Goal: Information Seeking & Learning: Learn about a topic

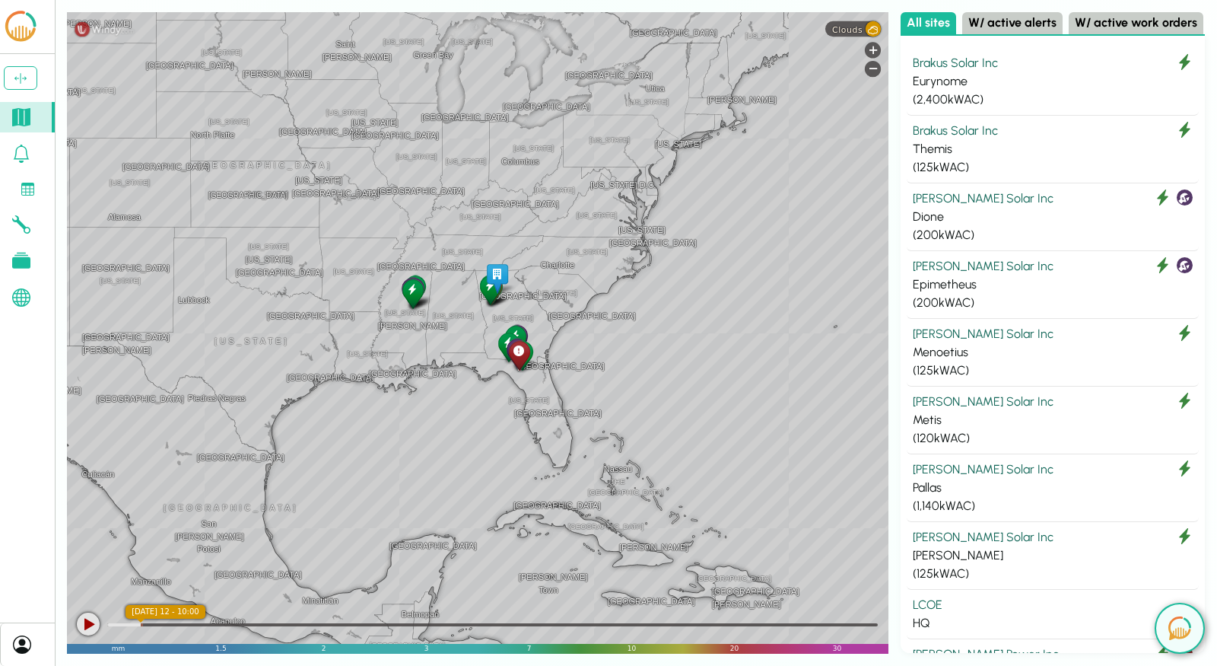
drag, startPoint x: 734, startPoint y: 294, endPoint x: 458, endPoint y: 266, distance: 277.6
click at [458, 266] on div "[GEOGRAPHIC_DATA] [GEOGRAPHIC_DATA] [GEOGRAPHIC_DATA] [US_STATE] [US_STATE] [GE…" at bounding box center [478, 332] width 822 height 641
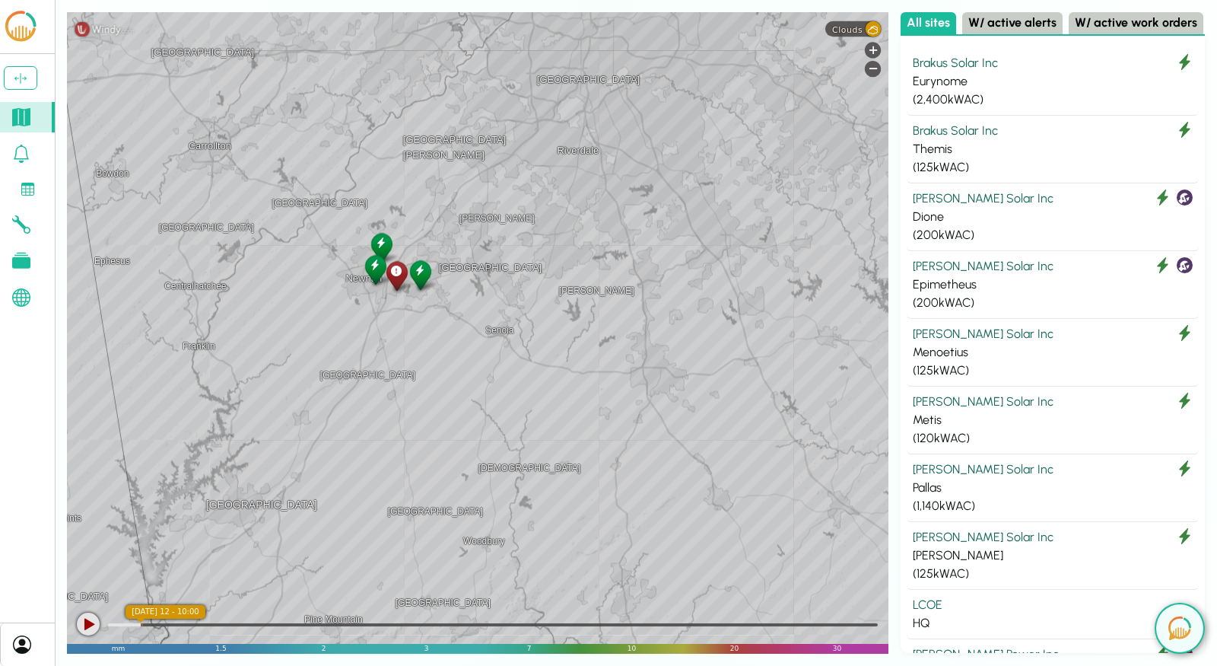
drag, startPoint x: 763, startPoint y: 157, endPoint x: 370, endPoint y: 358, distance: 441.7
click at [370, 358] on div "[GEOGRAPHIC_DATA] [GEOGRAPHIC_DATA] [GEOGRAPHIC_DATA] [GEOGRAPHIC_DATA] [GEOGRA…" at bounding box center [478, 332] width 822 height 641
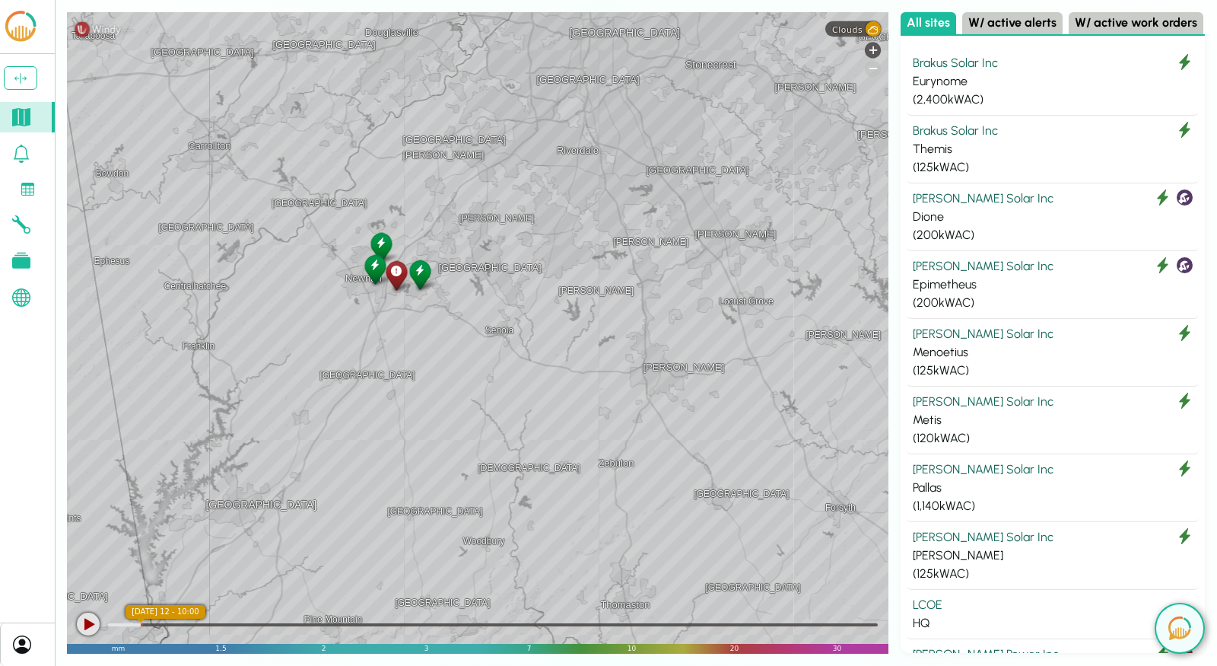
click at [873, 69] on div "-" at bounding box center [873, 69] width 16 height 16
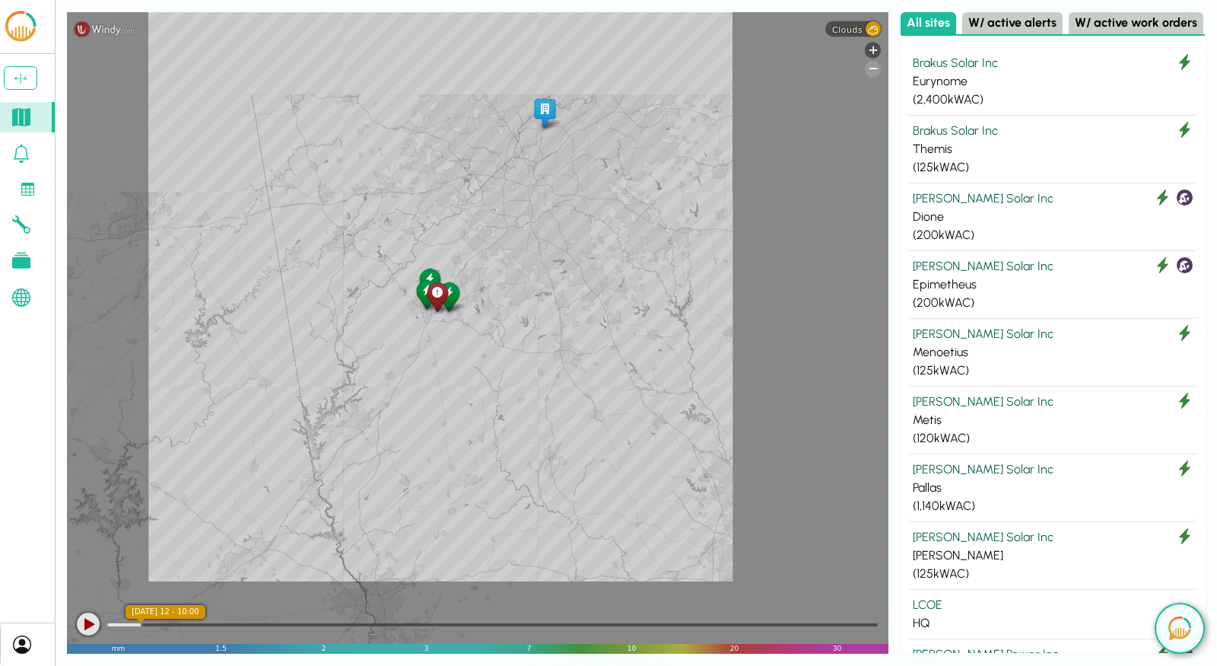
click at [873, 69] on div "-" at bounding box center [873, 69] width 16 height 16
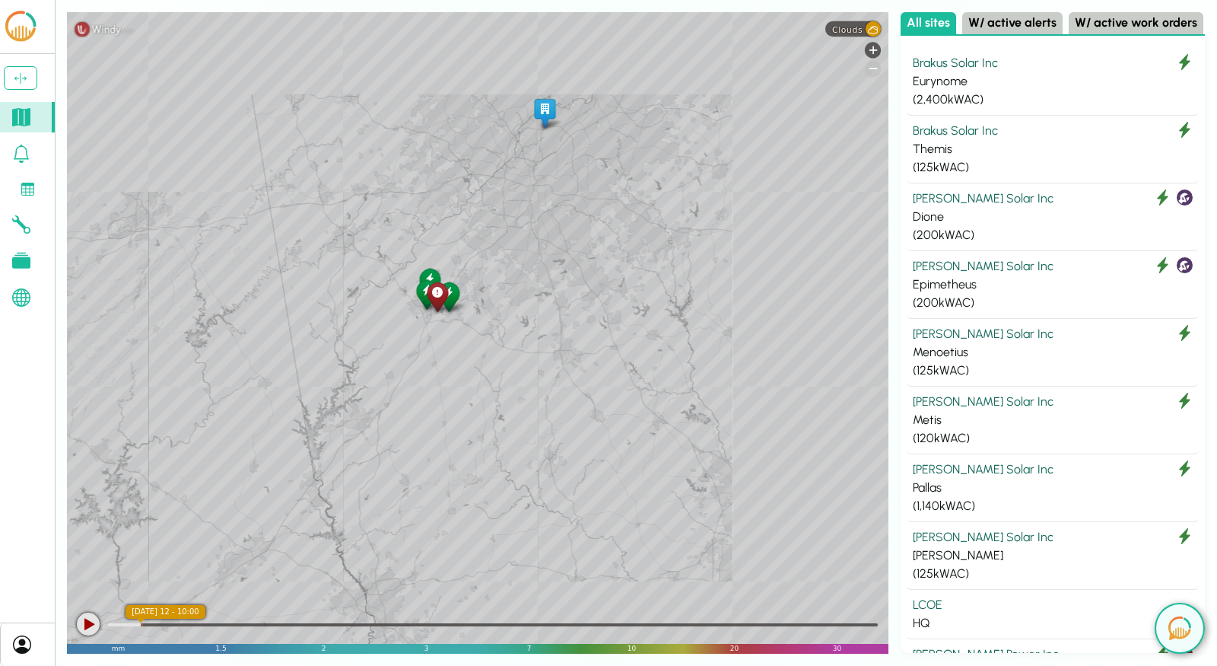
click at [873, 69] on div "-" at bounding box center [873, 69] width 16 height 16
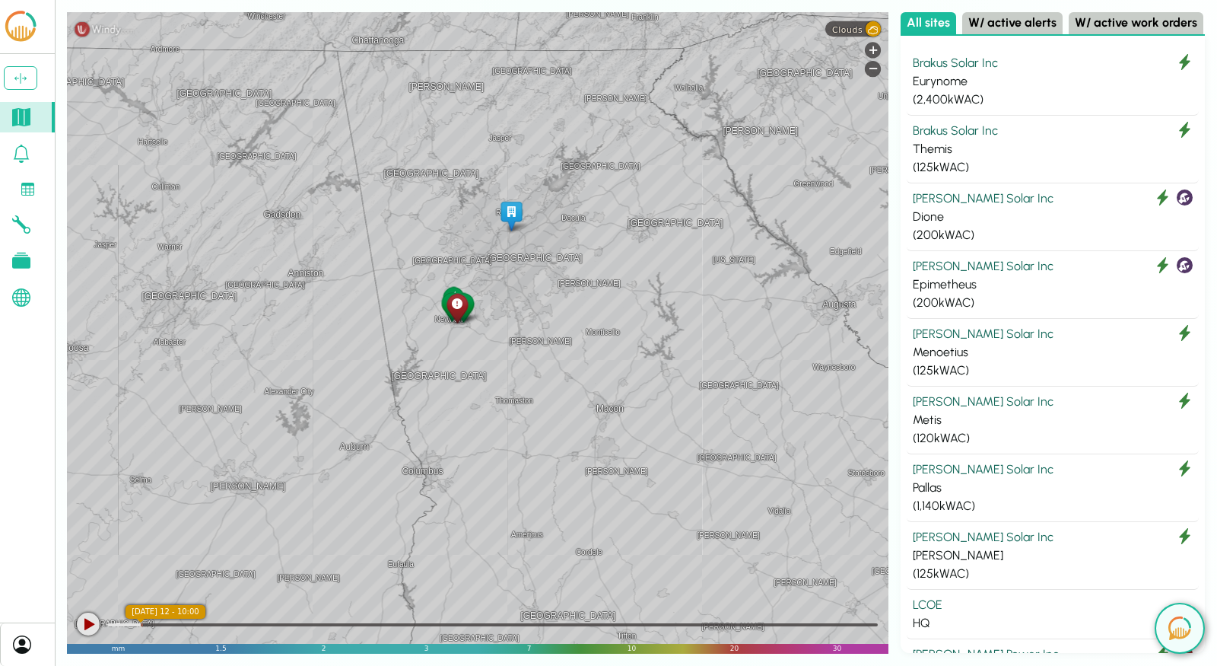
click at [91, 628] on div at bounding box center [88, 623] width 23 height 23
click at [852, 33] on span "Clouds" at bounding box center [847, 29] width 30 height 10
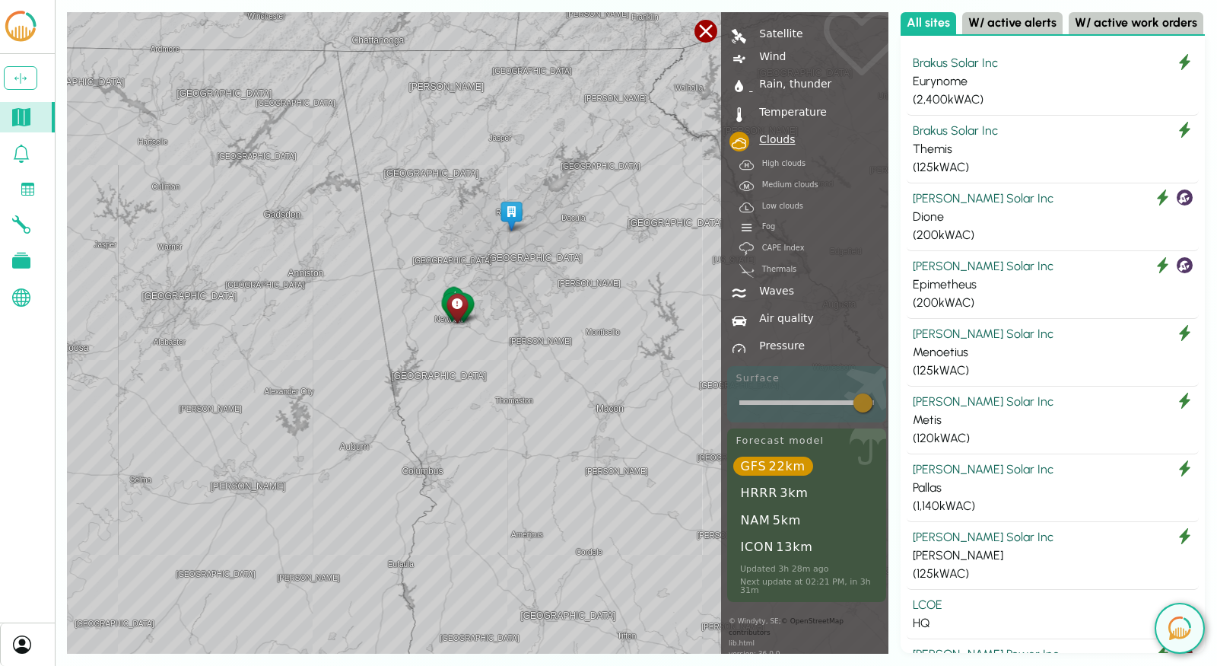
click at [773, 81] on div "Rain, thunder" at bounding box center [792, 83] width 79 height 11
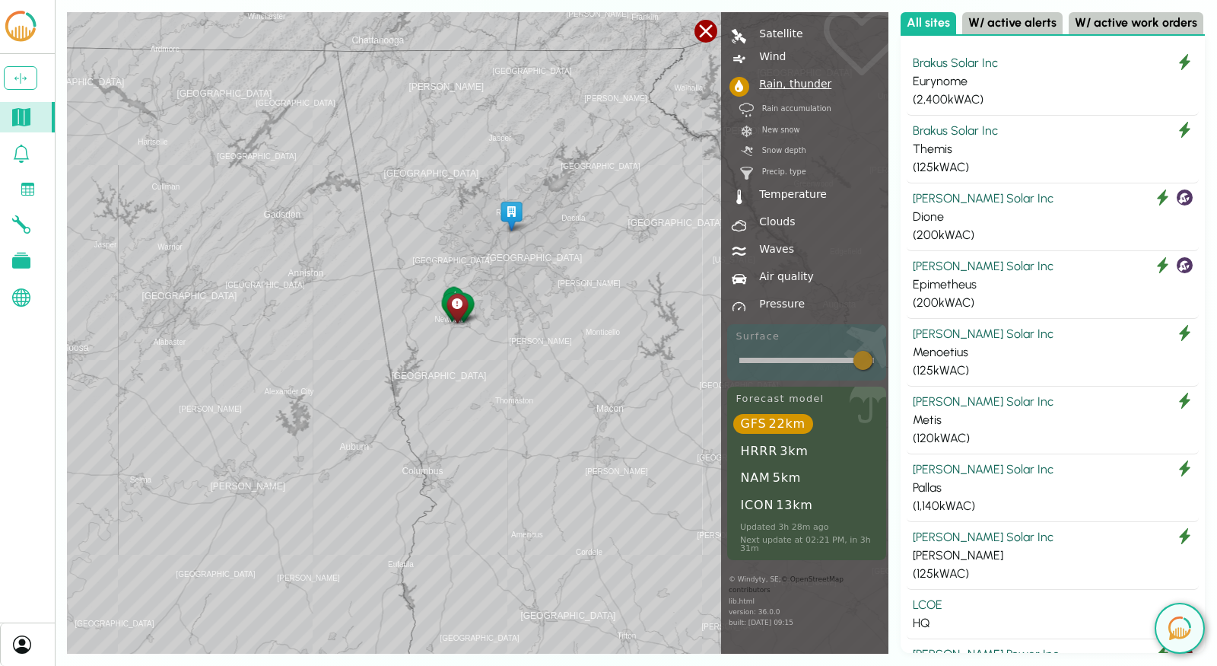
click at [708, 42] on div "[GEOGRAPHIC_DATA] [GEOGRAPHIC_DATA] [GEOGRAPHIC_DATA] [GEOGRAPHIC_DATA] [GEOGRA…" at bounding box center [478, 332] width 822 height 641
click at [707, 30] on div at bounding box center [706, 31] width 23 height 23
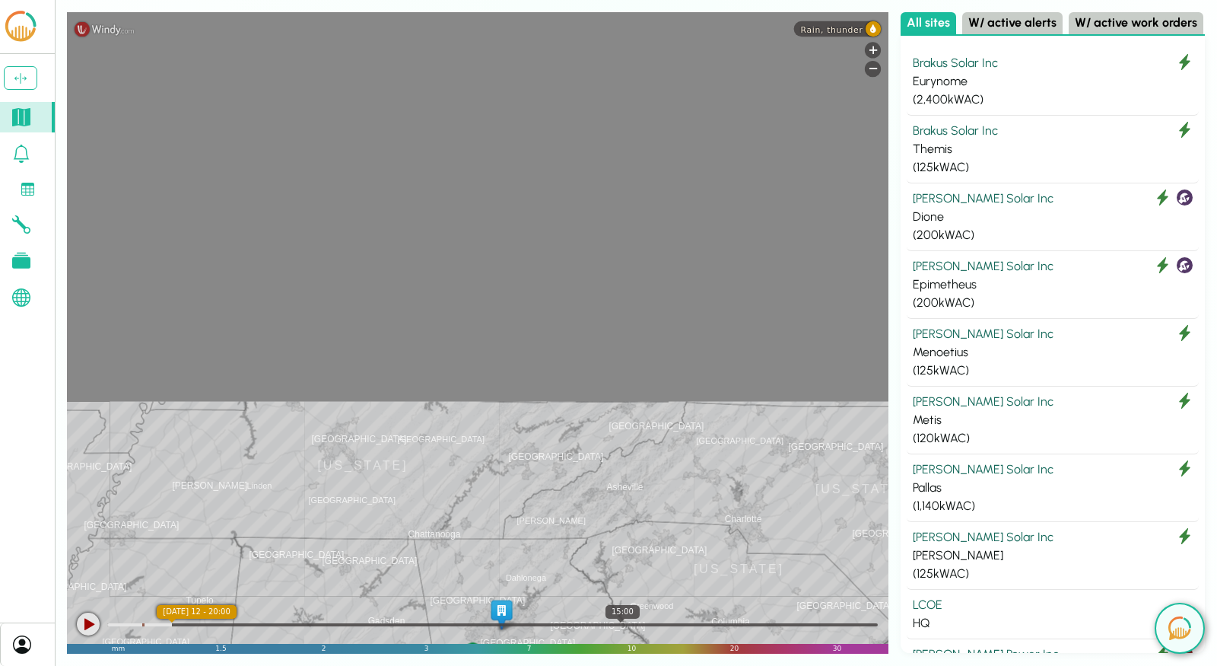
drag, startPoint x: 714, startPoint y: 192, endPoint x: 618, endPoint y: 625, distance: 443.4
click at [618, 625] on div "[GEOGRAPHIC_DATA] [GEOGRAPHIC_DATA] [GEOGRAPHIC_DATA] [US_STATE] [GEOGRAPHIC_DA…" at bounding box center [478, 332] width 822 height 641
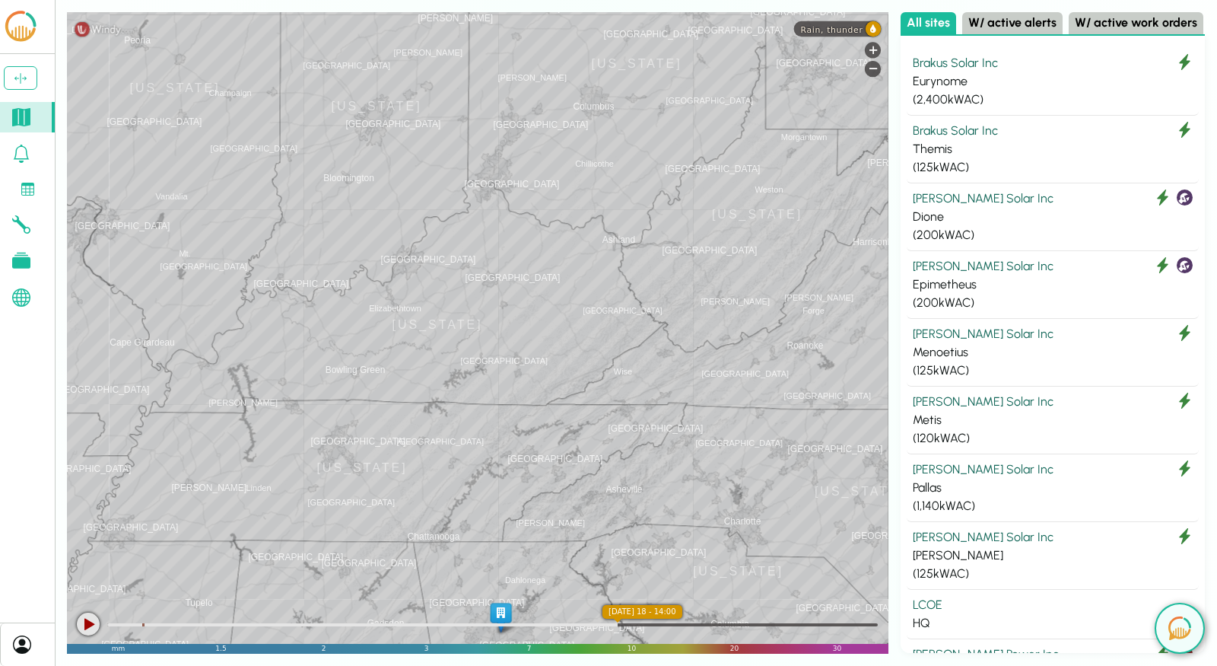
drag, startPoint x: 502, startPoint y: 251, endPoint x: 500, endPoint y: 456, distance: 204.7
click at [501, 456] on div "[GEOGRAPHIC_DATA] [GEOGRAPHIC_DATA] [GEOGRAPHIC_DATA] [US_STATE] [GEOGRAPHIC_DA…" at bounding box center [478, 332] width 822 height 641
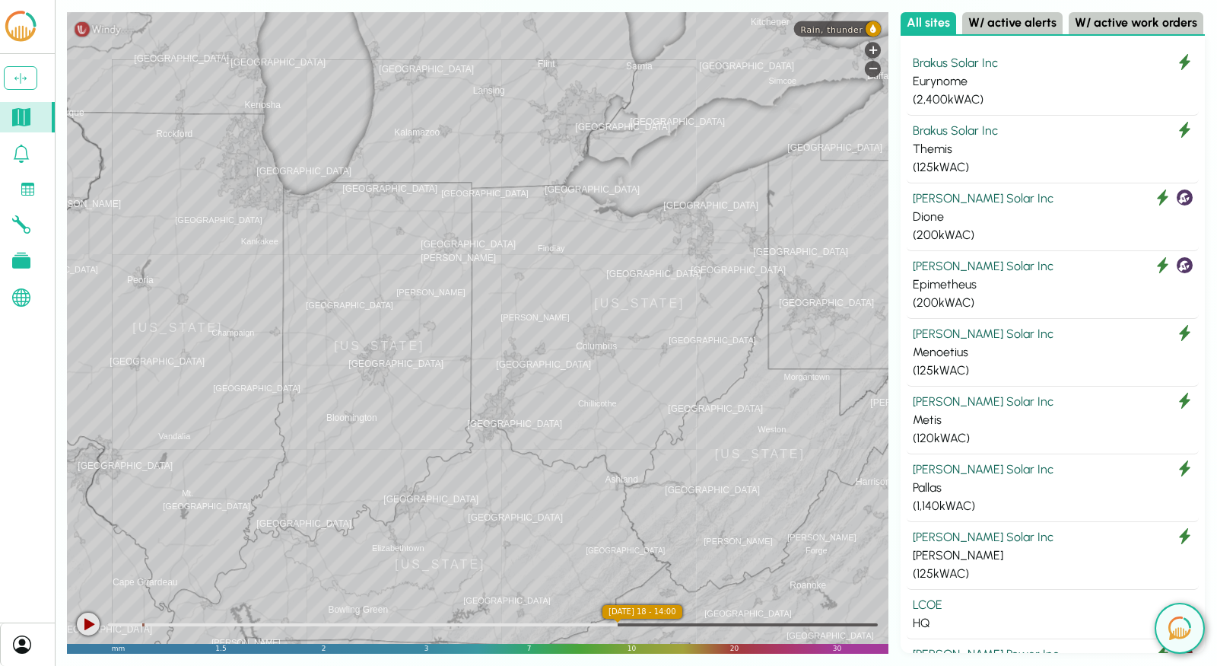
drag, startPoint x: 495, startPoint y: 189, endPoint x: 476, endPoint y: 472, distance: 283.7
click at [476, 472] on div "[GEOGRAPHIC_DATA] [GEOGRAPHIC_DATA] [GEOGRAPHIC_DATA] [US_STATE] [GEOGRAPHIC_DA…" at bounding box center [478, 332] width 822 height 641
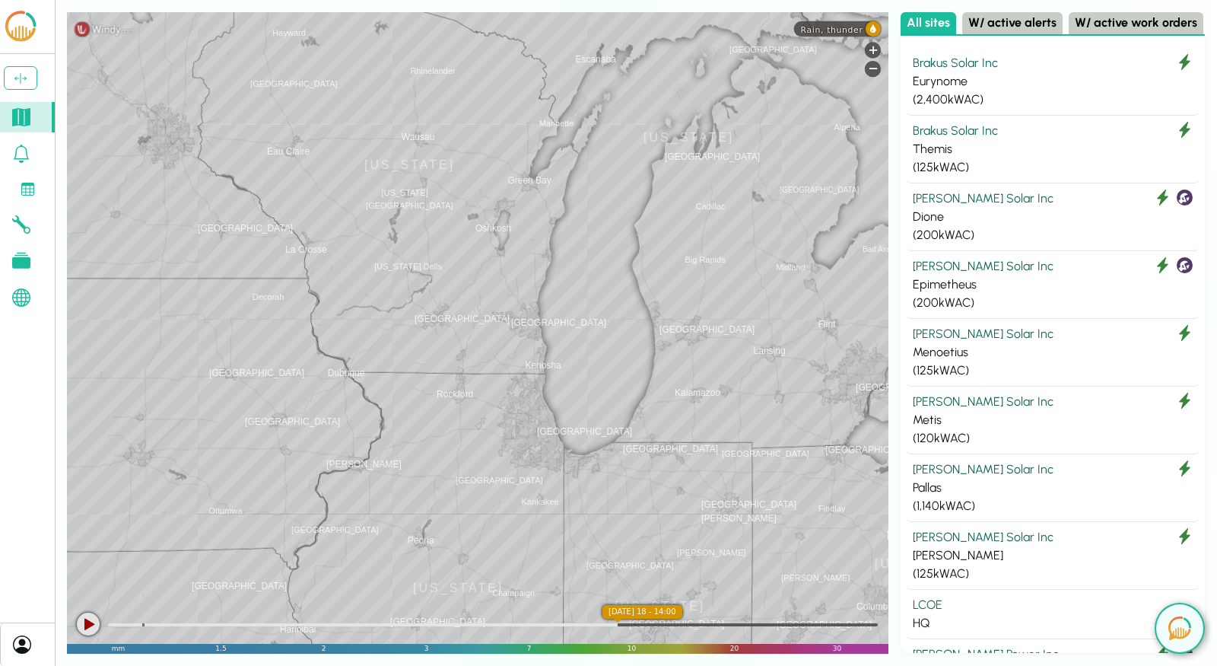
drag, startPoint x: 323, startPoint y: 294, endPoint x: 634, endPoint y: 285, distance: 310.6
click at [634, 285] on div "[GEOGRAPHIC_DATA] [GEOGRAPHIC_DATA] [GEOGRAPHIC_DATA] [US_STATE] [GEOGRAPHIC_DA…" at bounding box center [478, 332] width 822 height 641
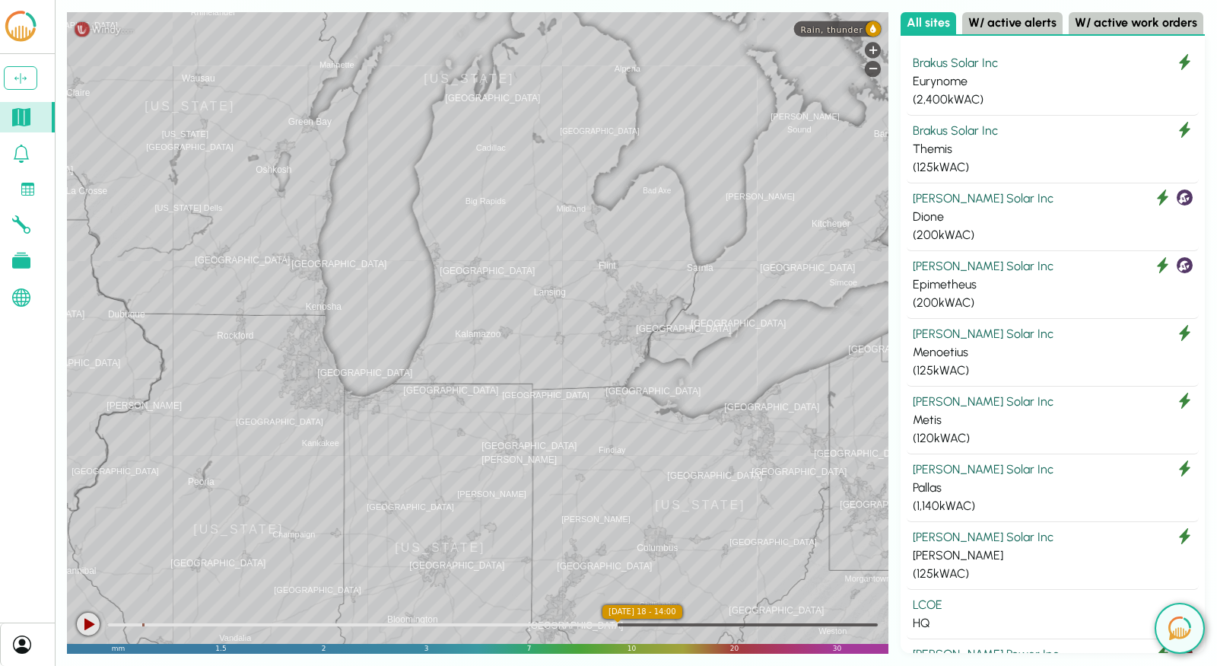
drag, startPoint x: 511, startPoint y: 291, endPoint x: 240, endPoint y: 227, distance: 278.3
click at [246, 227] on div "[GEOGRAPHIC_DATA] [GEOGRAPHIC_DATA] [GEOGRAPHIC_DATA] [US_STATE] [GEOGRAPHIC_DA…" at bounding box center [478, 332] width 822 height 641
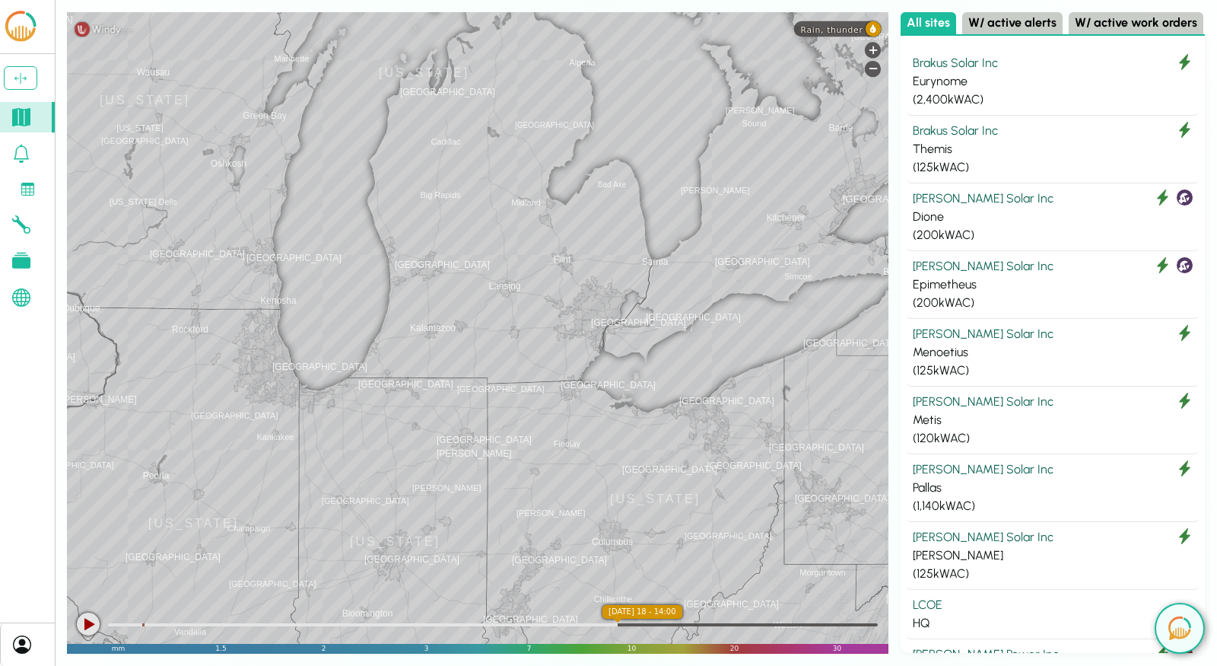
drag, startPoint x: 728, startPoint y: 441, endPoint x: 428, endPoint y: 148, distance: 419.7
click at [428, 148] on div "[GEOGRAPHIC_DATA] [GEOGRAPHIC_DATA] [GEOGRAPHIC_DATA] [US_STATE] [GEOGRAPHIC_DA…" at bounding box center [478, 332] width 822 height 641
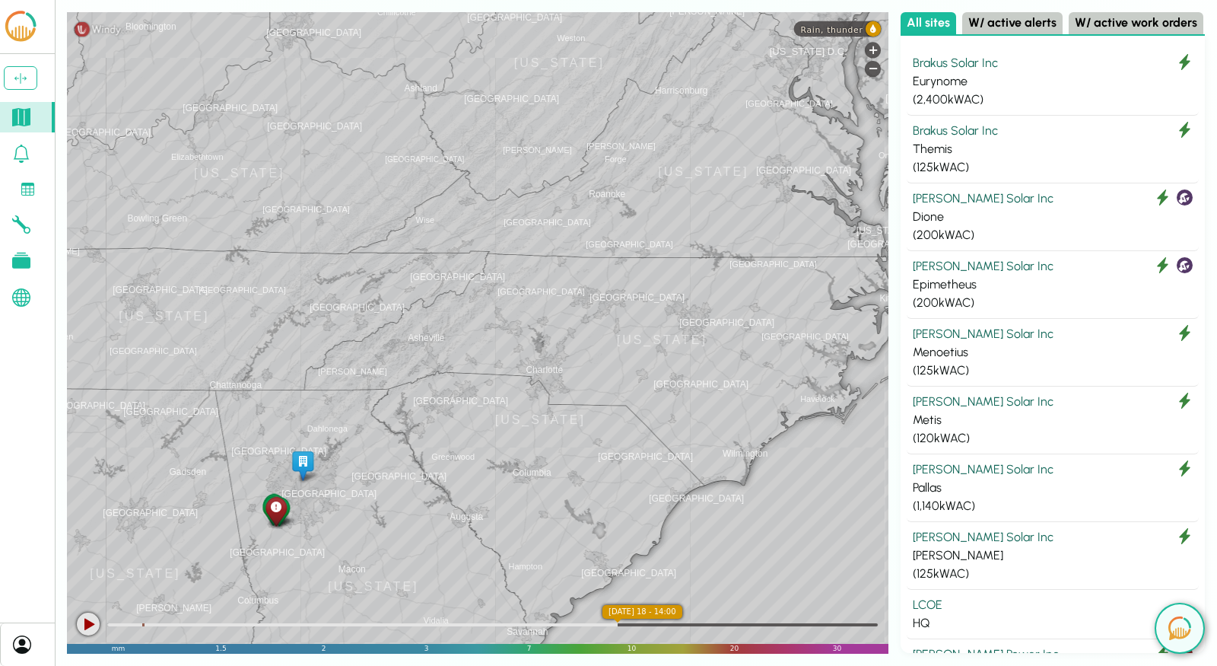
drag, startPoint x: 554, startPoint y: 355, endPoint x: 674, endPoint y: 201, distance: 195.7
click at [674, 201] on div "[GEOGRAPHIC_DATA] [GEOGRAPHIC_DATA] [GEOGRAPHIC_DATA] [US_STATE] [GEOGRAPHIC_DA…" at bounding box center [478, 332] width 822 height 641
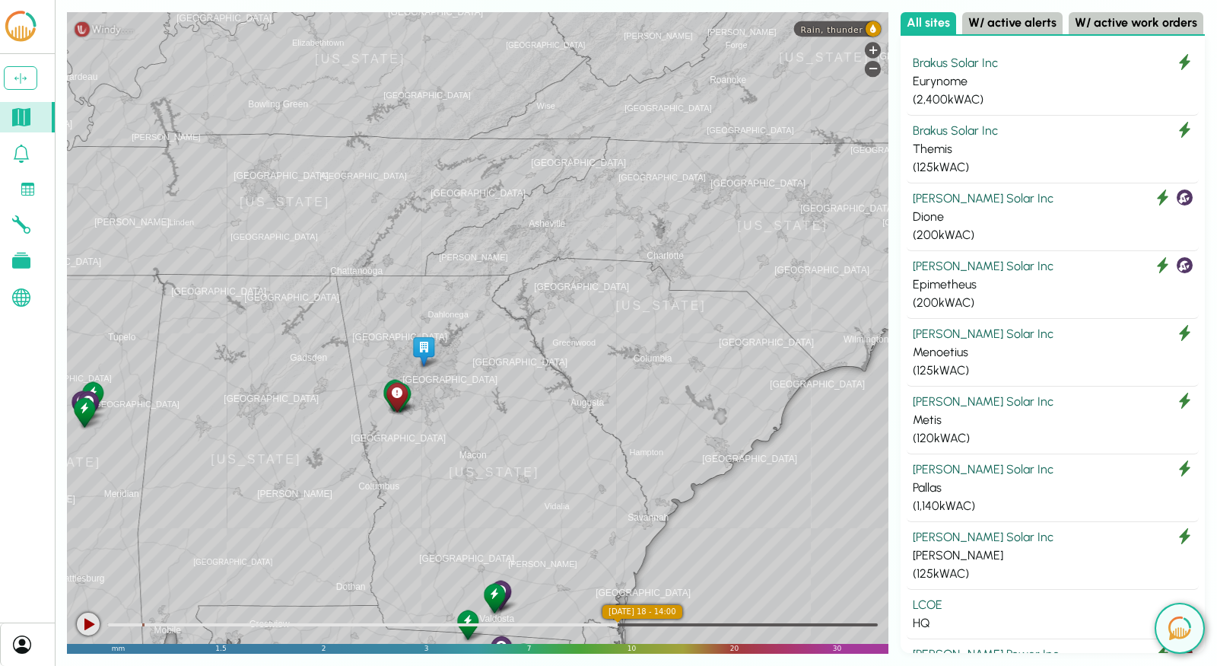
drag, startPoint x: 341, startPoint y: 384, endPoint x: 466, endPoint y: 270, distance: 169.1
click at [466, 270] on div "[GEOGRAPHIC_DATA] [GEOGRAPHIC_DATA] [GEOGRAPHIC_DATA] [US_STATE] [GEOGRAPHIC_DA…" at bounding box center [478, 332] width 822 height 641
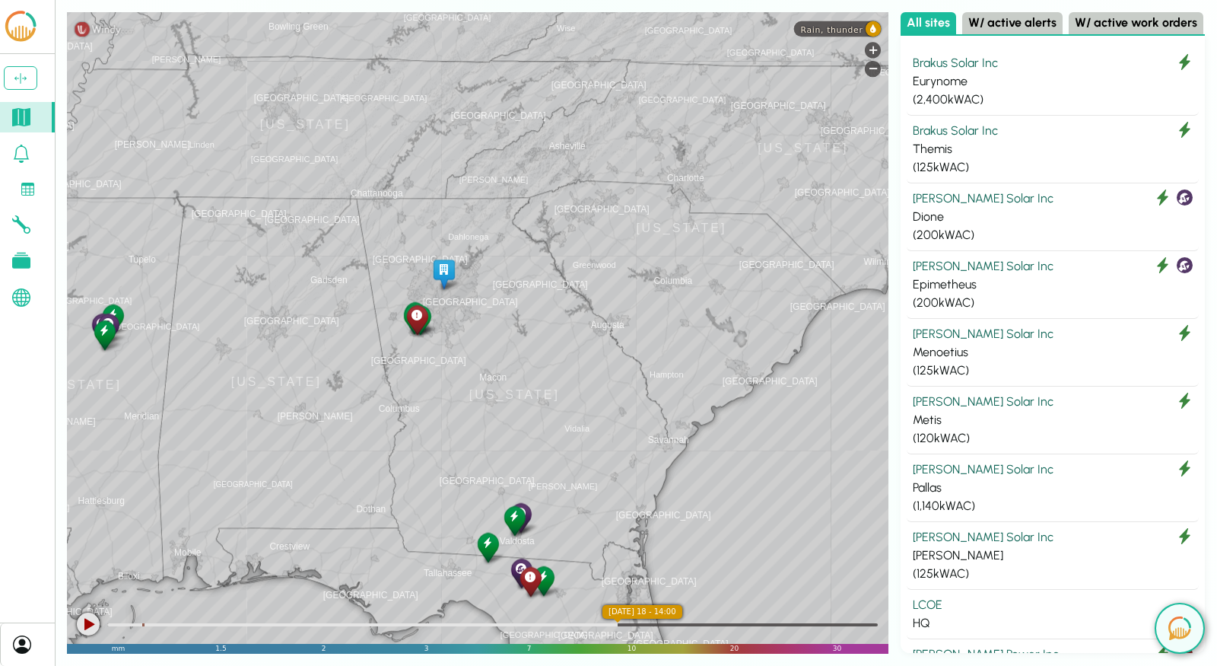
drag, startPoint x: 488, startPoint y: 342, endPoint x: 514, endPoint y: 258, distance: 88.3
click at [514, 258] on div "[GEOGRAPHIC_DATA] [GEOGRAPHIC_DATA] [GEOGRAPHIC_DATA] [US_STATE] [GEOGRAPHIC_DA…" at bounding box center [478, 332] width 822 height 641
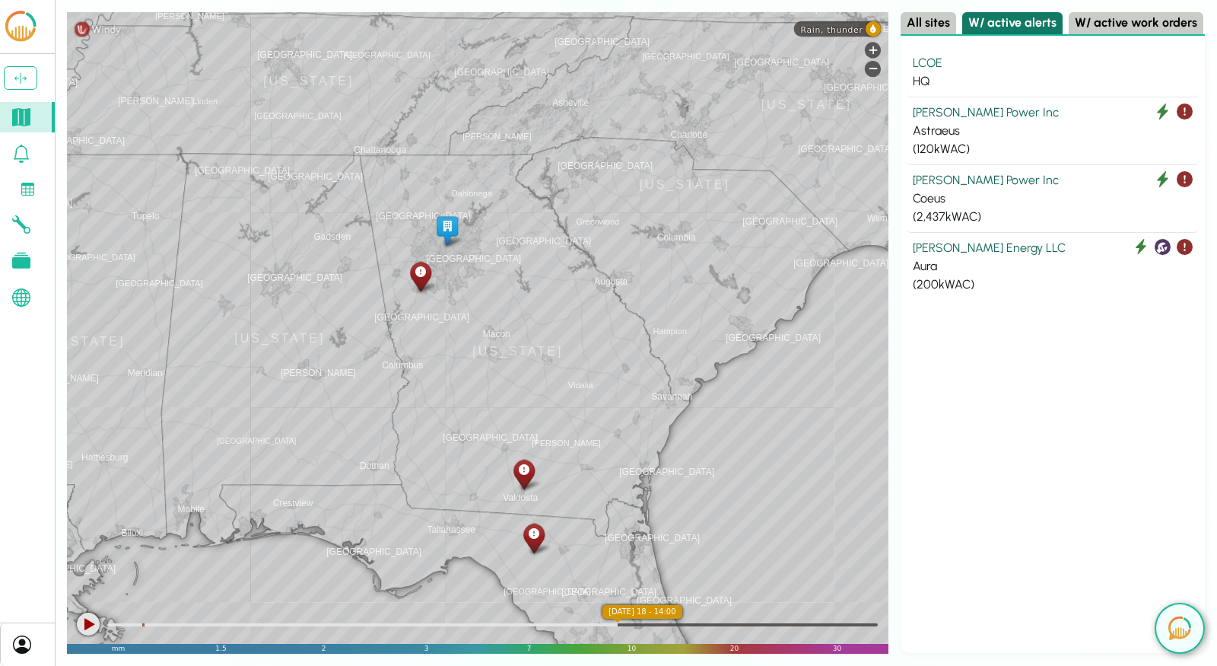
click at [1001, 25] on button "W/ active alerts" at bounding box center [1012, 23] width 100 height 22
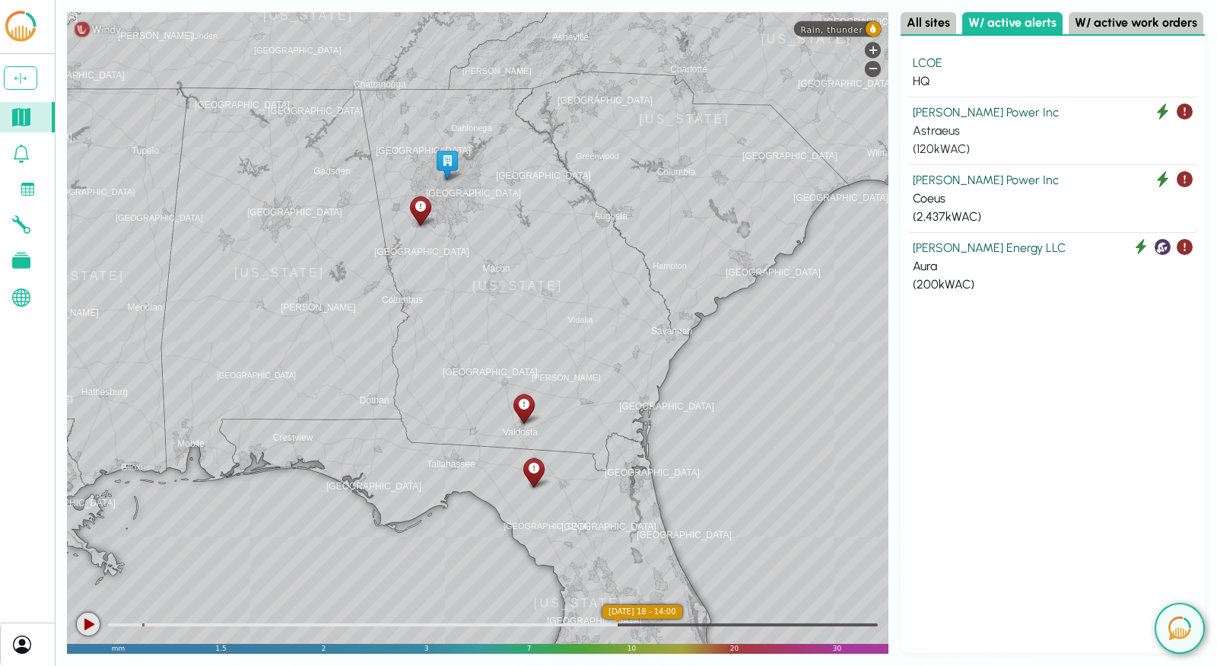
click at [1038, 129] on div "Astraeus" at bounding box center [1053, 131] width 280 height 18
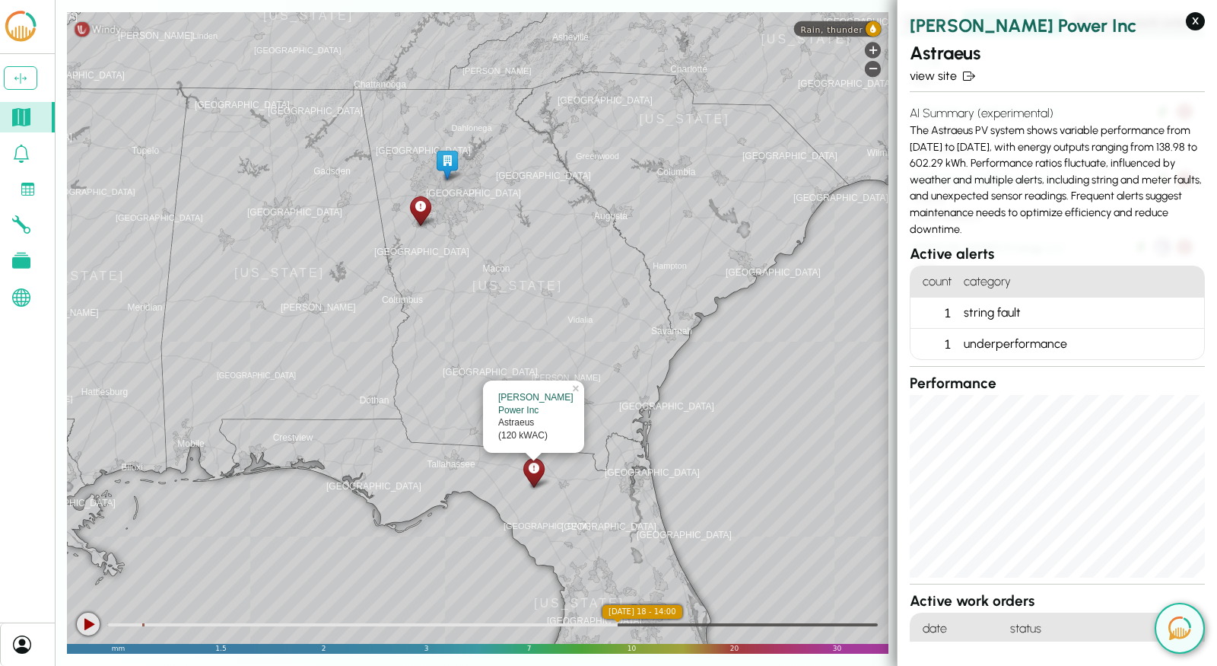
drag, startPoint x: 996, startPoint y: 226, endPoint x: 906, endPoint y: 132, distance: 129.7
click at [906, 132] on section "[PERSON_NAME] Power Inc Astraeus view site AI Summary (experimental) The Astrae…" at bounding box center [1058, 320] width 320 height 641
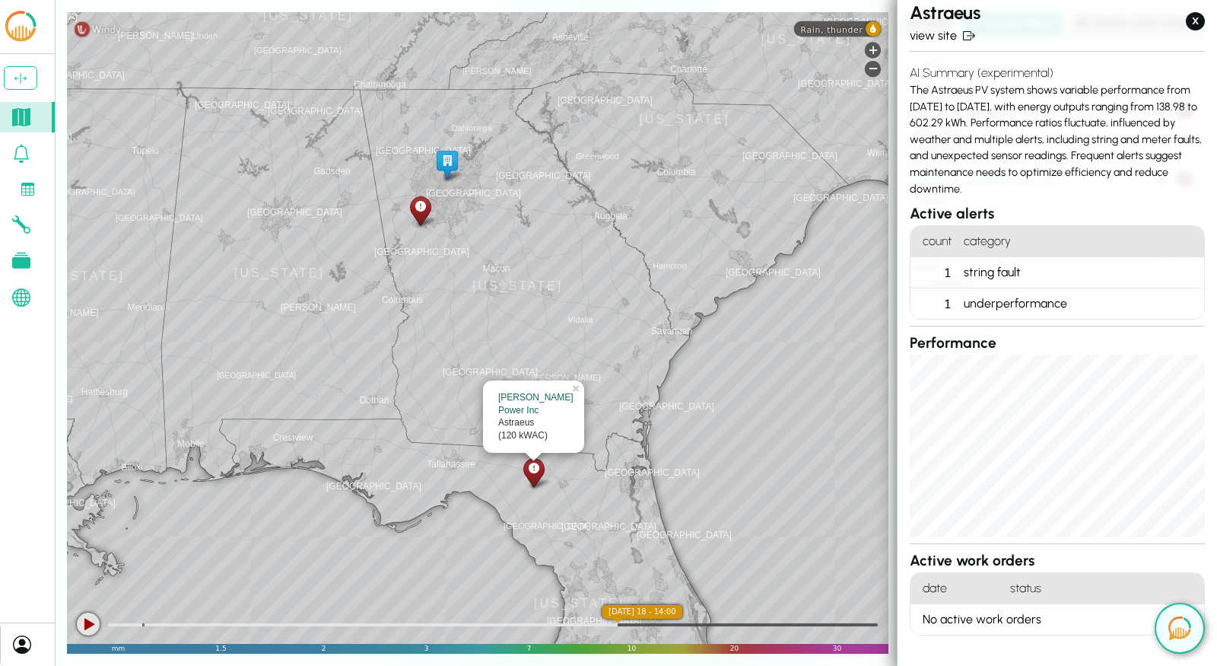
scroll to position [59, 0]
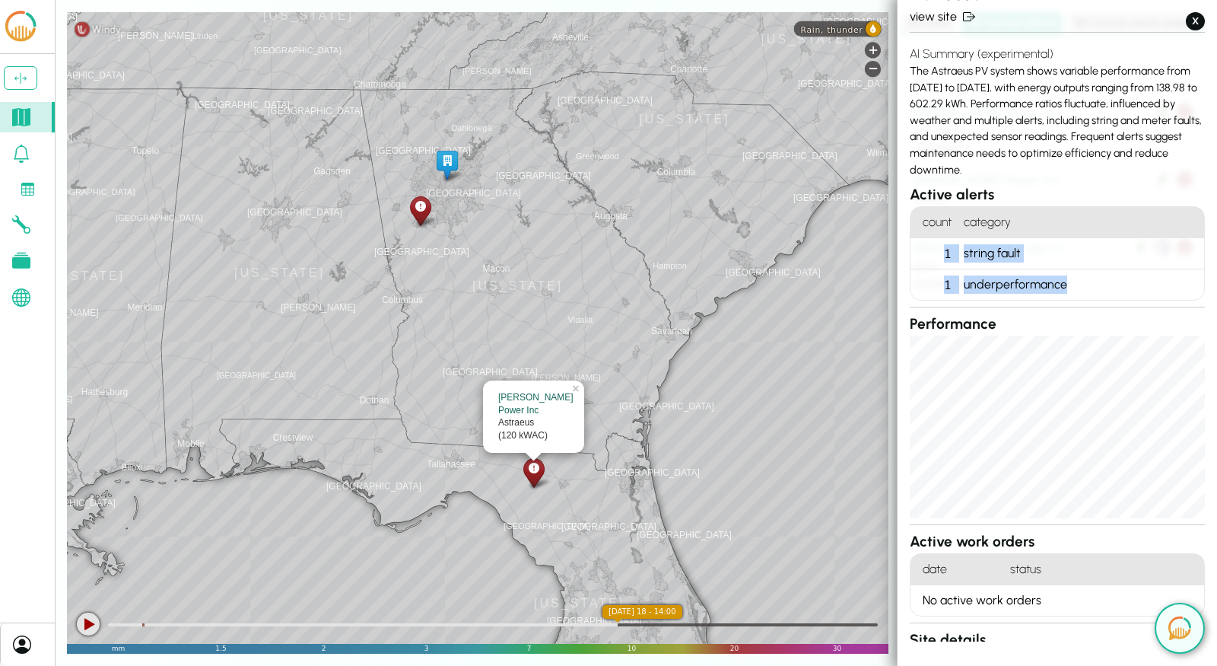
drag, startPoint x: 940, startPoint y: 256, endPoint x: 1067, endPoint y: 283, distance: 129.8
click at [1067, 283] on ol "count category 1 string fault 1 underperformance" at bounding box center [1057, 253] width 295 height 94
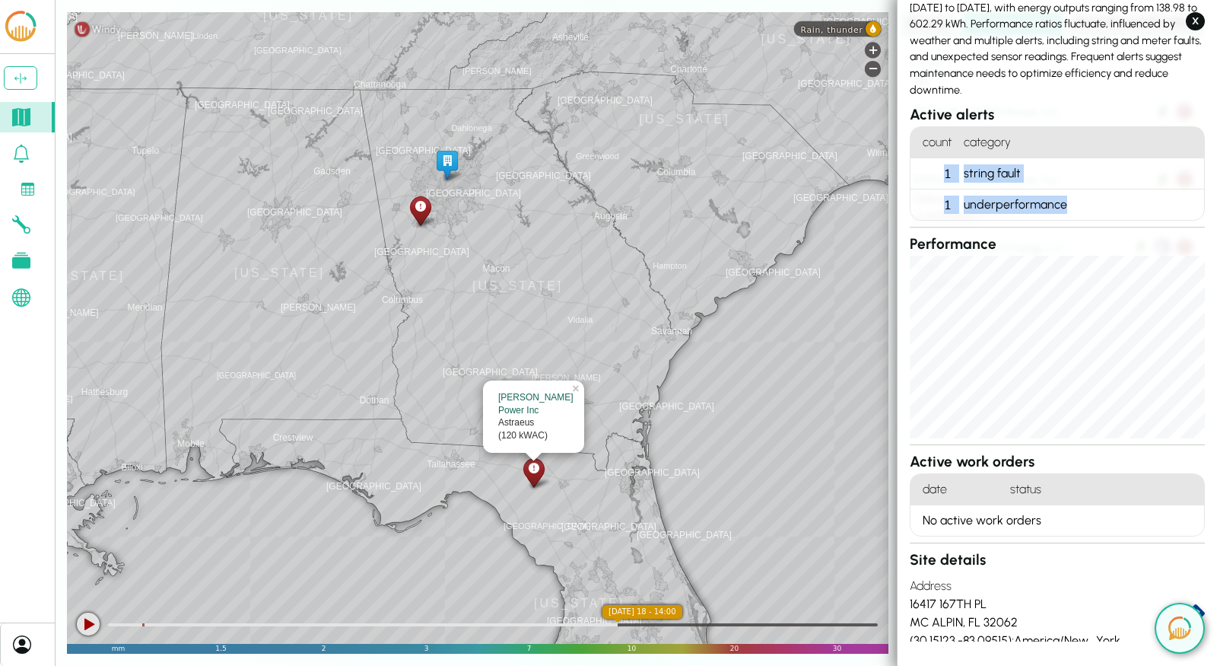
scroll to position [141, 0]
click at [1183, 630] on button at bounding box center [1180, 628] width 50 height 51
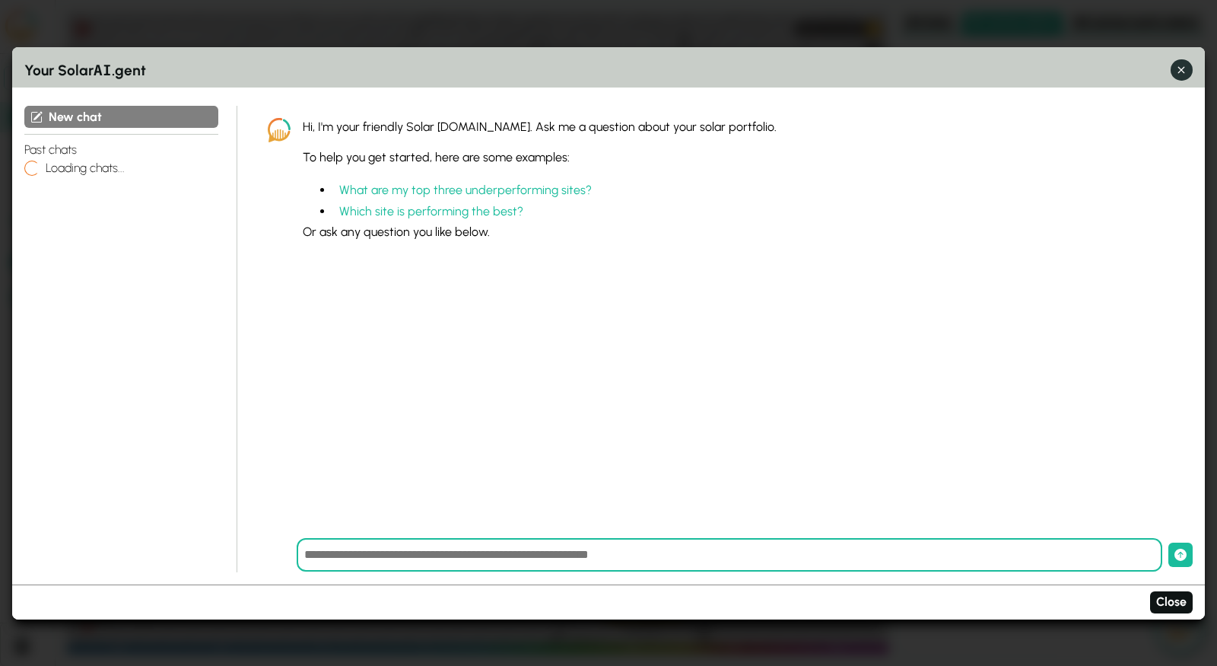
click at [1185, 65] on icon "button" at bounding box center [1182, 70] width 16 height 16
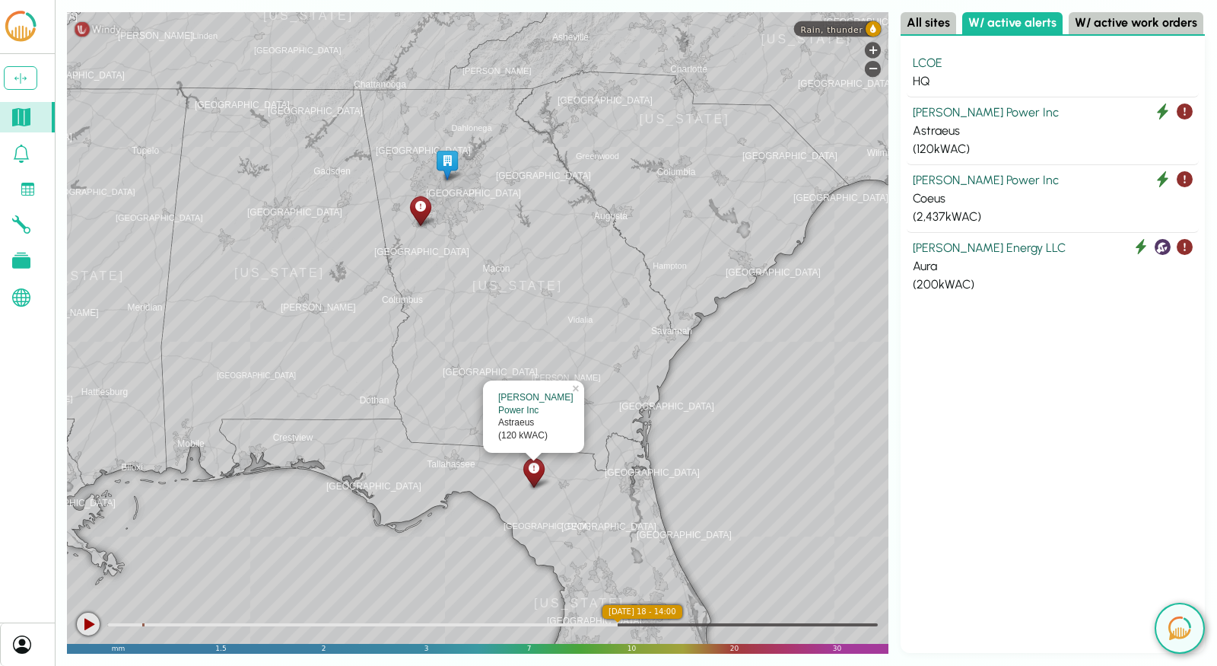
click at [1118, 30] on button "W/ active work orders" at bounding box center [1136, 23] width 135 height 22
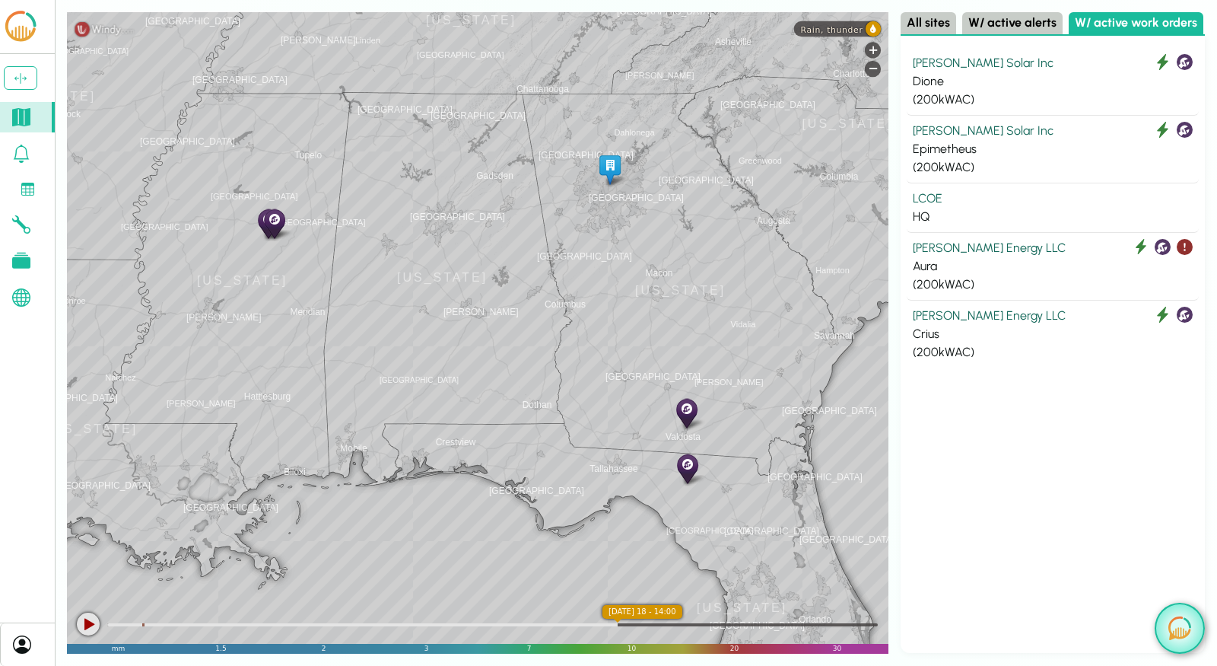
click at [1188, 616] on img at bounding box center [1180, 628] width 23 height 24
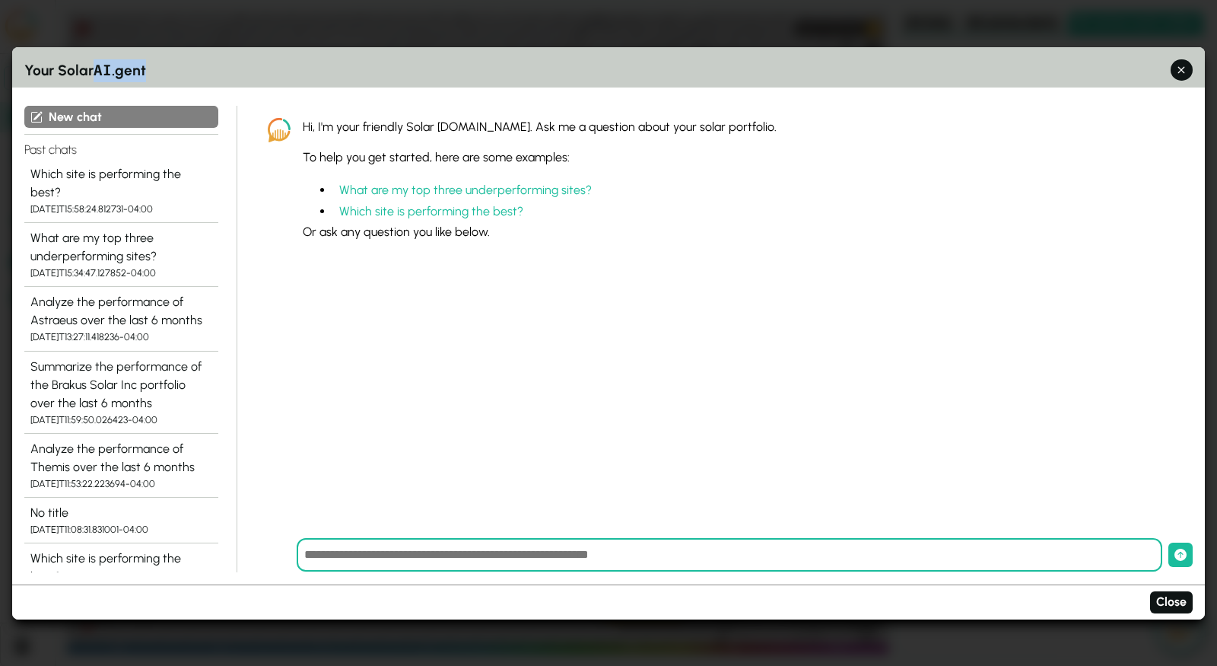
drag, startPoint x: 165, startPoint y: 74, endPoint x: 96, endPoint y: 75, distance: 69.2
click at [96, 75] on h3 "Your Solar AI .gent" at bounding box center [608, 70] width 1169 height 23
click at [157, 63] on h3 "Your Solar AI .gent" at bounding box center [608, 70] width 1169 height 23
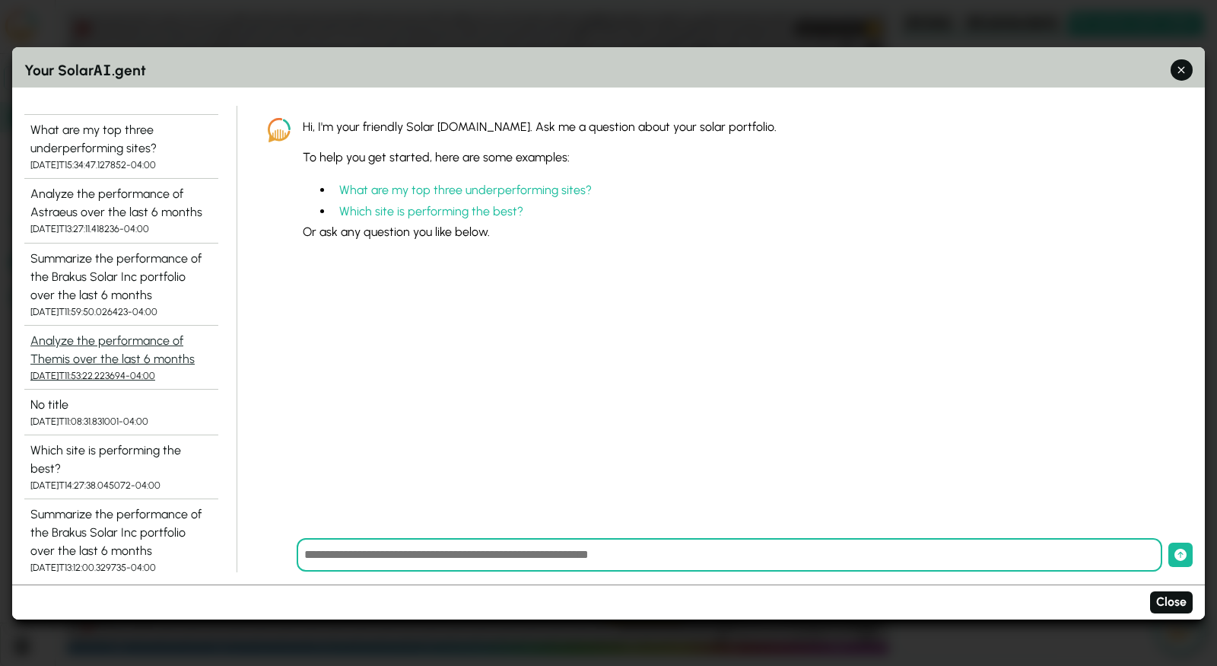
scroll to position [0, 0]
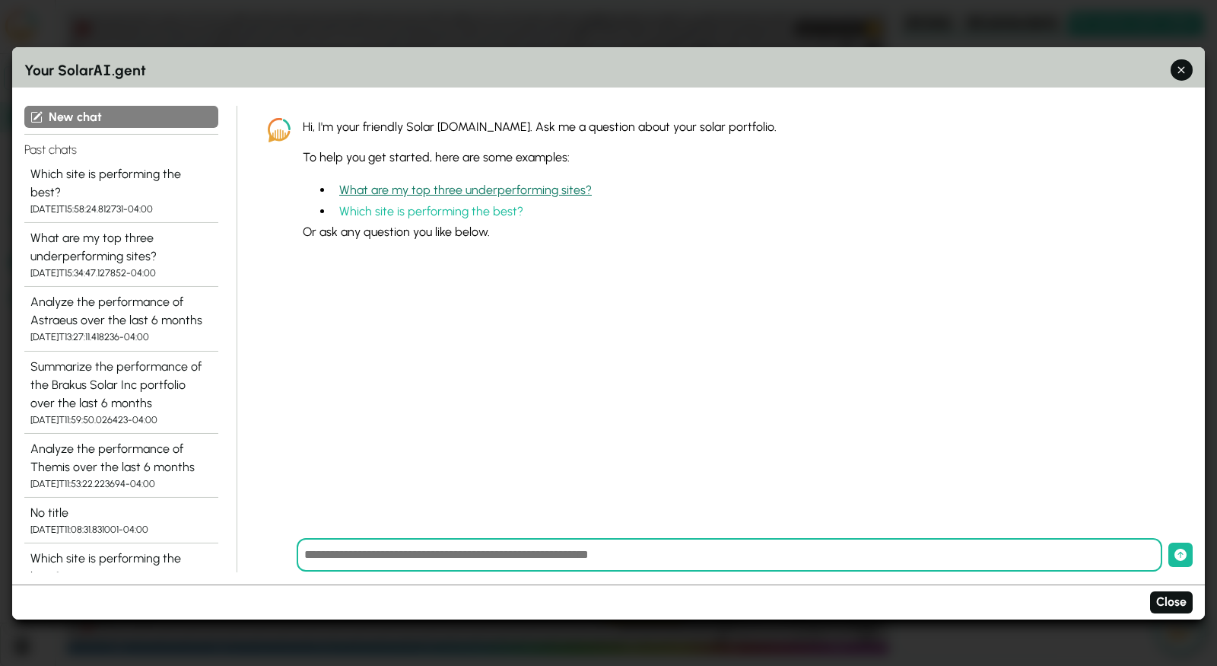
click at [497, 192] on button "What are my top three underperforming sites?" at bounding box center [465, 190] width 265 height 22
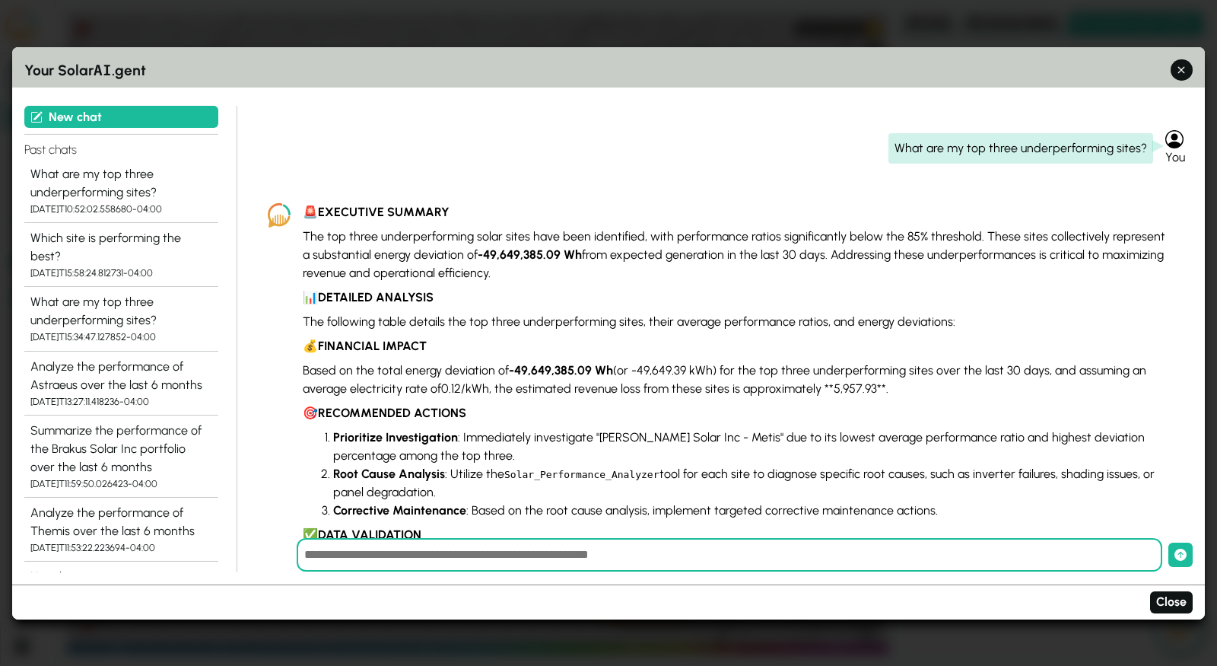
scroll to position [9, 0]
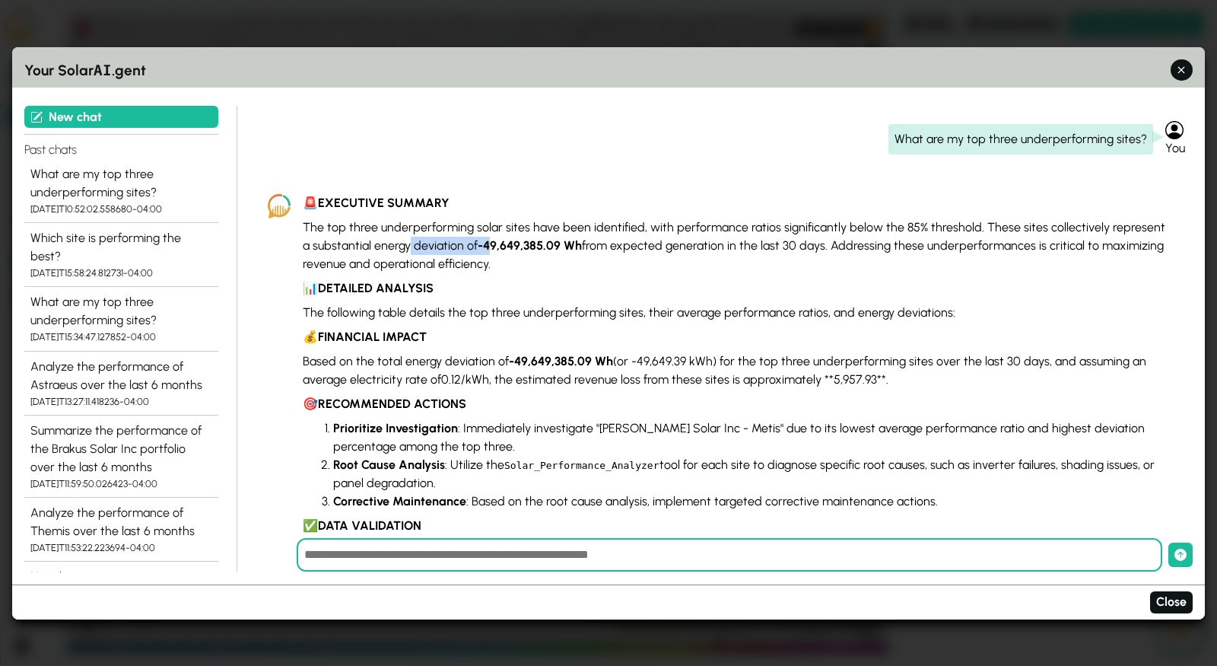
drag, startPoint x: 400, startPoint y: 240, endPoint x: 479, endPoint y: 239, distance: 78.4
click at [479, 239] on p "The top three underperforming solar sites have been identified, with performanc…" at bounding box center [736, 245] width 866 height 55
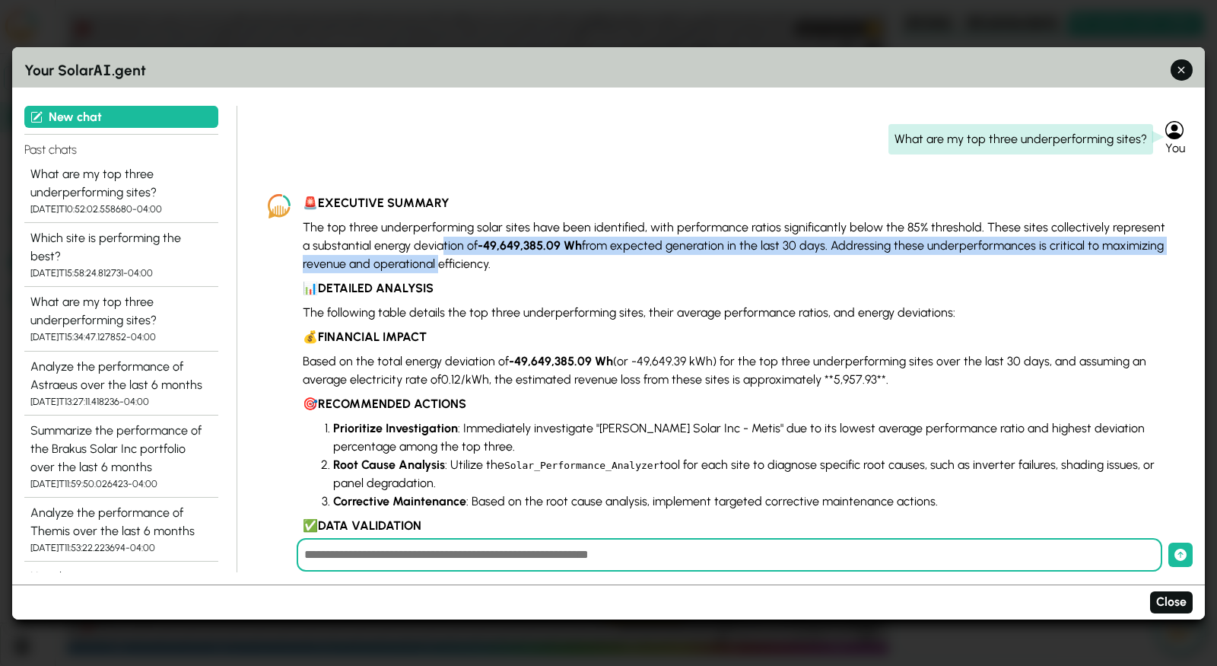
click at [431, 254] on p "The top three underperforming solar sites have been identified, with performanc…" at bounding box center [736, 245] width 866 height 55
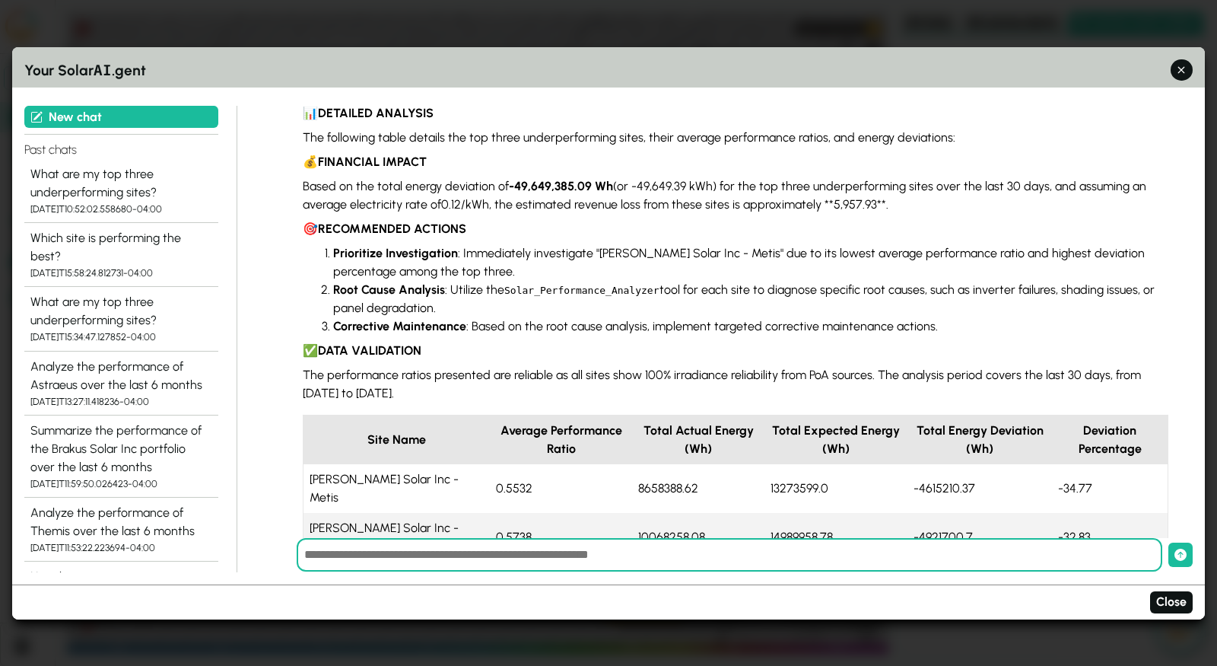
scroll to position [250, 0]
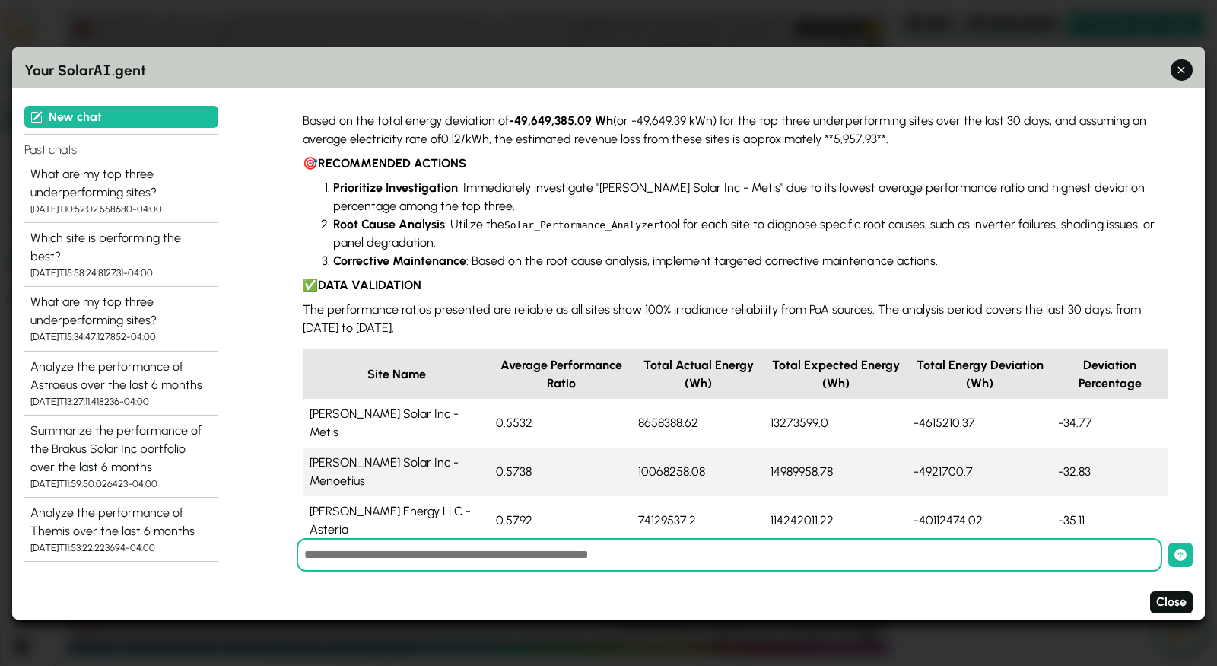
drag, startPoint x: 321, startPoint y: 415, endPoint x: 396, endPoint y: 438, distance: 78.9
click at [396, 438] on tbody "[PERSON_NAME] Solar Inc - Metis 0.5532 8658388.62 13273599.0 -4615210.37 -34.77…" at bounding box center [736, 472] width 865 height 147
click at [402, 412] on td "[PERSON_NAME] Solar Inc - Metis" at bounding box center [397, 423] width 187 height 49
click at [361, 463] on td "[PERSON_NAME] Solar Inc - Menoetius" at bounding box center [397, 471] width 187 height 49
drag, startPoint x: 467, startPoint y: 415, endPoint x: 481, endPoint y: 470, distance: 57.2
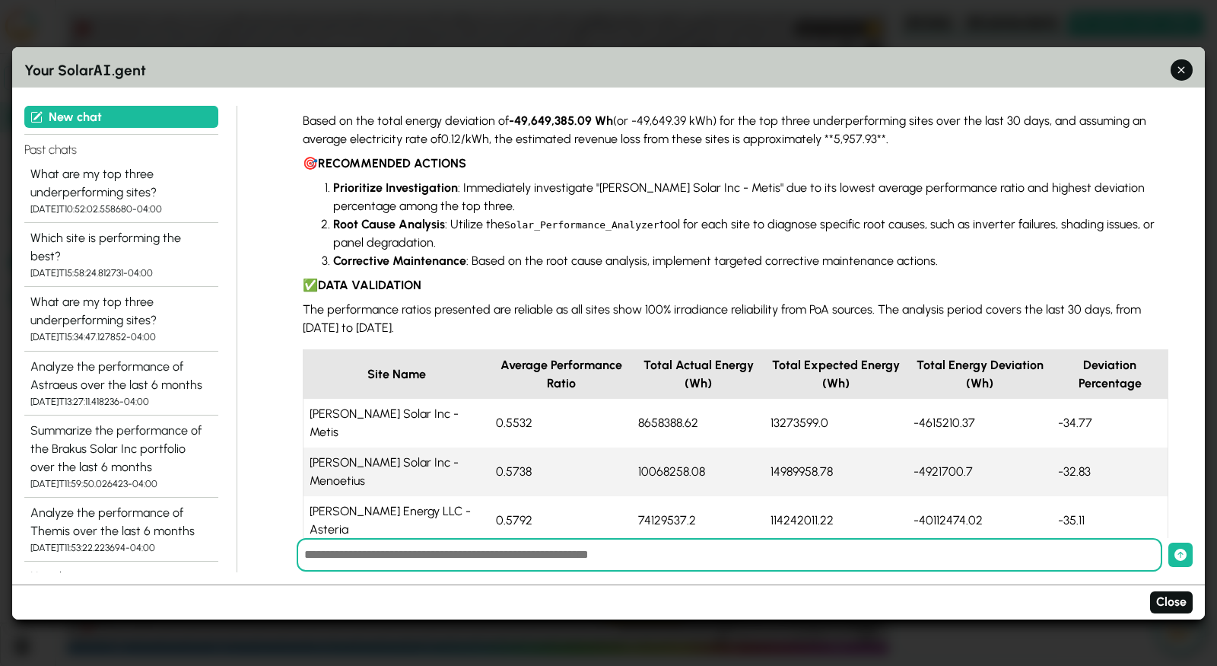
click at [481, 470] on tbody "[PERSON_NAME] Solar Inc - Metis 0.5532 8658388.62 13273599.0 -4615210.37 -34.77…" at bounding box center [736, 472] width 865 height 147
click at [499, 498] on td "0.5792" at bounding box center [561, 520] width 142 height 49
click at [944, 549] on input "text" at bounding box center [730, 554] width 866 height 33
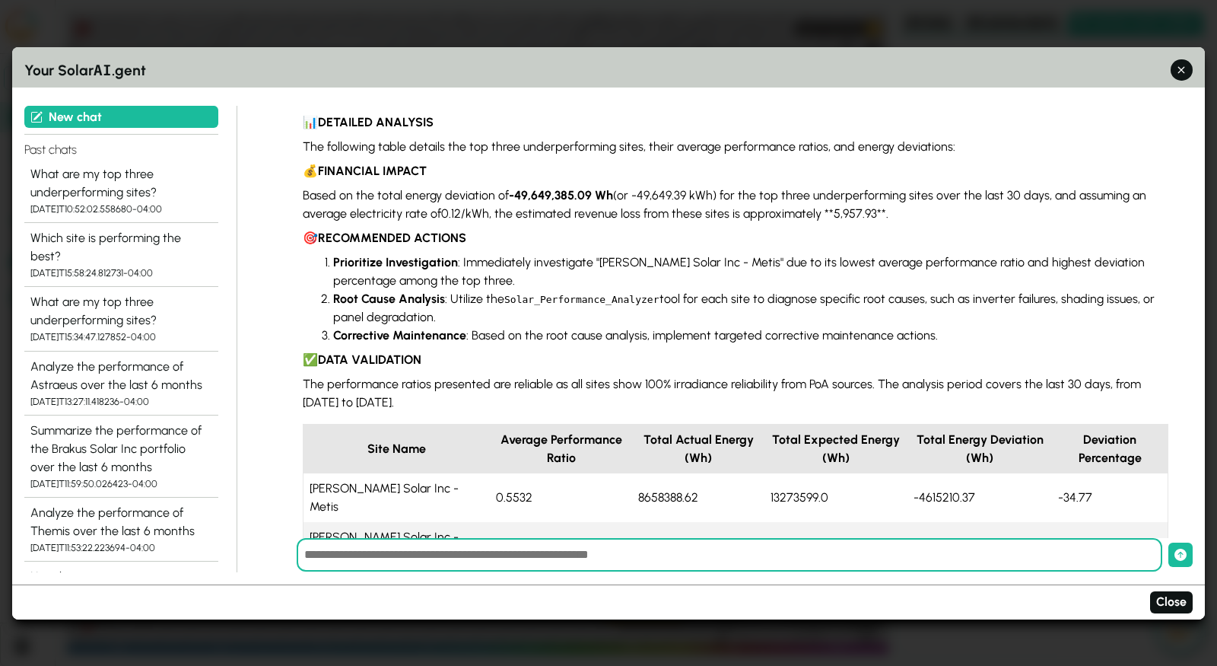
scroll to position [173, 0]
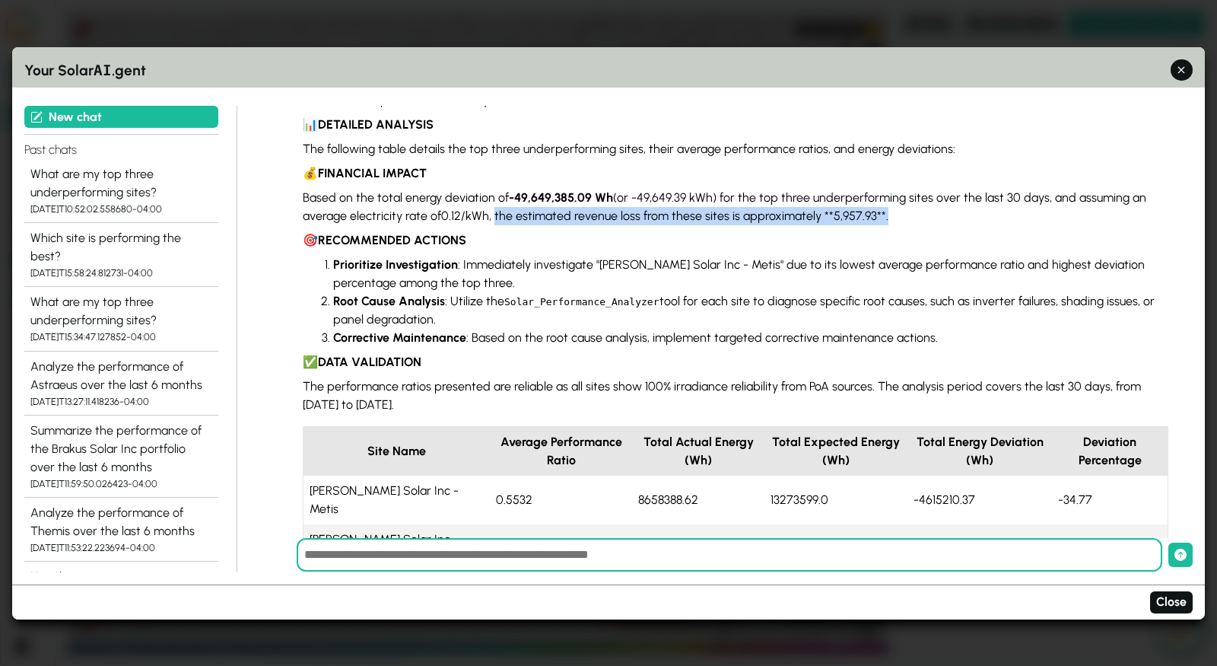
drag, startPoint x: 884, startPoint y: 219, endPoint x: 495, endPoint y: 209, distance: 388.9
click at [495, 209] on p "Based on the total energy deviation of -49,649,385.09 Wh (or -49,649.39 kWh) fo…" at bounding box center [736, 207] width 866 height 37
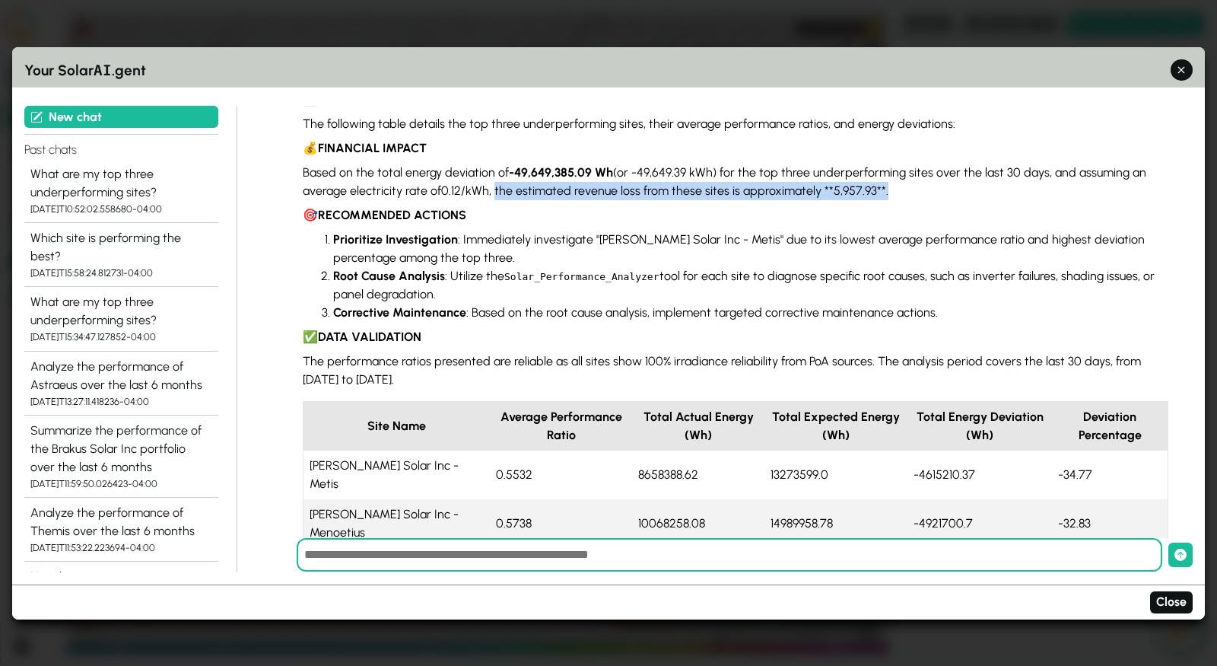
scroll to position [160, 0]
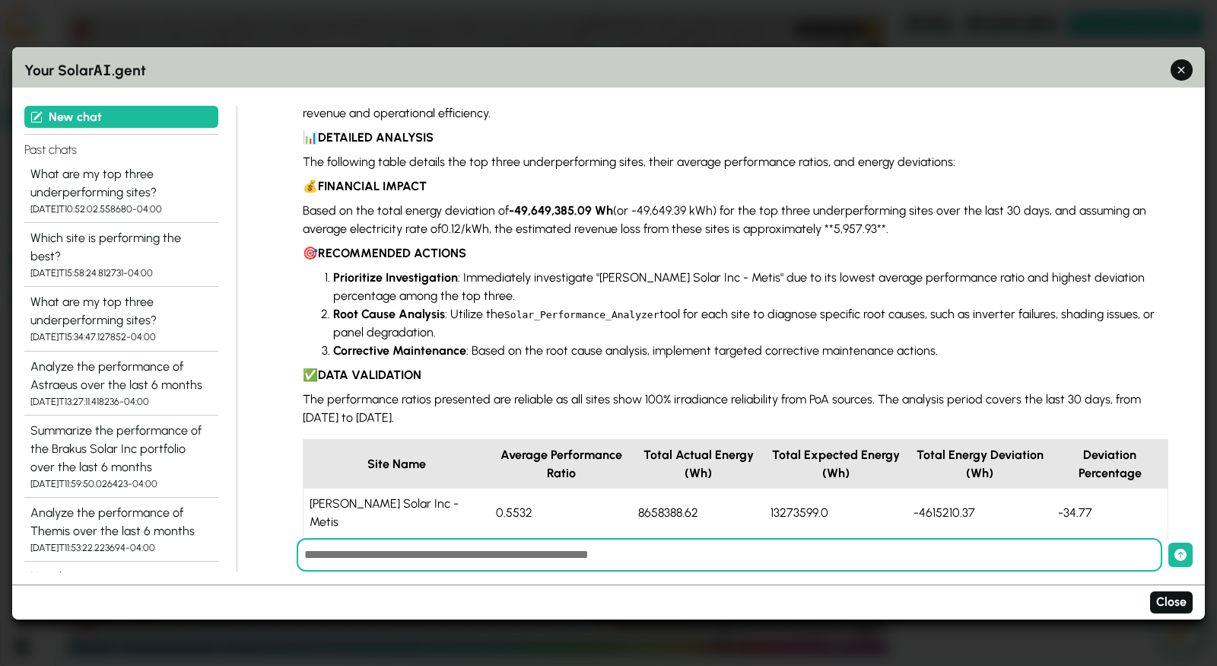
click at [446, 221] on span "0.12/kWh, the estimated revenue loss from these sites is approximately **" at bounding box center [637, 228] width 393 height 14
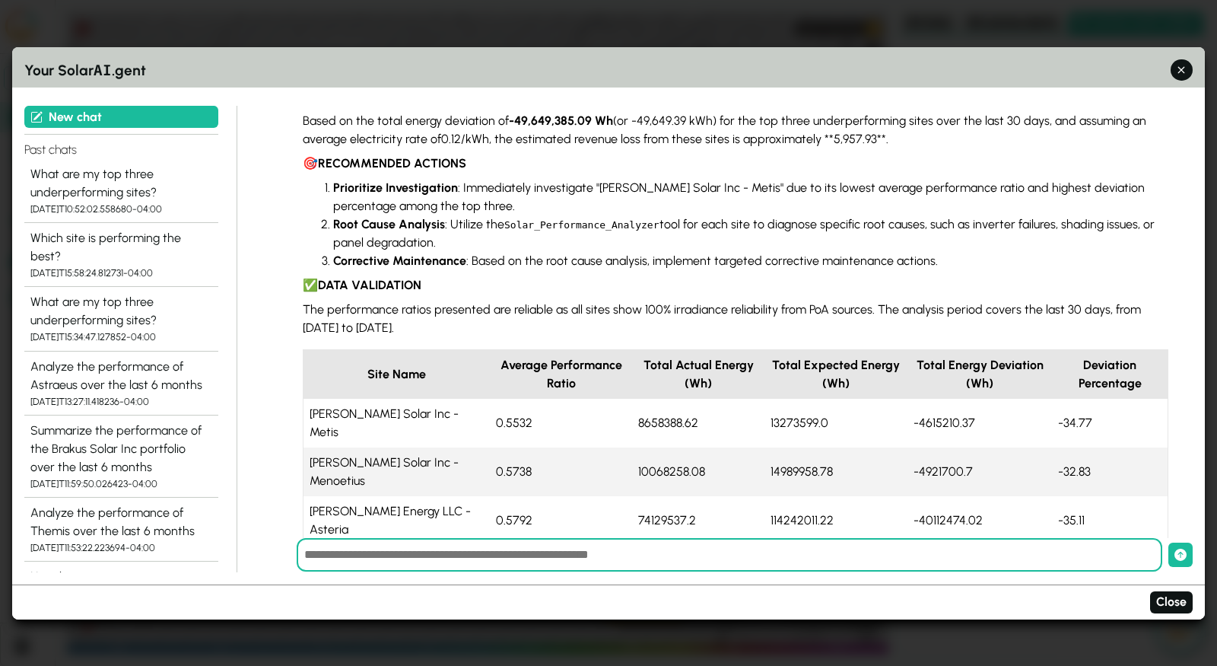
click at [579, 557] on input "text" at bounding box center [730, 554] width 866 height 33
type input "*"
type input "**********"
click at [1169, 542] on button "submit" at bounding box center [1181, 554] width 24 height 24
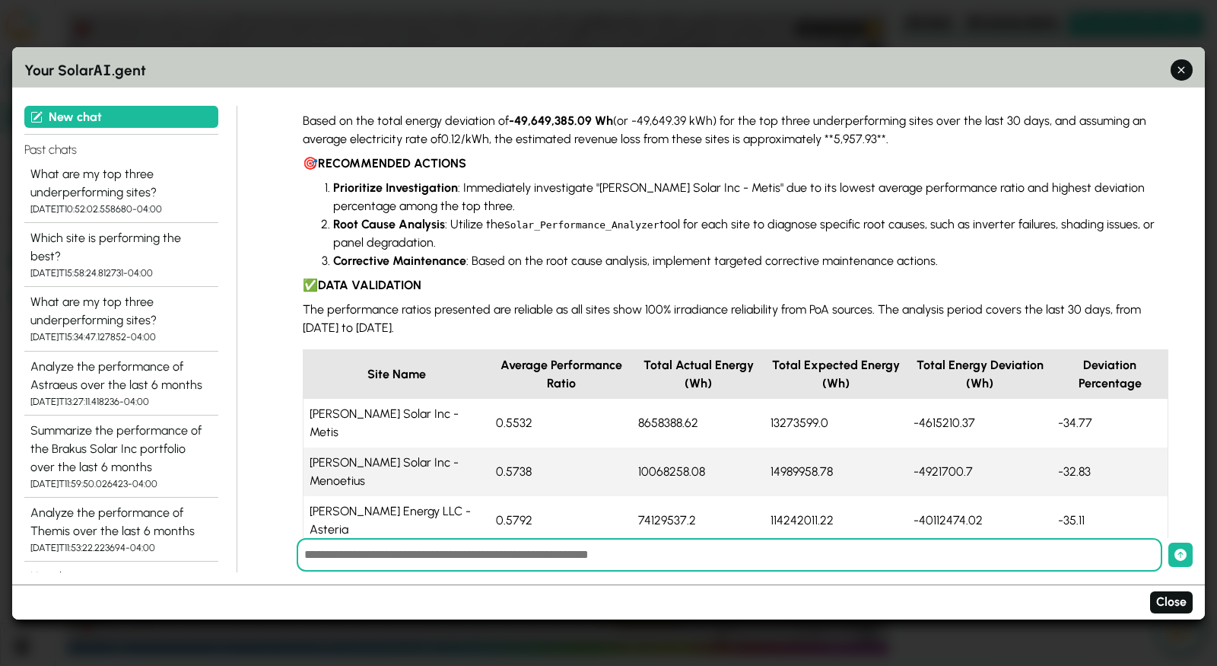
scroll to position [383, 0]
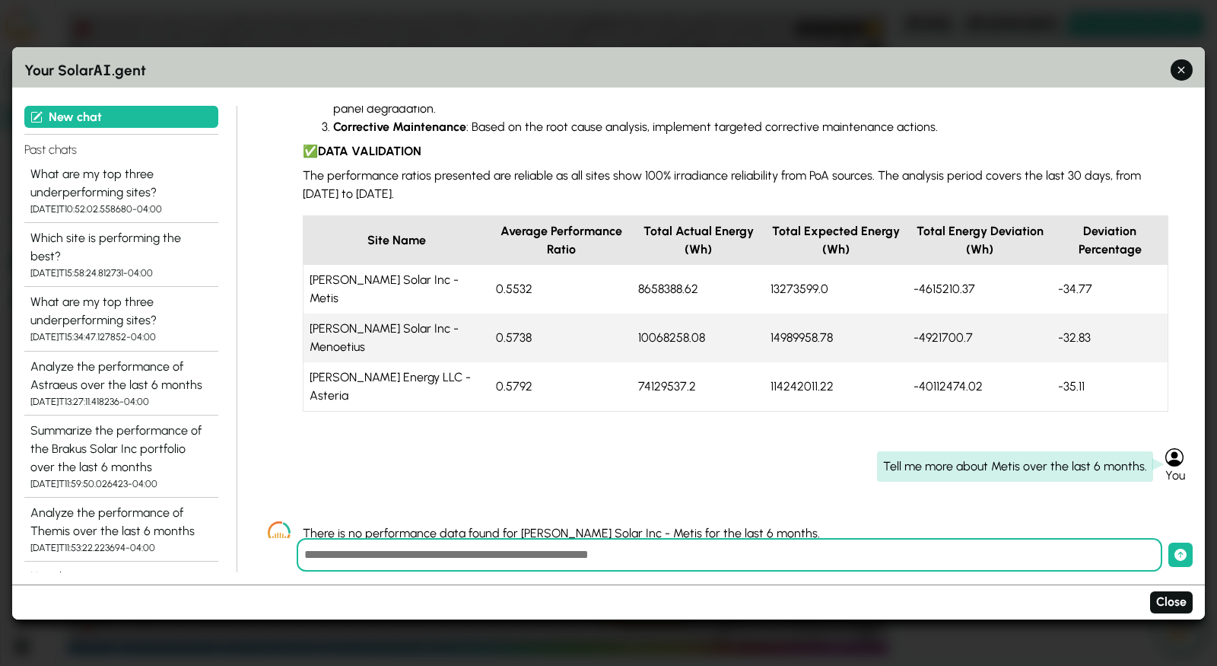
click at [756, 524] on p "There is no performance data found for [PERSON_NAME] Solar Inc - Metis for the …" at bounding box center [736, 533] width 866 height 18
click at [663, 524] on p "There is no performance data found for [PERSON_NAME] Solar Inc - Metis for the …" at bounding box center [736, 533] width 866 height 18
click at [112, 440] on div "Summarize the performance of the Brakus Solar Inc portfolio over the last 6 mon…" at bounding box center [121, 449] width 182 height 55
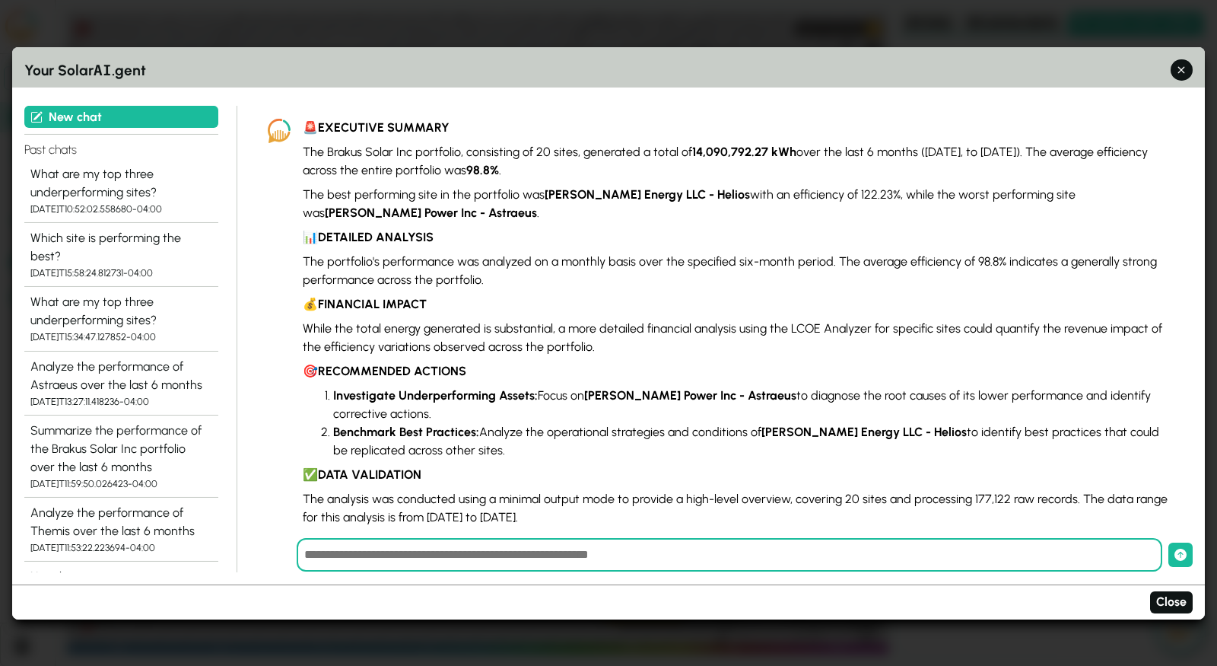
scroll to position [85, 0]
click at [126, 298] on div "What are my top three underperforming sites?" at bounding box center [121, 311] width 182 height 37
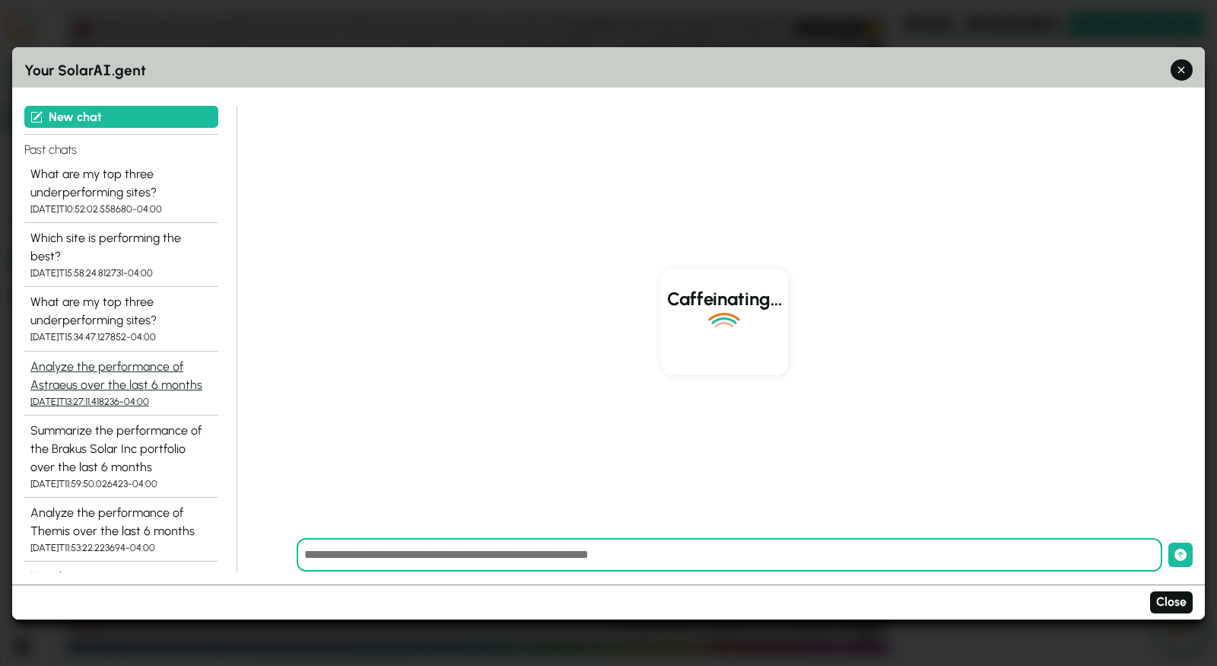
click at [115, 358] on div "Analyze the performance of Astraeus over the last 6 months" at bounding box center [121, 376] width 182 height 37
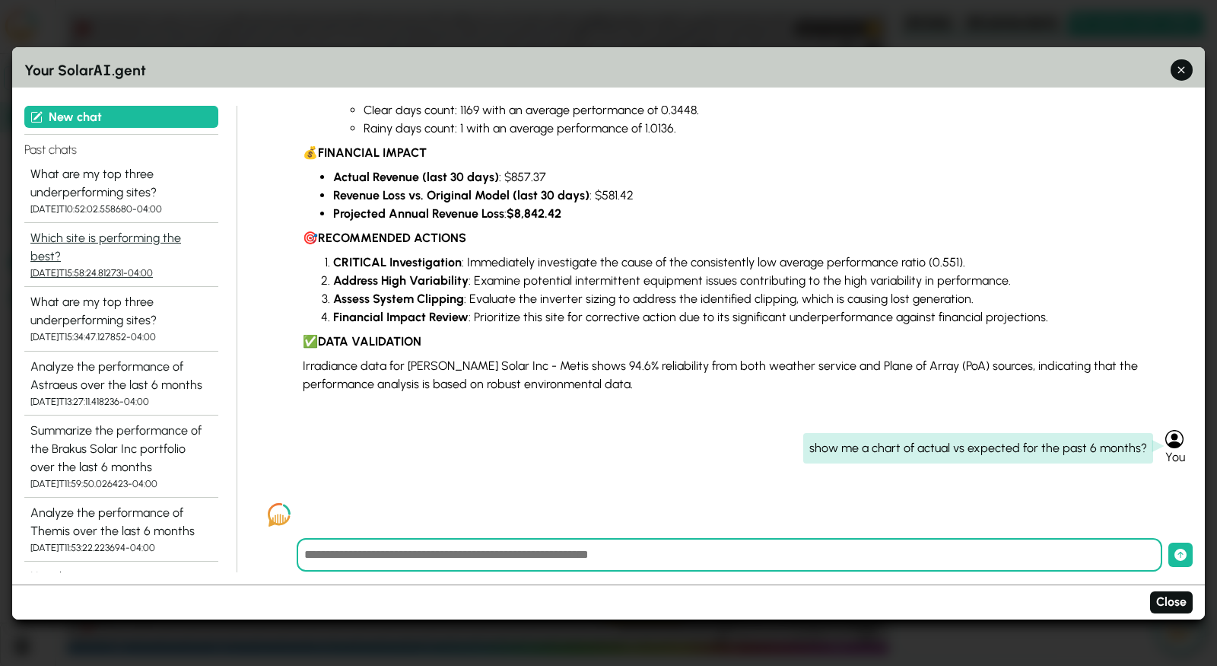
click at [124, 239] on div "Which site is performing the best?" at bounding box center [121, 247] width 182 height 37
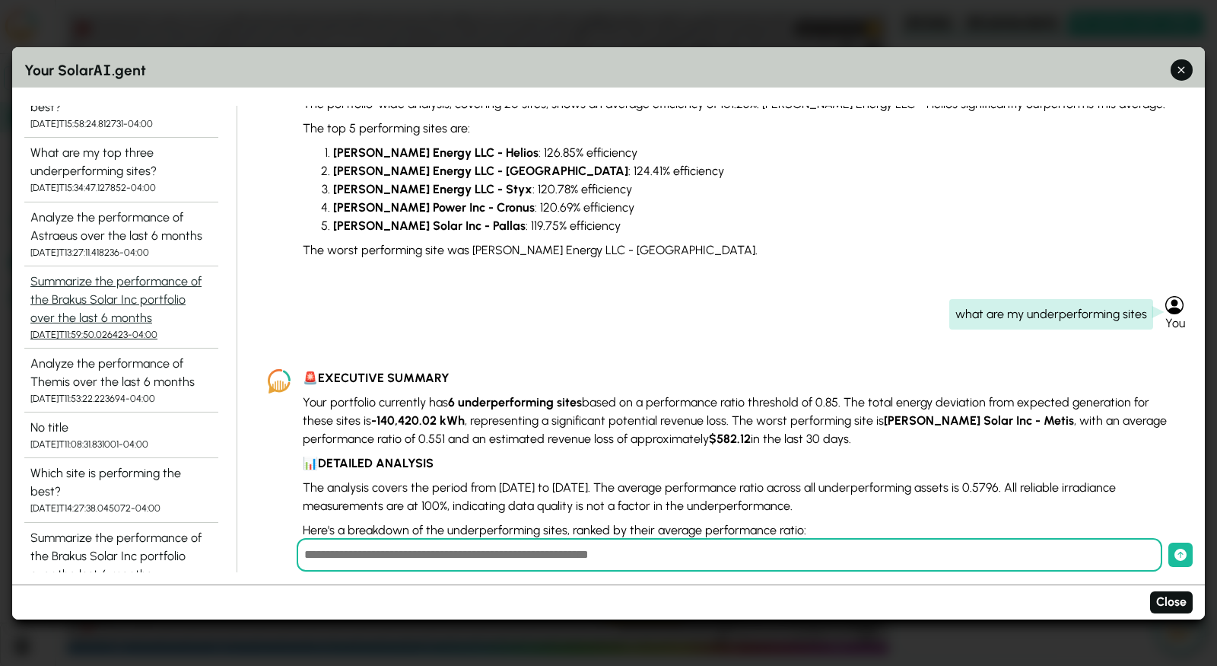
scroll to position [153, 0]
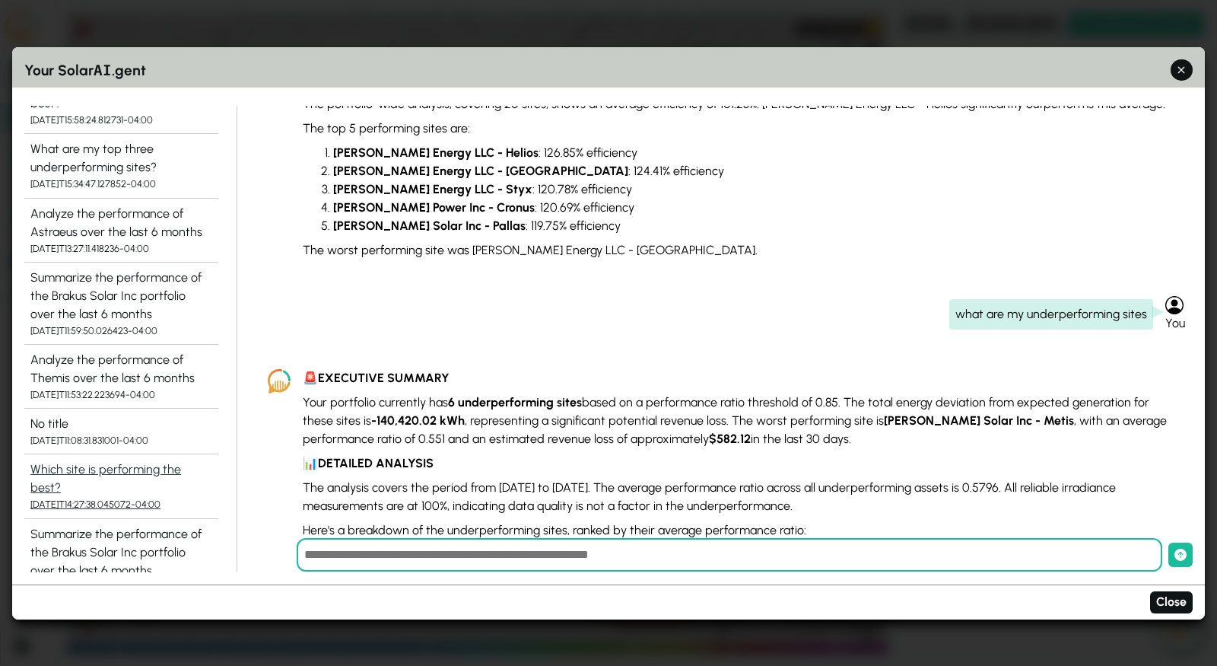
click at [173, 460] on div "Which site is performing the best?" at bounding box center [121, 478] width 182 height 37
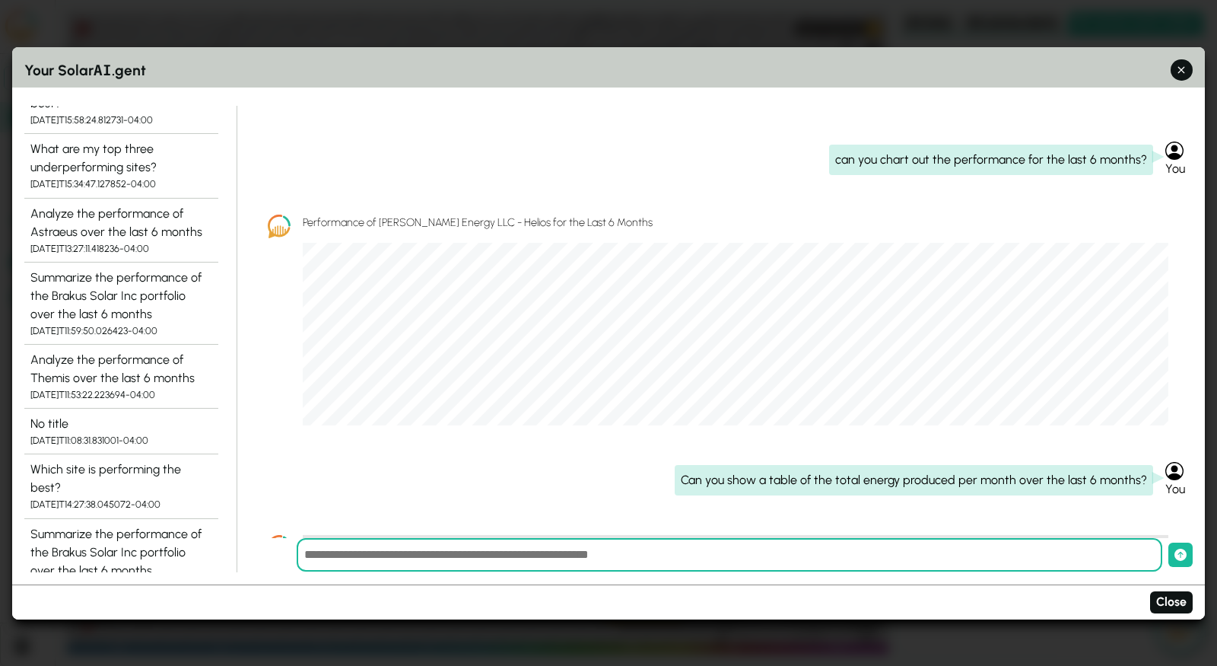
scroll to position [0, 0]
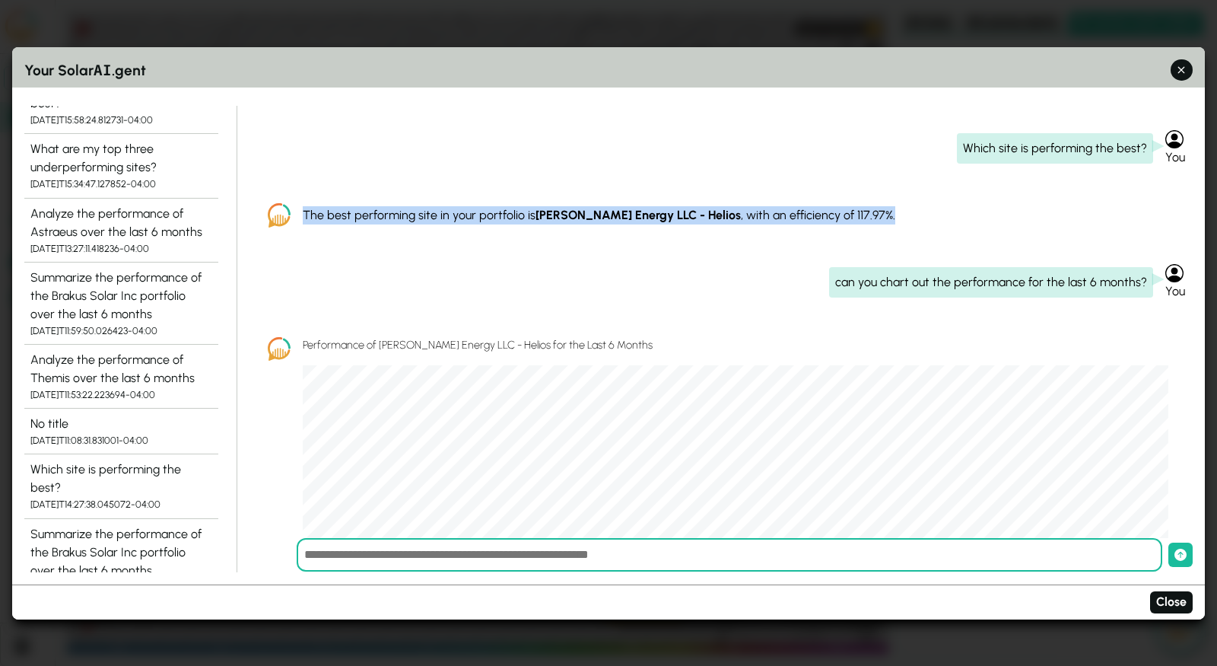
drag, startPoint x: 814, startPoint y: 214, endPoint x: 516, endPoint y: 203, distance: 298.4
click at [516, 203] on div "The best performing site in your portfolio is [PERSON_NAME] Energy LLC - Helios…" at bounding box center [724, 215] width 937 height 48
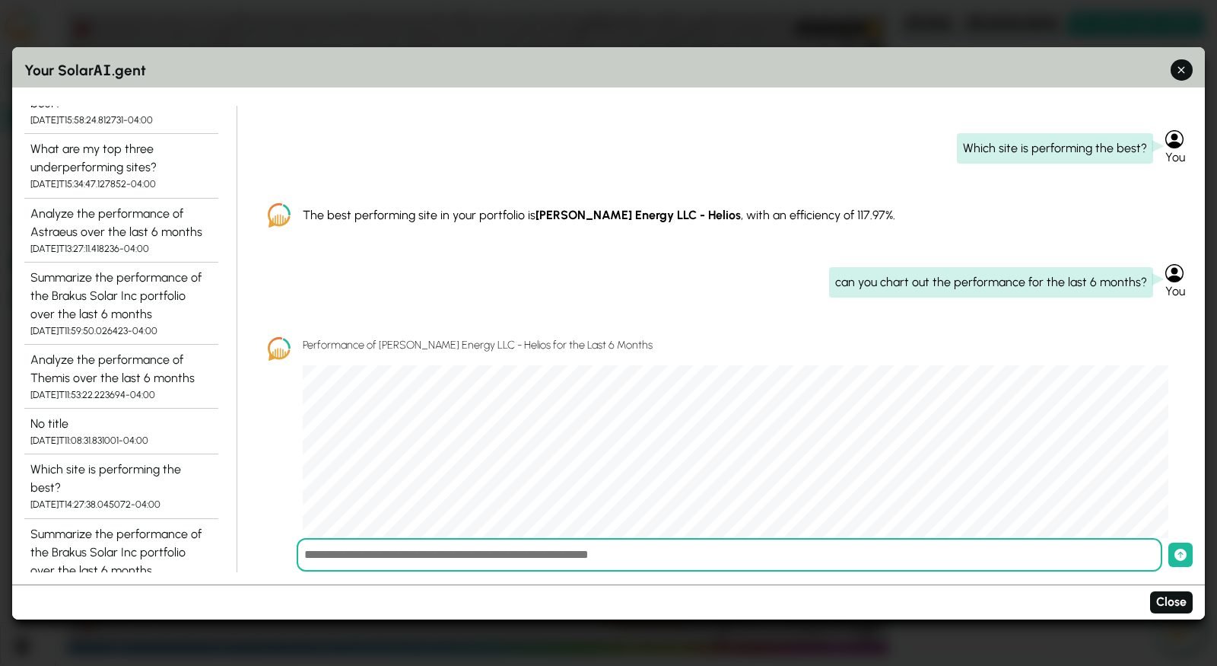
click at [908, 282] on div "can you chart out the performance for the last 6 months?" at bounding box center [991, 282] width 324 height 30
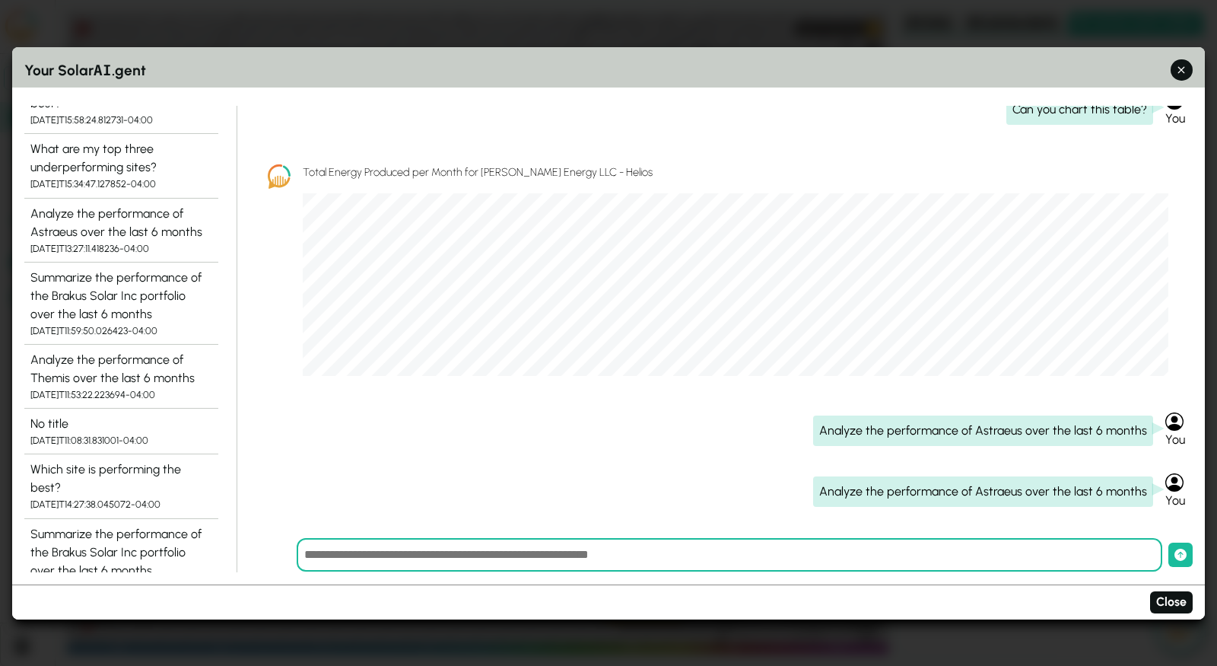
scroll to position [845, 0]
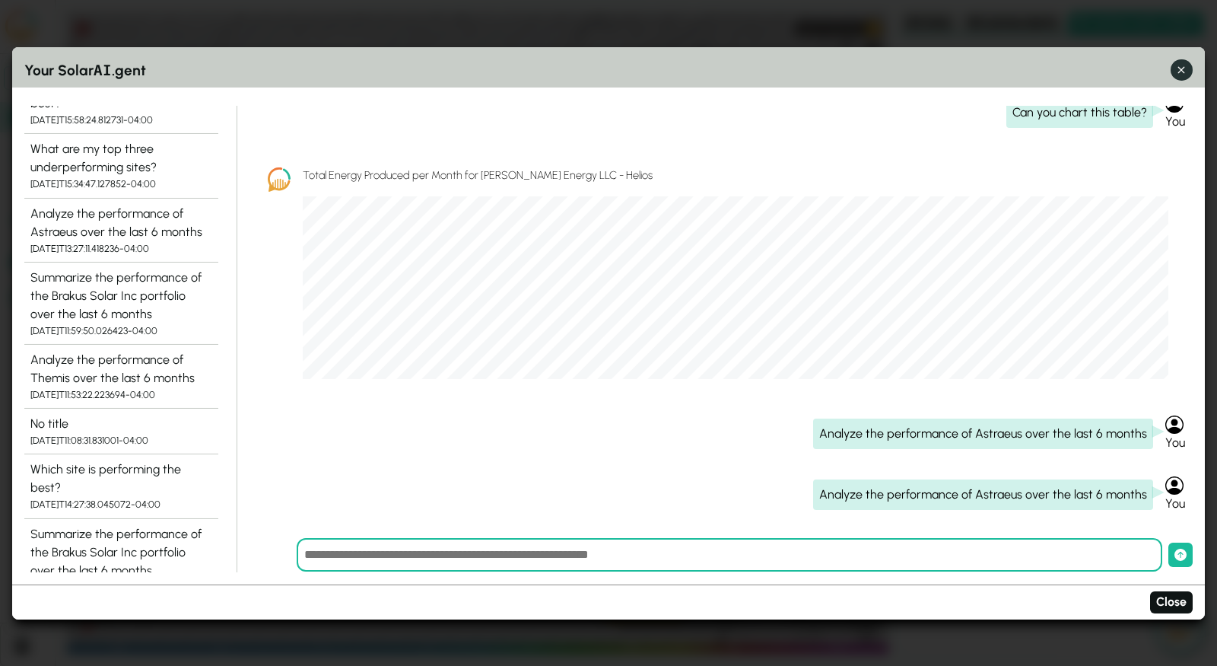
click at [1179, 75] on icon "button" at bounding box center [1182, 70] width 16 height 16
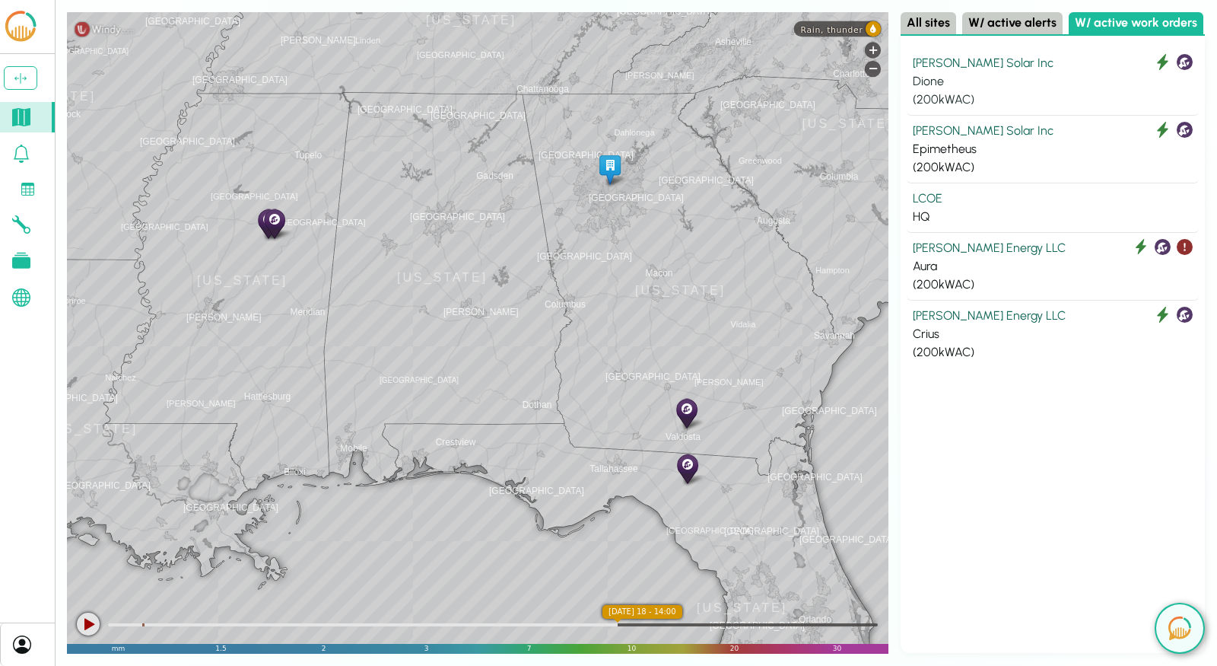
click at [972, 65] on div "[PERSON_NAME] Solar Inc" at bounding box center [1053, 63] width 280 height 18
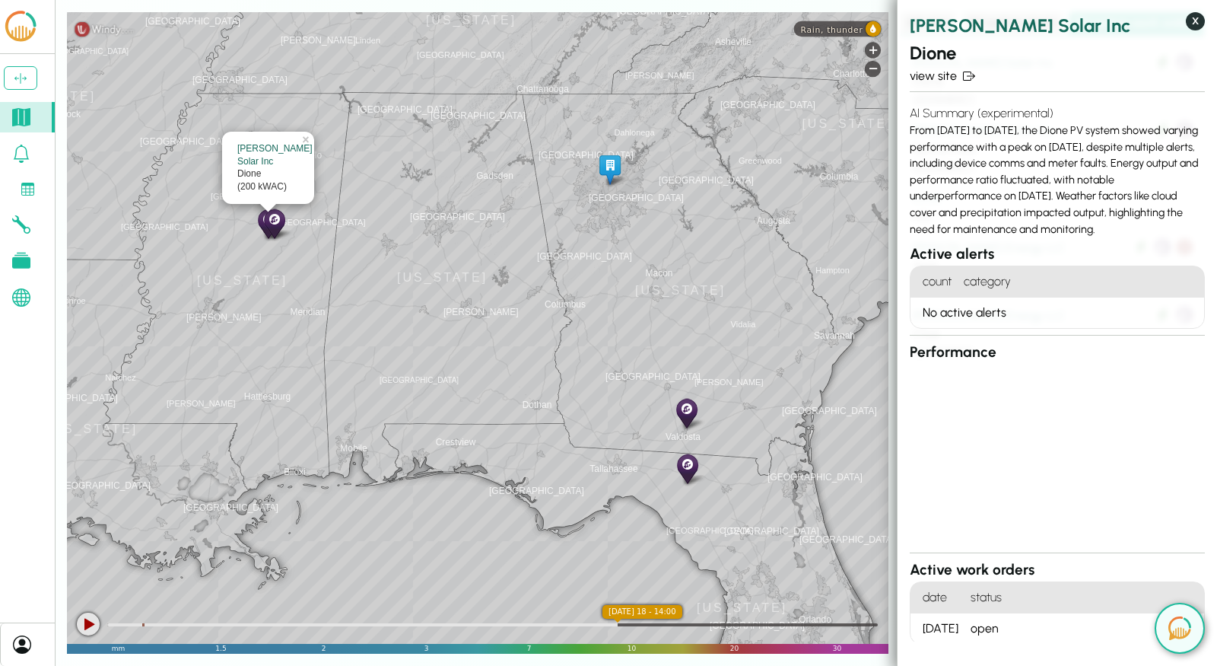
click at [1198, 24] on button "X" at bounding box center [1195, 21] width 19 height 18
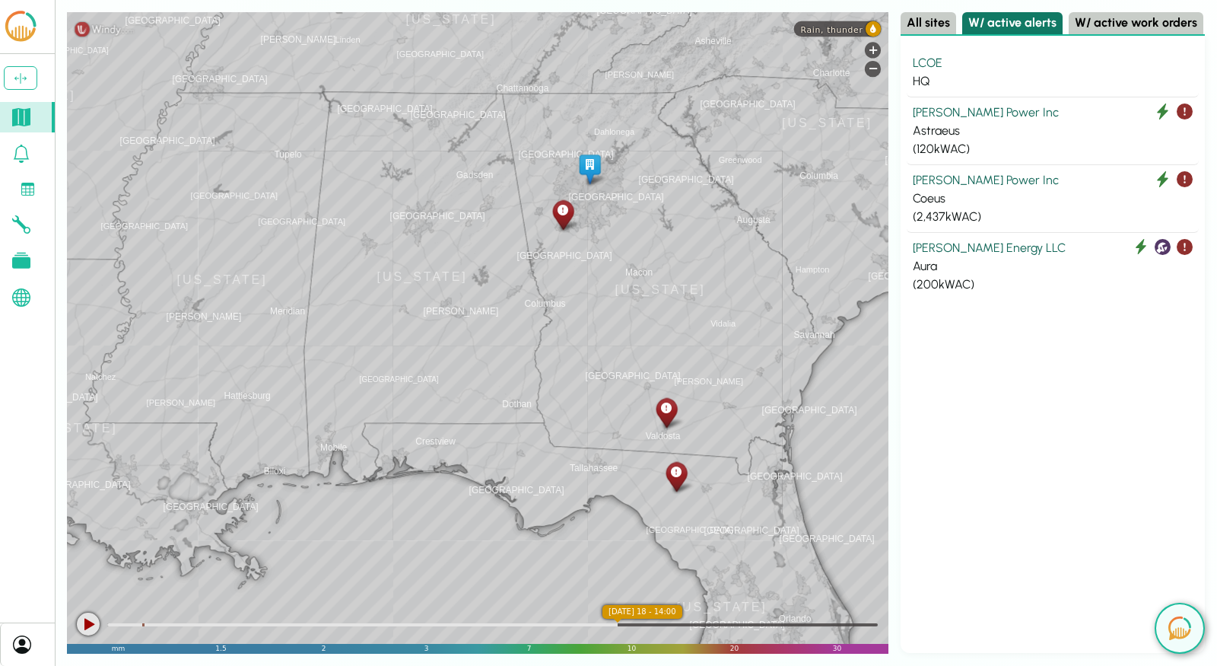
click at [981, 20] on button "W/ active alerts" at bounding box center [1012, 23] width 100 height 22
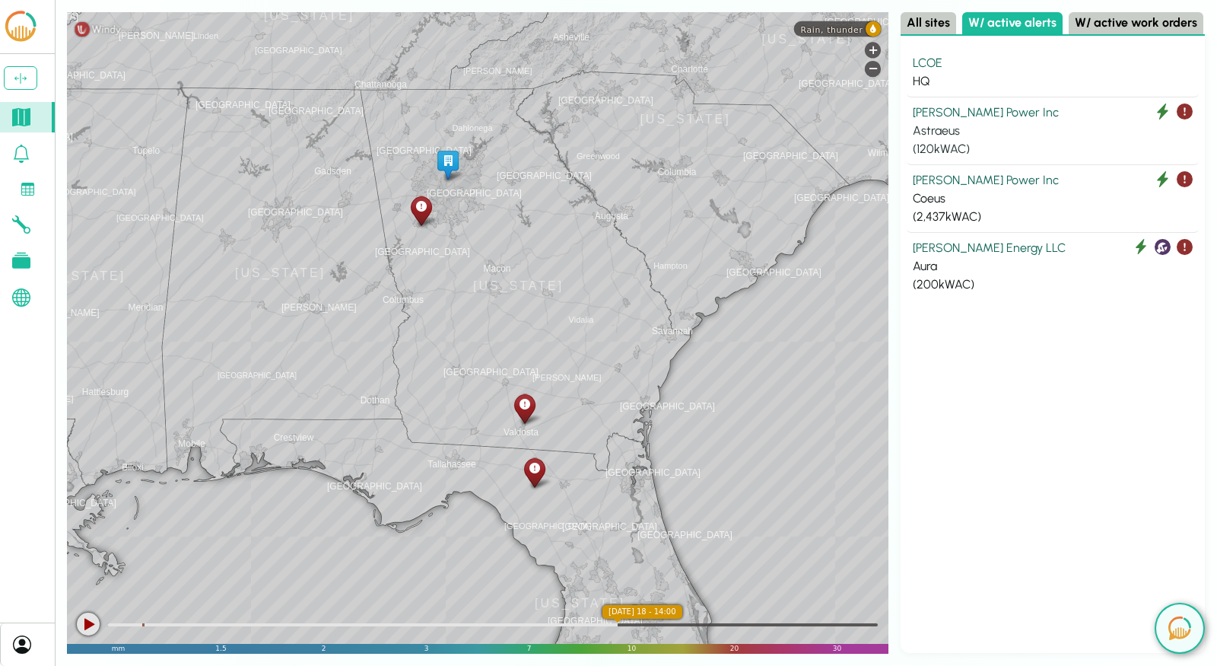
click at [975, 117] on div "[PERSON_NAME] Power Inc" at bounding box center [1053, 112] width 280 height 18
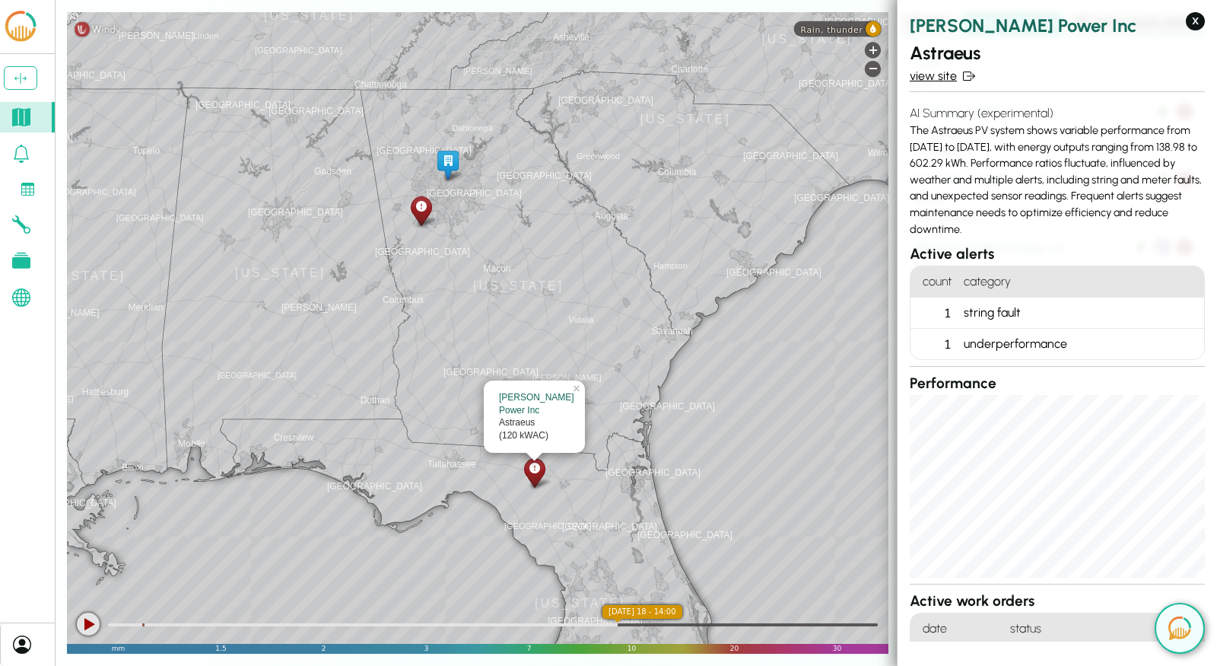
click at [947, 84] on link "view site" at bounding box center [1057, 76] width 295 height 18
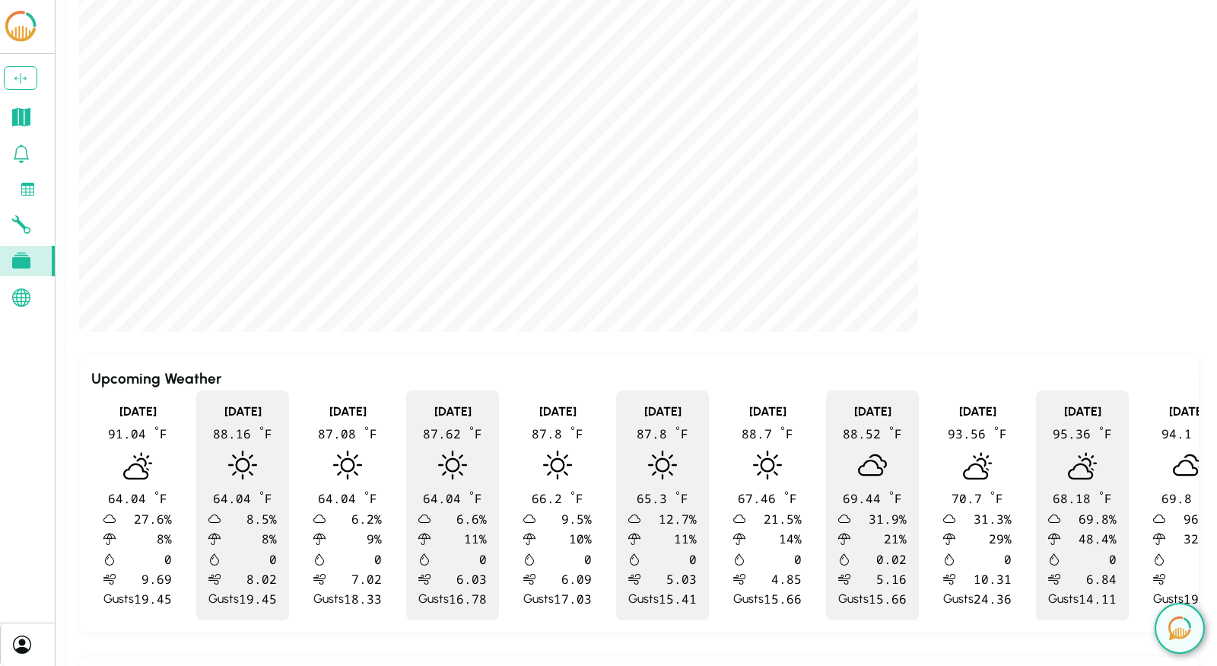
scroll to position [700, 0]
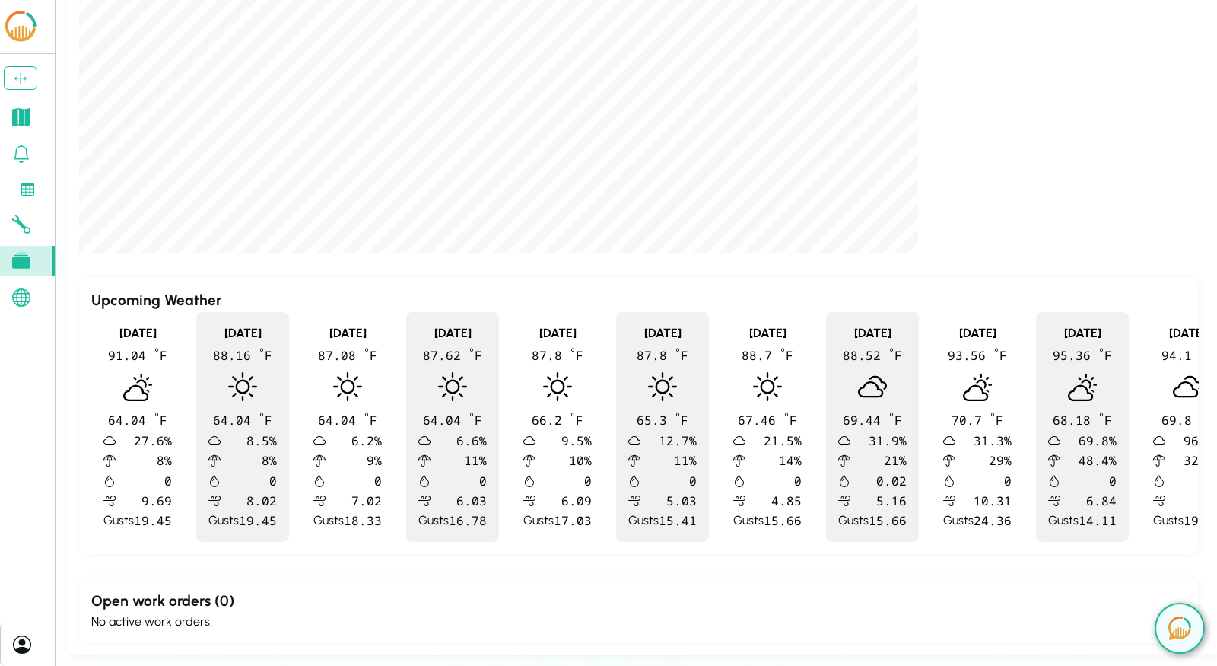
click at [580, 556] on div "AI Summary [DATE] - [DATE] The Astraeus PV system shows variable performance fr…" at bounding box center [644, 42] width 1131 height 1201
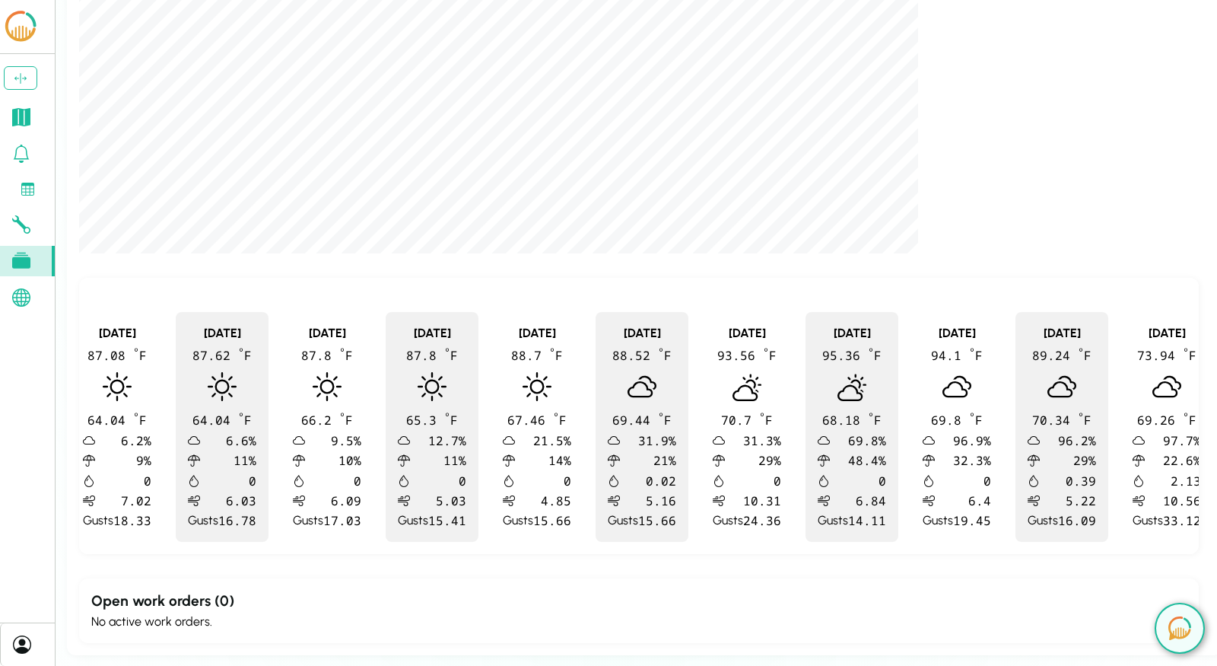
scroll to position [0, 0]
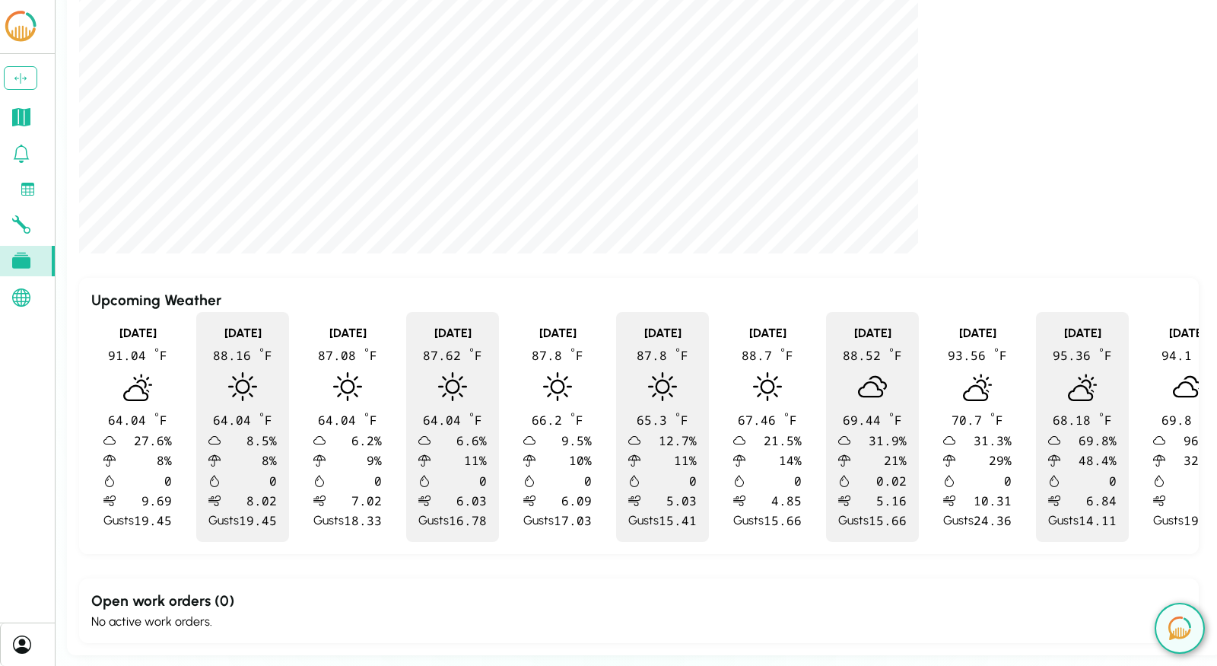
click at [154, 326] on div "[DATE]" at bounding box center [137, 333] width 68 height 18
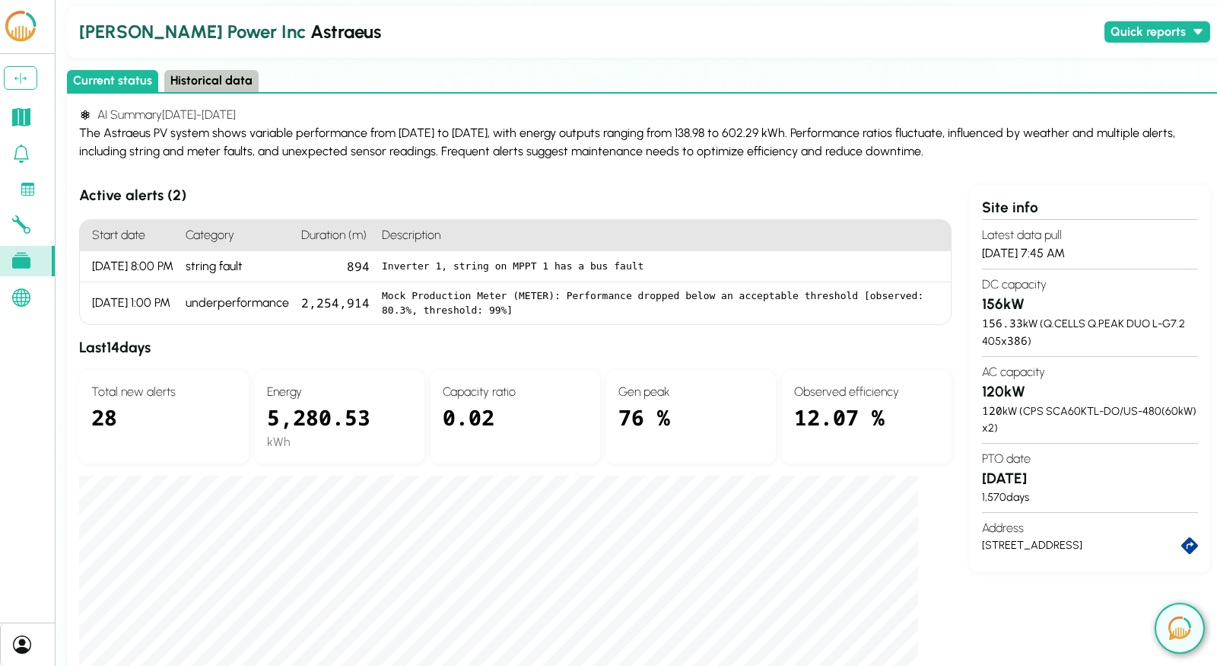
scroll to position [42, 0]
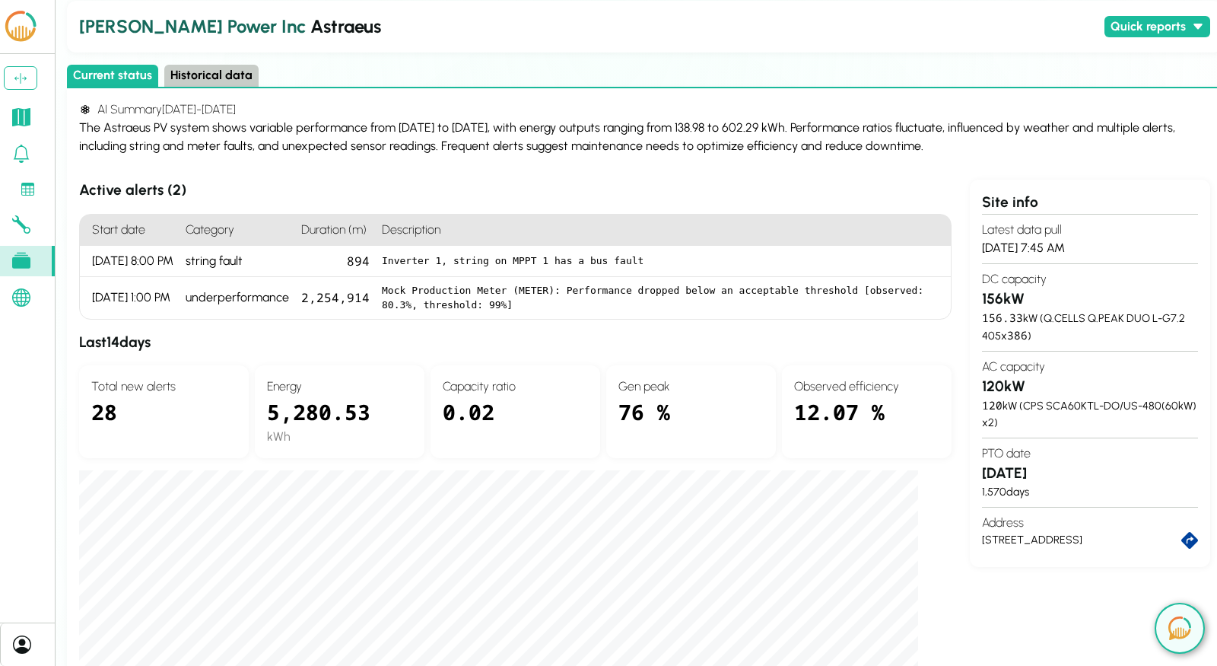
click at [196, 72] on button "Historical data" at bounding box center [211, 76] width 94 height 22
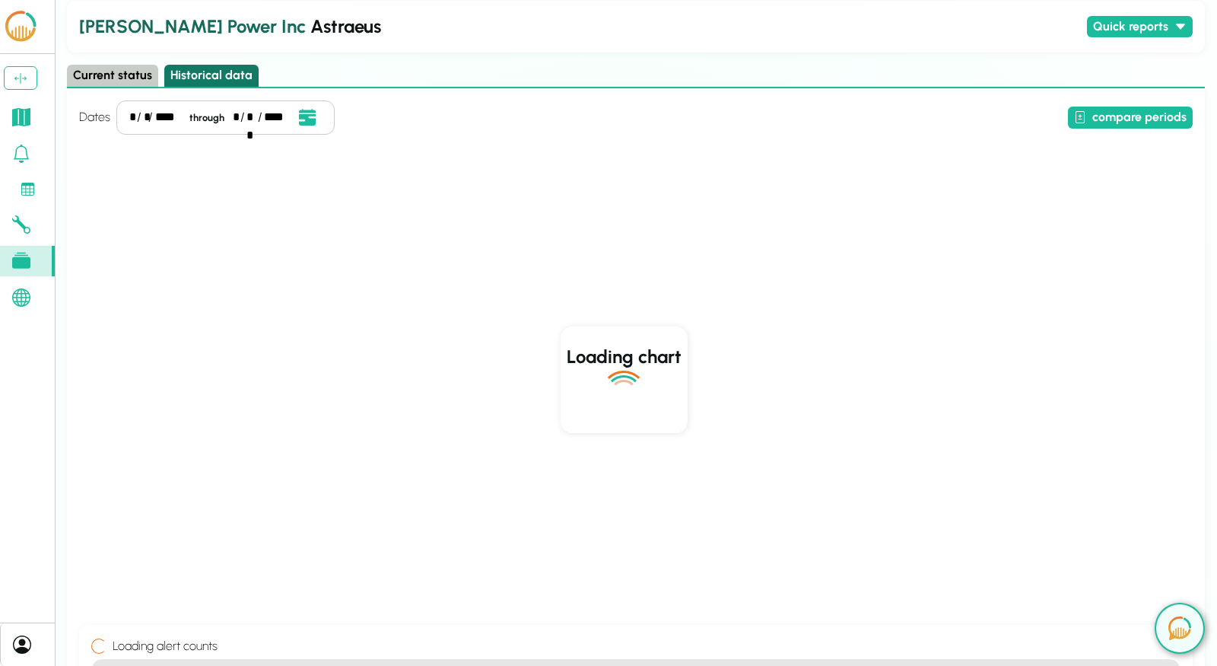
scroll to position [0, 0]
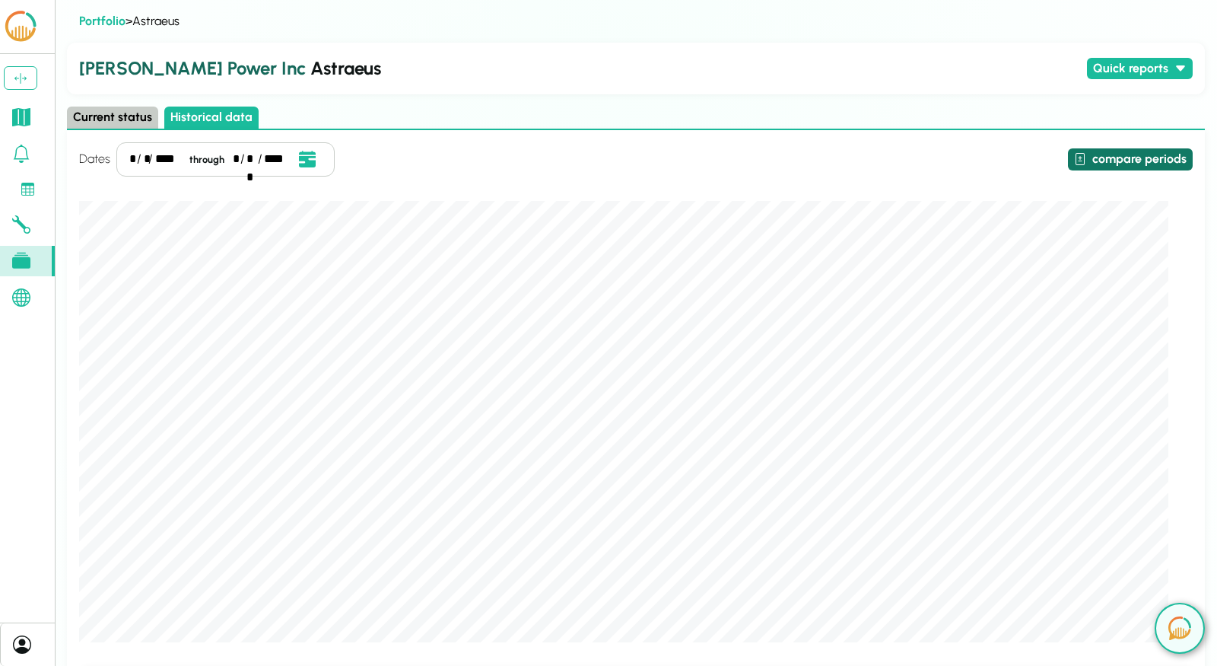
click at [1148, 161] on button "compare periods" at bounding box center [1130, 159] width 125 height 22
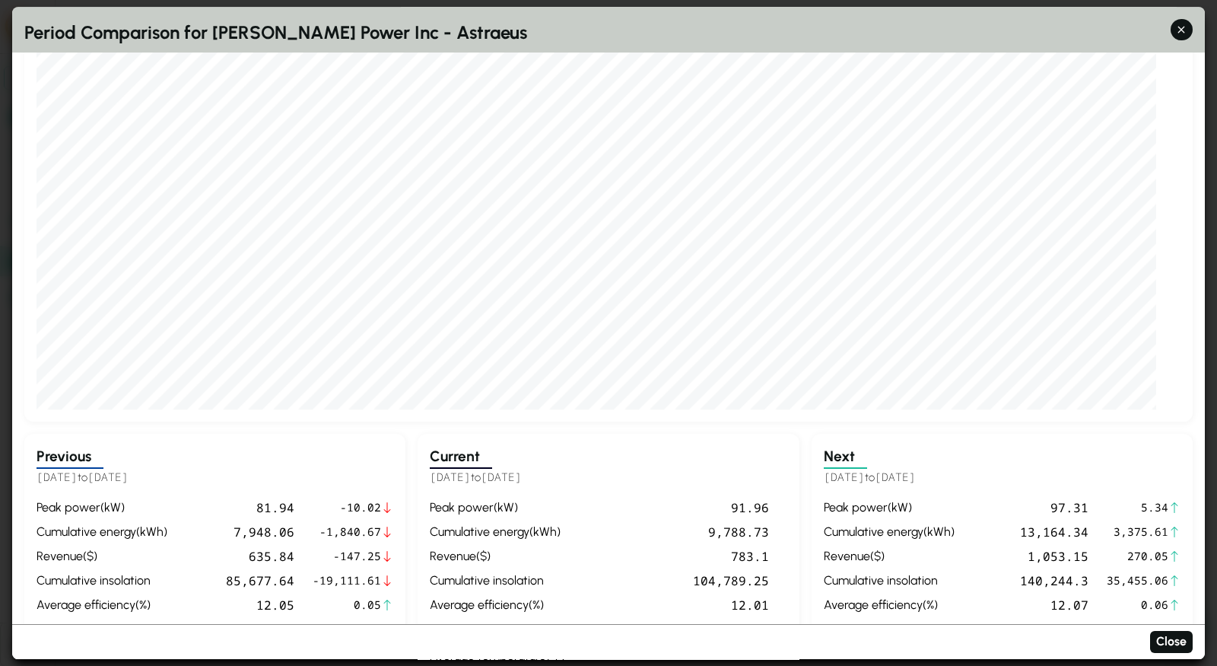
scroll to position [183, 0]
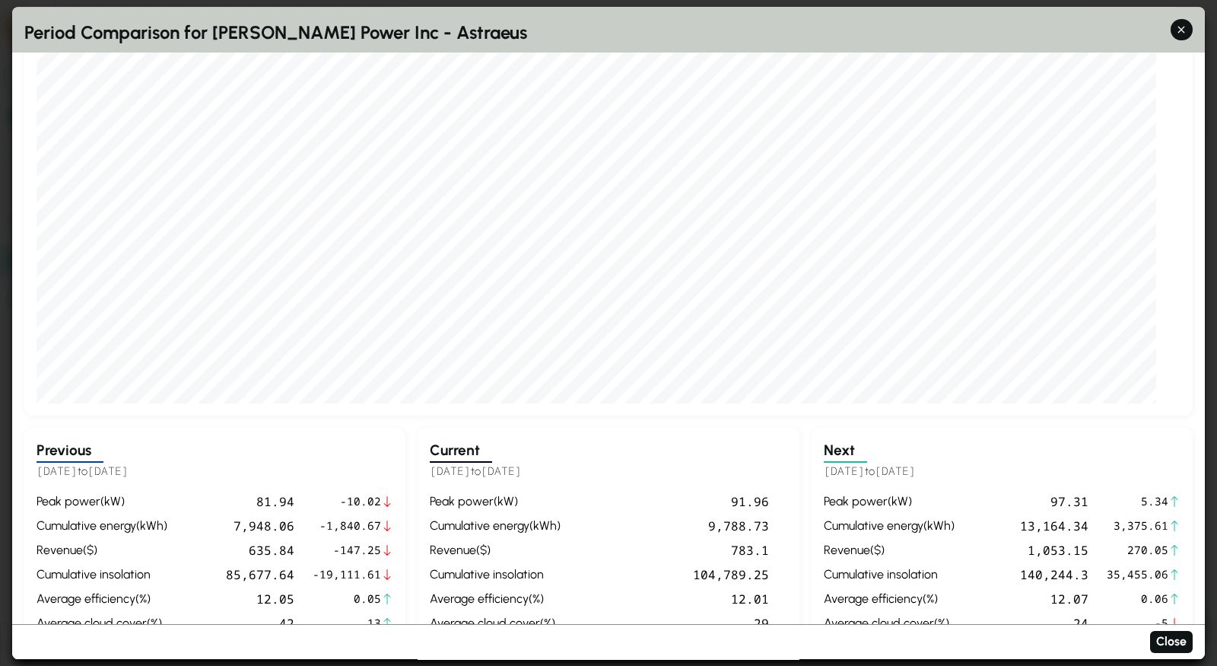
drag, startPoint x: 428, startPoint y: 470, endPoint x: 616, endPoint y: 473, distance: 187.2
click at [616, 473] on div "Current [DATE] to [DATE] peak power ( kW ) 91.96 cumulative energy ( kWh ) 9,78…" at bounding box center [608, 586] width 381 height 317
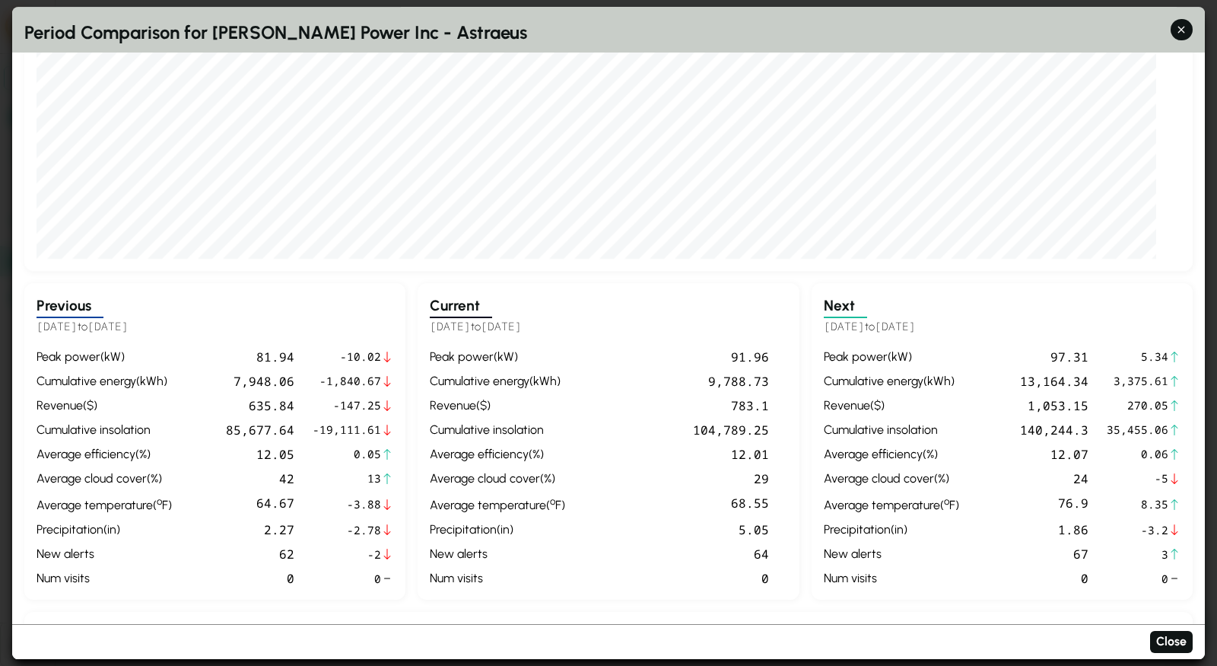
scroll to position [330, 0]
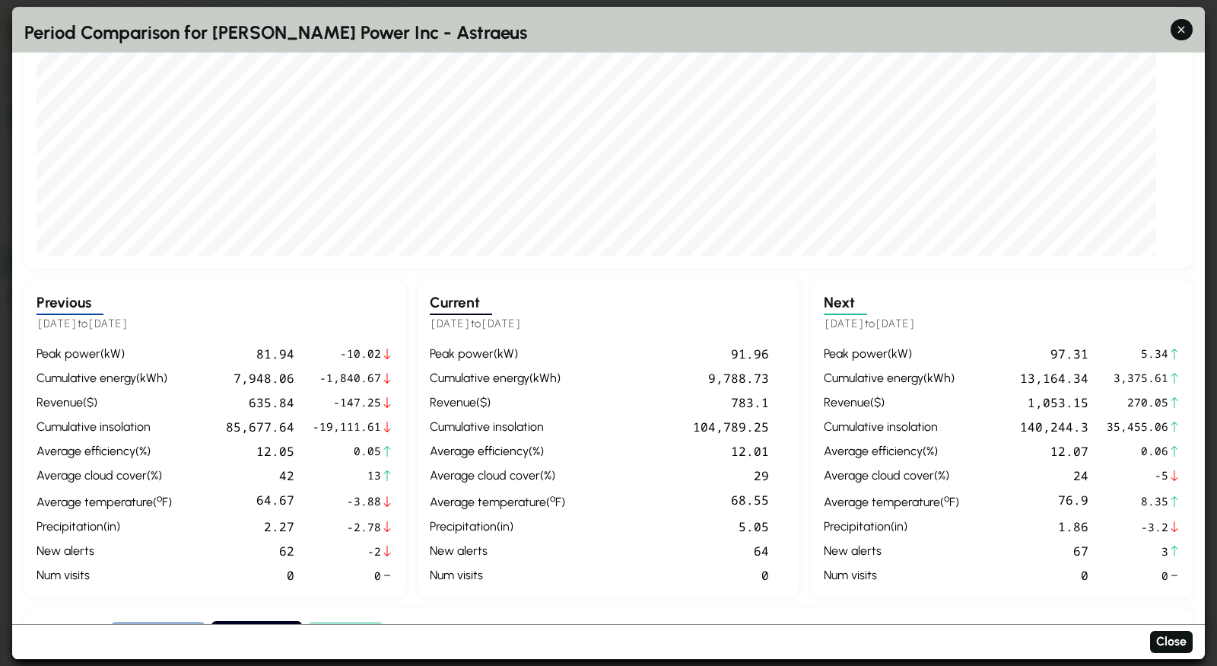
click at [522, 323] on span "[DATE]" at bounding box center [501, 324] width 41 height 14
drag, startPoint x: 431, startPoint y: 329, endPoint x: 591, endPoint y: 326, distance: 160.6
click at [577, 329] on h5 "[DATE] to [DATE]" at bounding box center [608, 324] width 357 height 17
drag, startPoint x: 854, startPoint y: 322, endPoint x: 1071, endPoint y: 312, distance: 217.1
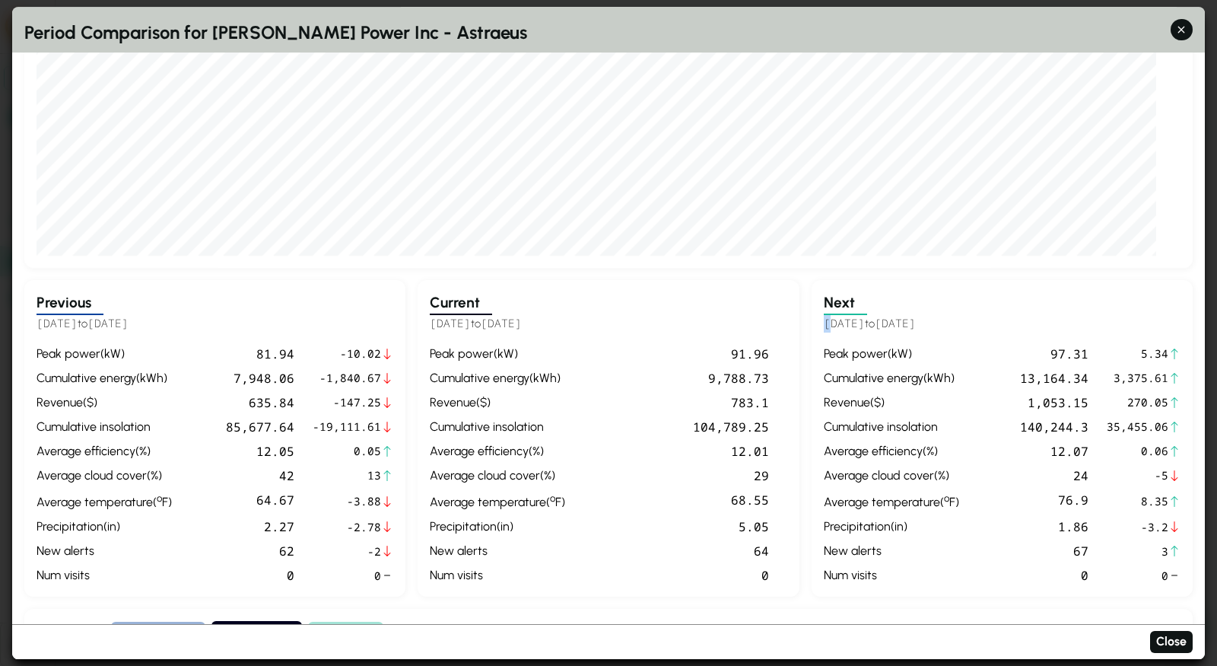
click at [1071, 312] on div "Next [DATE] to [DATE] peak power ( kW ) 97.31 5.34 cumulative energy ( kWh ) 13…" at bounding box center [1002, 438] width 381 height 317
drag, startPoint x: 967, startPoint y: 329, endPoint x: 759, endPoint y: 329, distance: 207.7
click at [775, 329] on div "Previous [DATE] to [DATE] peak power ( kW ) 81.94 -10.02 cumulative energy ( kW…" at bounding box center [608, 438] width 1169 height 317
click at [971, 332] on div "Next [DATE] to [DATE] peak power ( kW ) 97.31 5.34 cumulative energy ( kWh ) 13…" at bounding box center [1002, 438] width 381 height 317
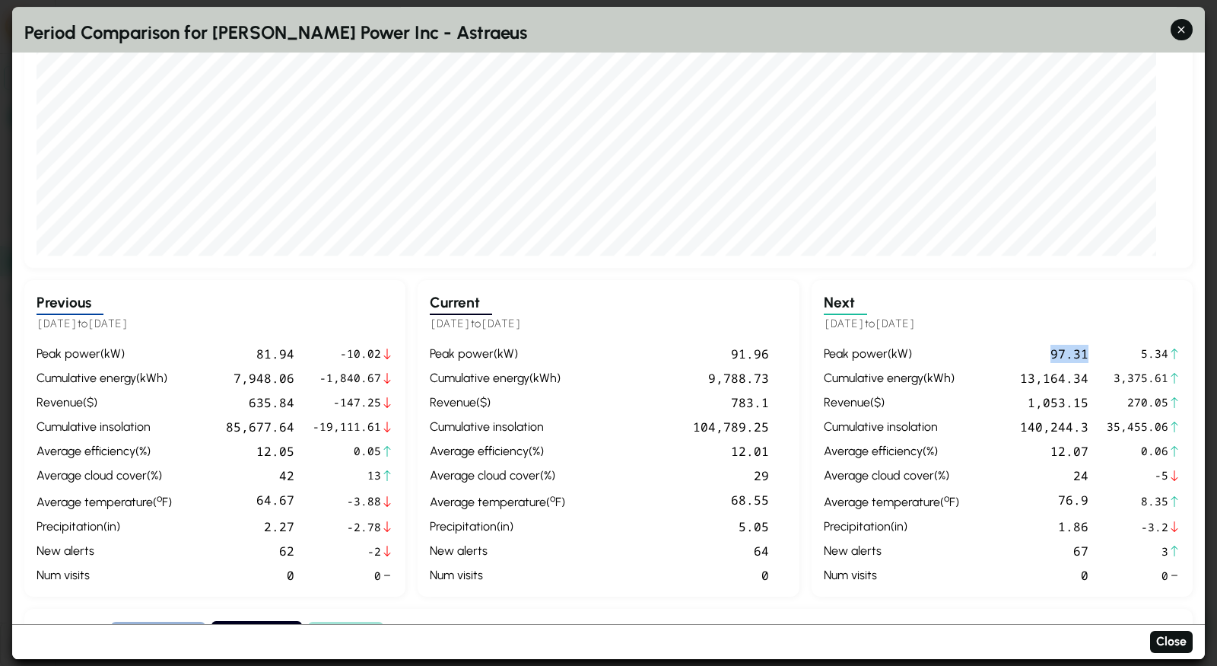
drag, startPoint x: 190, startPoint y: 323, endPoint x: 39, endPoint y: 324, distance: 151.4
click at [39, 324] on h5 "[DATE] to [DATE]" at bounding box center [215, 324] width 357 height 17
click at [575, 431] on div "104,789.25" at bounding box center [669, 427] width 197 height 18
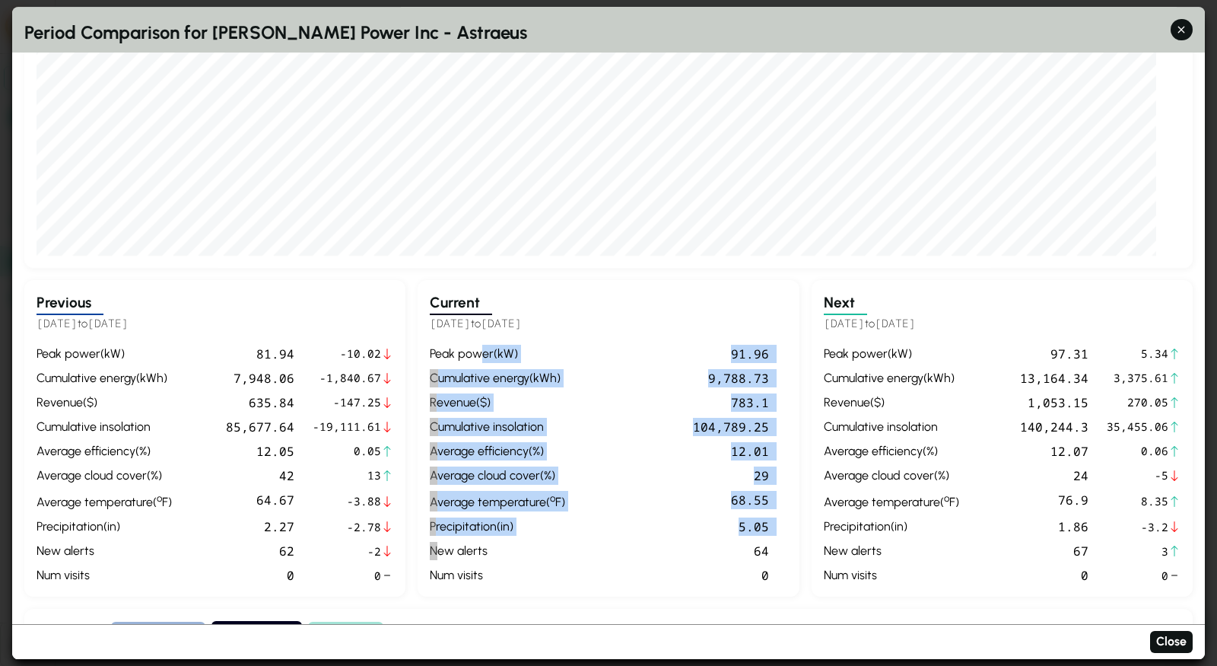
drag, startPoint x: 480, startPoint y: 353, endPoint x: 549, endPoint y: 539, distance: 198.1
click at [549, 539] on div "peak power ( kW ) 91.96 cumulative energy ( kWh ) 9,788.73 revenue ( $ ) 783.1 …" at bounding box center [608, 465] width 357 height 240
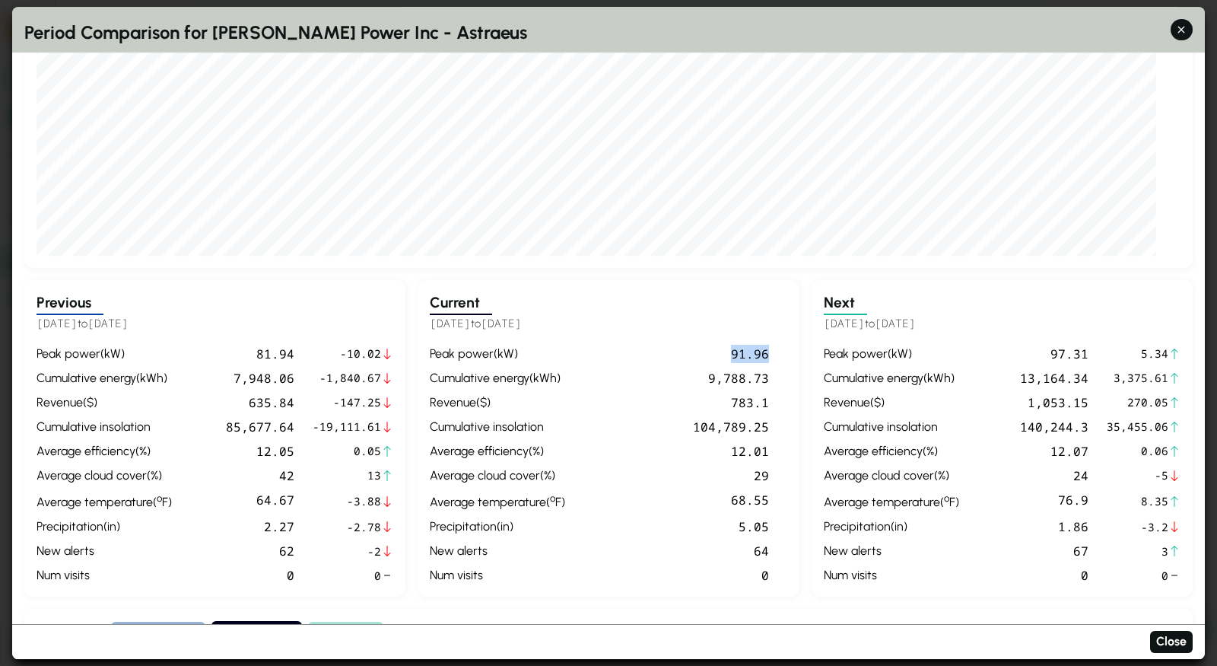
drag, startPoint x: 691, startPoint y: 350, endPoint x: 518, endPoint y: 350, distance: 172.7
click at [518, 350] on div "peak power ( kW ) 91.96 cumulative energy ( kWh ) 9,788.73 revenue ( $ ) 783.1 …" at bounding box center [608, 465] width 357 height 240
click at [281, 345] on div "81.94" at bounding box center [236, 354] width 116 height 18
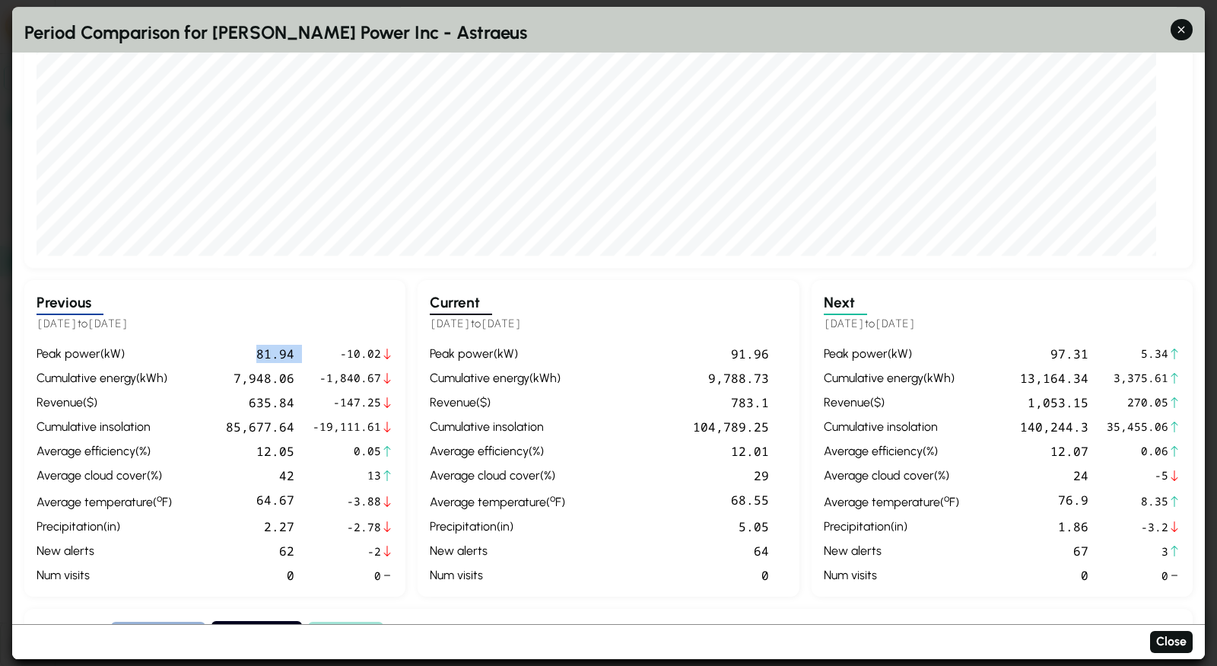
click at [276, 351] on div "81.94" at bounding box center [236, 354] width 116 height 18
drag, startPoint x: 239, startPoint y: 382, endPoint x: 409, endPoint y: 383, distance: 170.4
click at [409, 383] on div "Previous [DATE] to [DATE] peak power ( kW ) 81.94 -10.02 cumulative energy ( kW…" at bounding box center [608, 438] width 1169 height 317
click at [356, 404] on span "-147.25" at bounding box center [347, 403] width 68 height 17
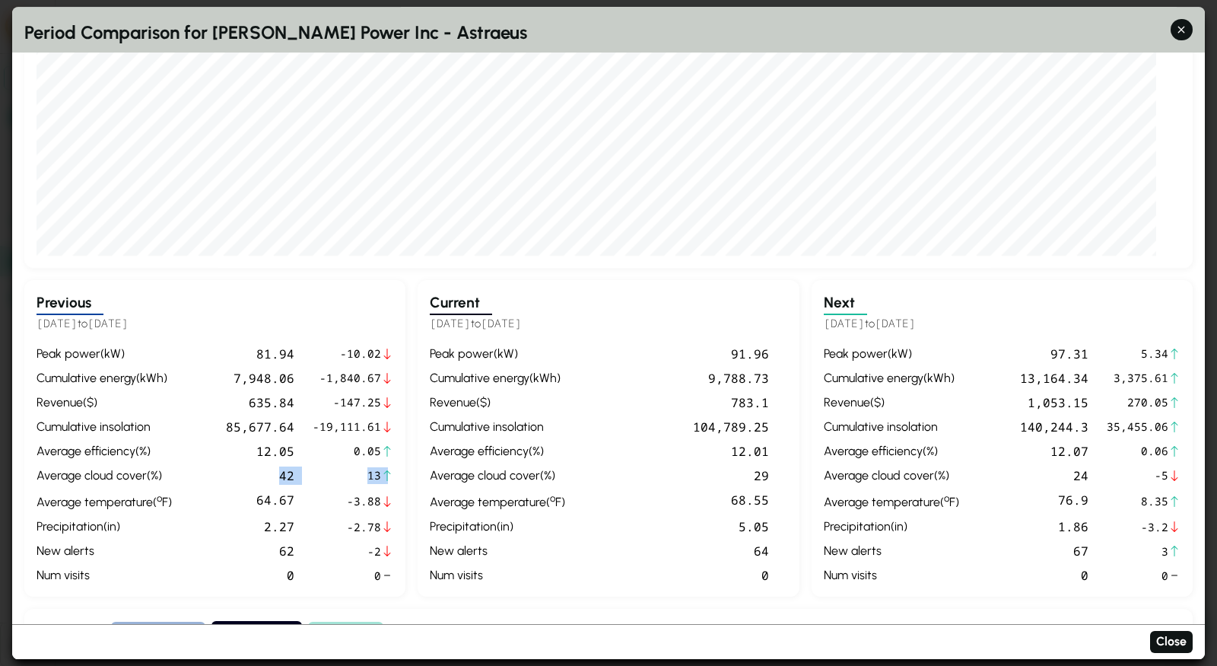
drag, startPoint x: 394, startPoint y: 478, endPoint x: 272, endPoint y: 472, distance: 121.9
click at [272, 472] on div "Previous [DATE] to [DATE] peak power ( kW ) 81.94 -10.02 cumulative energy ( kW…" at bounding box center [214, 438] width 381 height 317
drag, startPoint x: 399, startPoint y: 526, endPoint x: 275, endPoint y: 524, distance: 123.3
click at [275, 524] on div "Previous [DATE] to [DATE] peak power ( kW ) 81.94 -10.02 cumulative energy ( kW…" at bounding box center [214, 438] width 381 height 317
click at [772, 520] on div "peak power ( kW ) 91.96 cumulative energy ( kWh ) 9,788.73 revenue ( $ ) 783.1 …" at bounding box center [608, 465] width 357 height 240
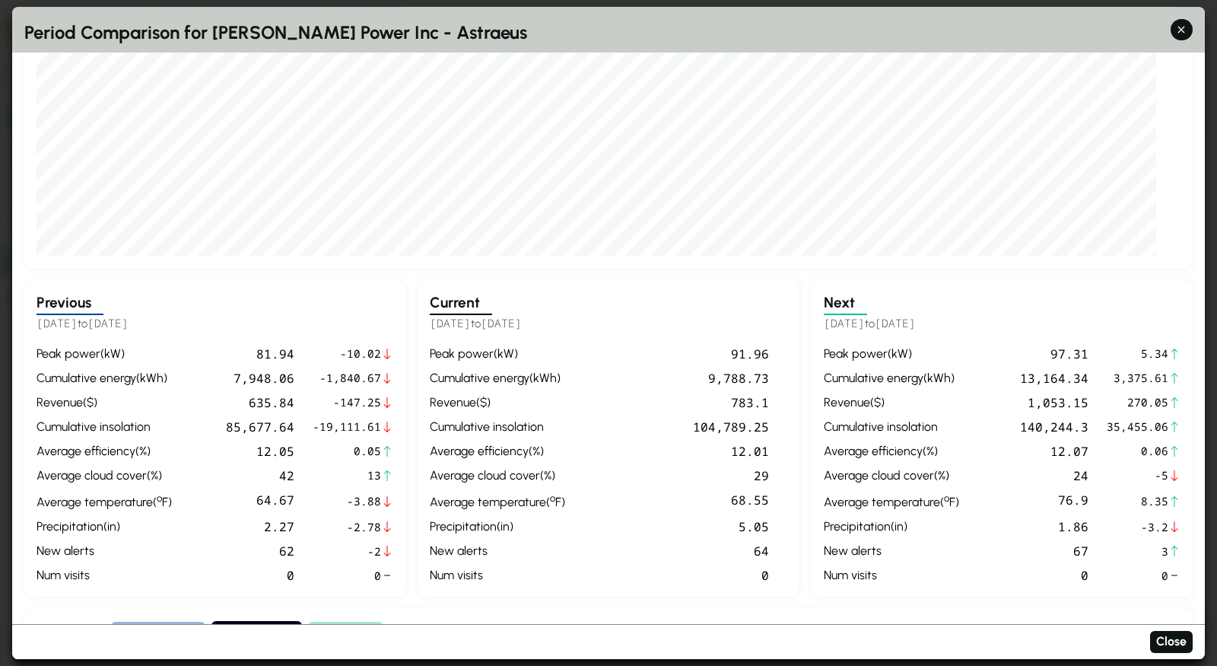
click at [772, 520] on div "peak power ( kW ) 91.96 cumulative energy ( kWh ) 9,788.73 revenue ( $ ) 783.1 …" at bounding box center [608, 465] width 357 height 240
click at [720, 526] on div "5.05" at bounding box center [669, 527] width 197 height 18
click at [1164, 528] on span "-3.2" at bounding box center [1138, 527] width 62 height 17
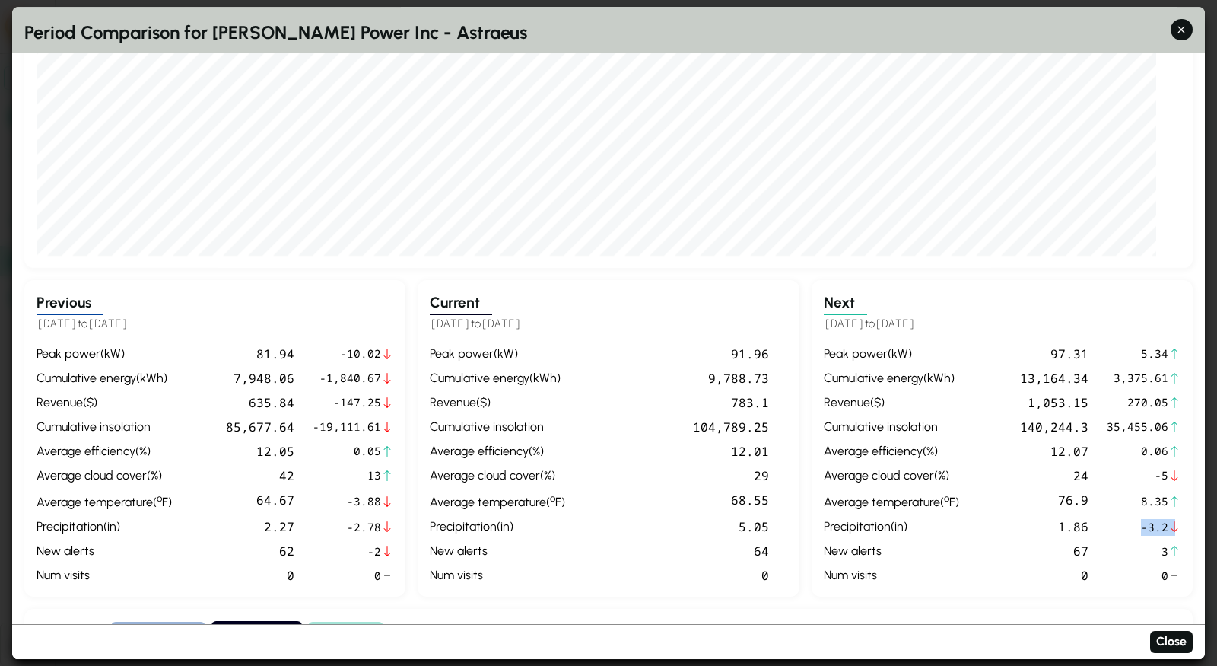
click at [1164, 528] on span "-3.2" at bounding box center [1138, 527] width 62 height 17
click at [1166, 468] on span "-5" at bounding box center [1138, 476] width 62 height 17
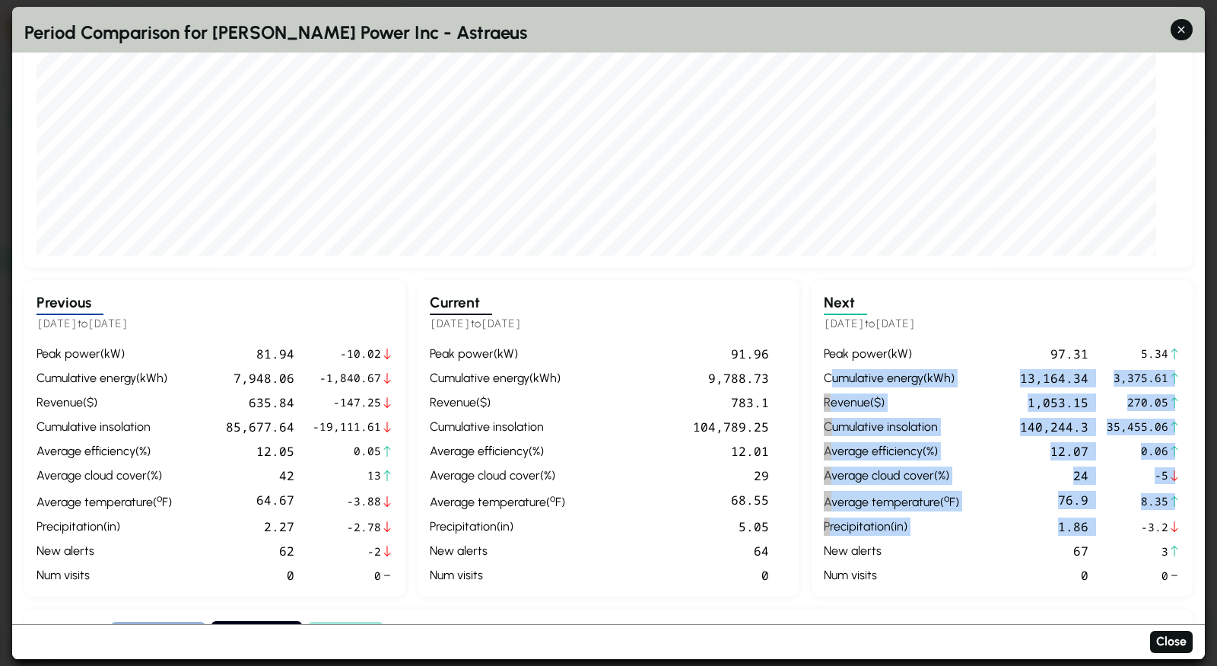
drag, startPoint x: 1163, startPoint y: 515, endPoint x: 857, endPoint y: 365, distance: 340.6
click at [857, 365] on div "peak power ( kW ) 97.31 5.34 cumulative energy ( kWh ) 13,164.34 3,375.61 reven…" at bounding box center [1002, 465] width 357 height 240
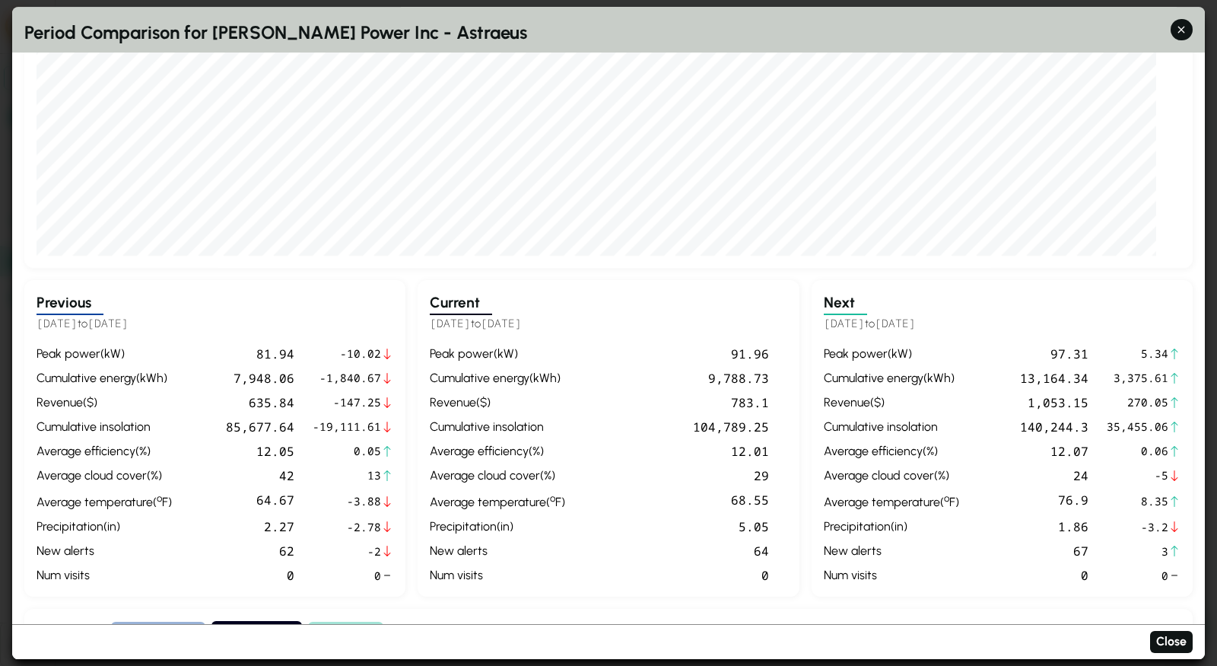
click at [855, 353] on div "peak power ( kW )" at bounding box center [891, 354] width 135 height 18
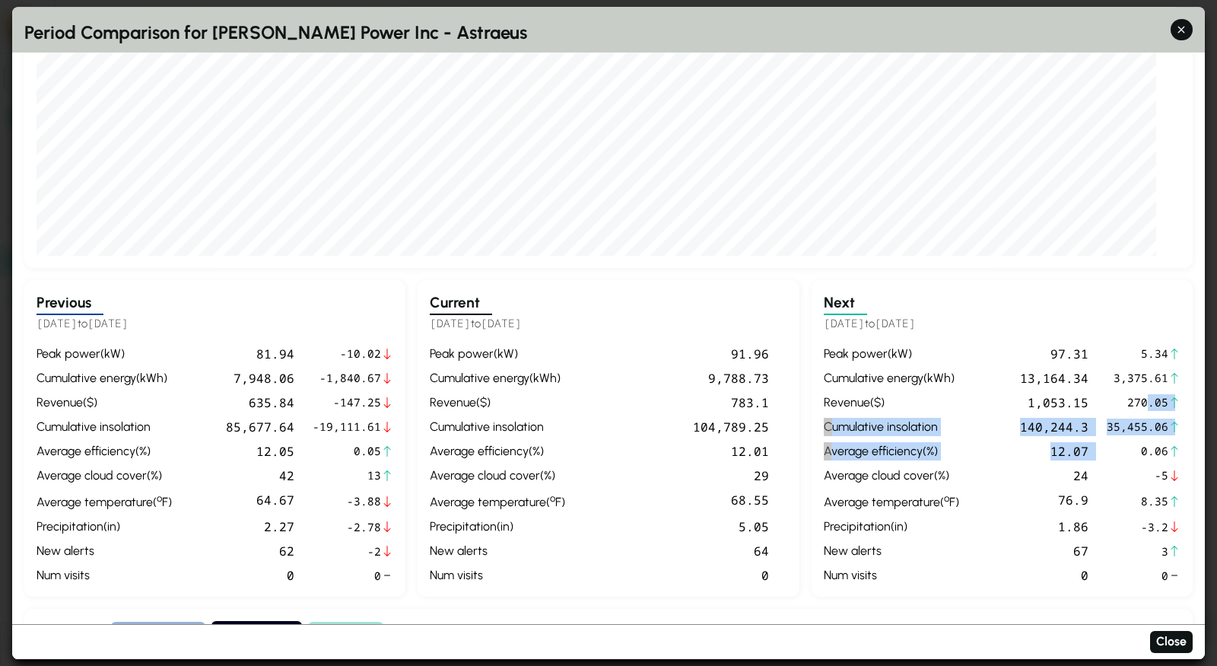
drag, startPoint x: 1151, startPoint y: 404, endPoint x: 1115, endPoint y: 445, distance: 55.0
click at [1115, 445] on div "peak power ( kW ) 97.31 5.34 cumulative energy ( kWh ) 13,164.34 3,375.61 reven…" at bounding box center [1002, 465] width 357 height 240
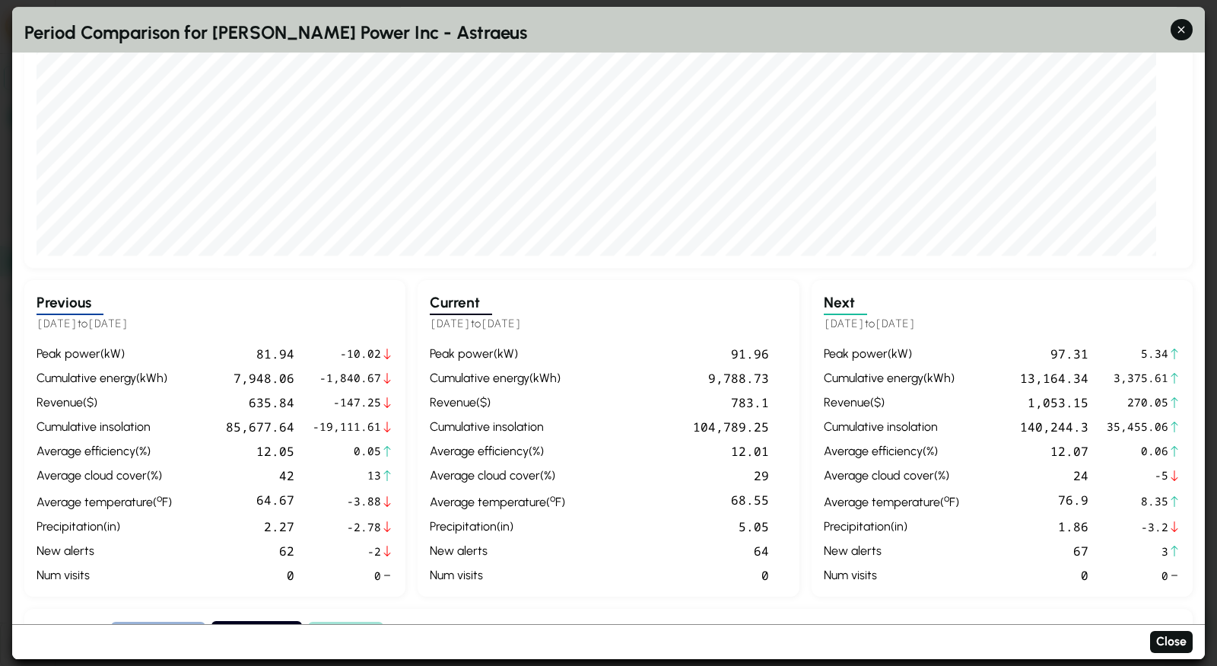
click at [482, 331] on div "Current [DATE] to [DATE] peak power ( kW ) 91.96 cumulative energy ( kWh ) 9,78…" at bounding box center [608, 438] width 381 height 317
click at [500, 399] on div "revenue ( $ )" at bounding box center [497, 402] width 135 height 18
click at [286, 342] on div "Previous [DATE] to [DATE] peak power ( kW ) 81.94 -10.02 cumulative energy ( kW…" at bounding box center [214, 438] width 381 height 317
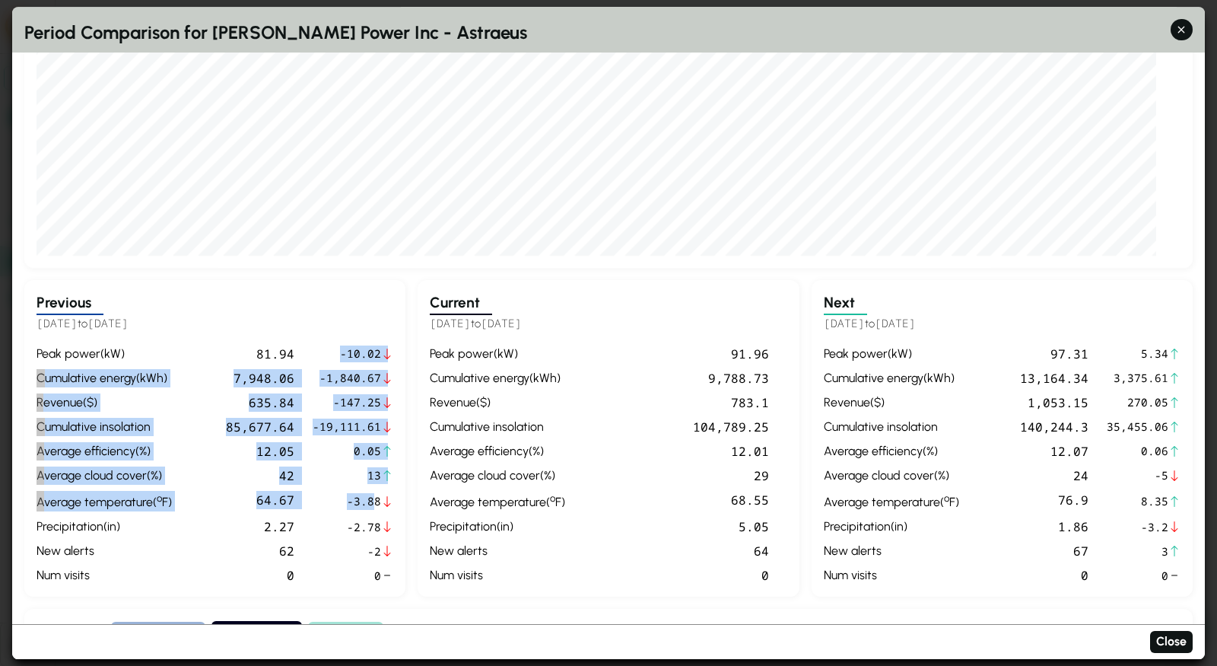
drag, startPoint x: 216, startPoint y: 361, endPoint x: 374, endPoint y: 502, distance: 211.8
click at [374, 502] on div "peak power ( kW ) 81.94 -10.02 cumulative energy ( kWh ) 7,948.06 -1,840.67 rev…" at bounding box center [215, 465] width 357 height 240
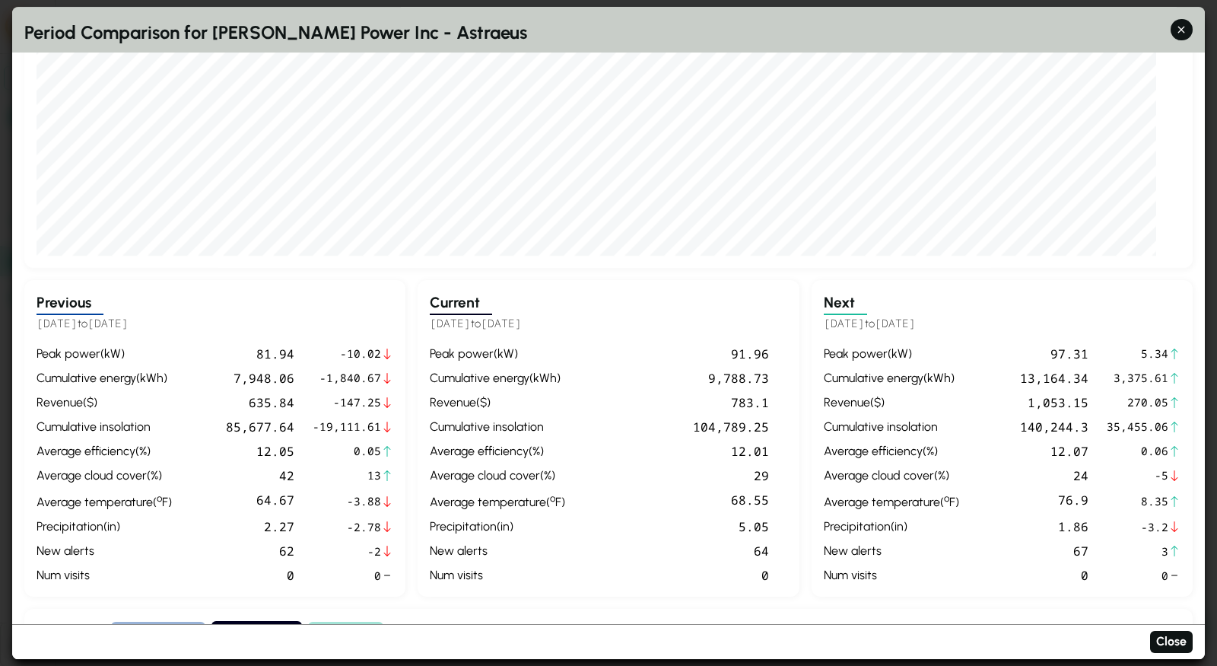
click at [635, 479] on div "29" at bounding box center [669, 475] width 197 height 18
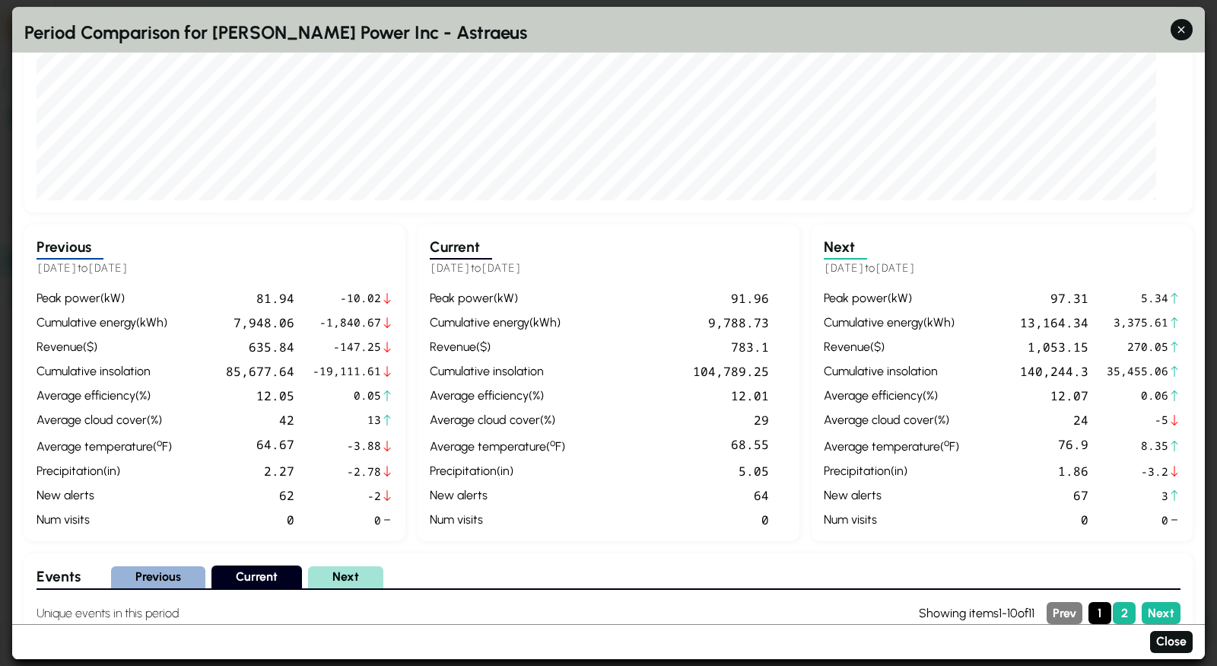
scroll to position [389, 0]
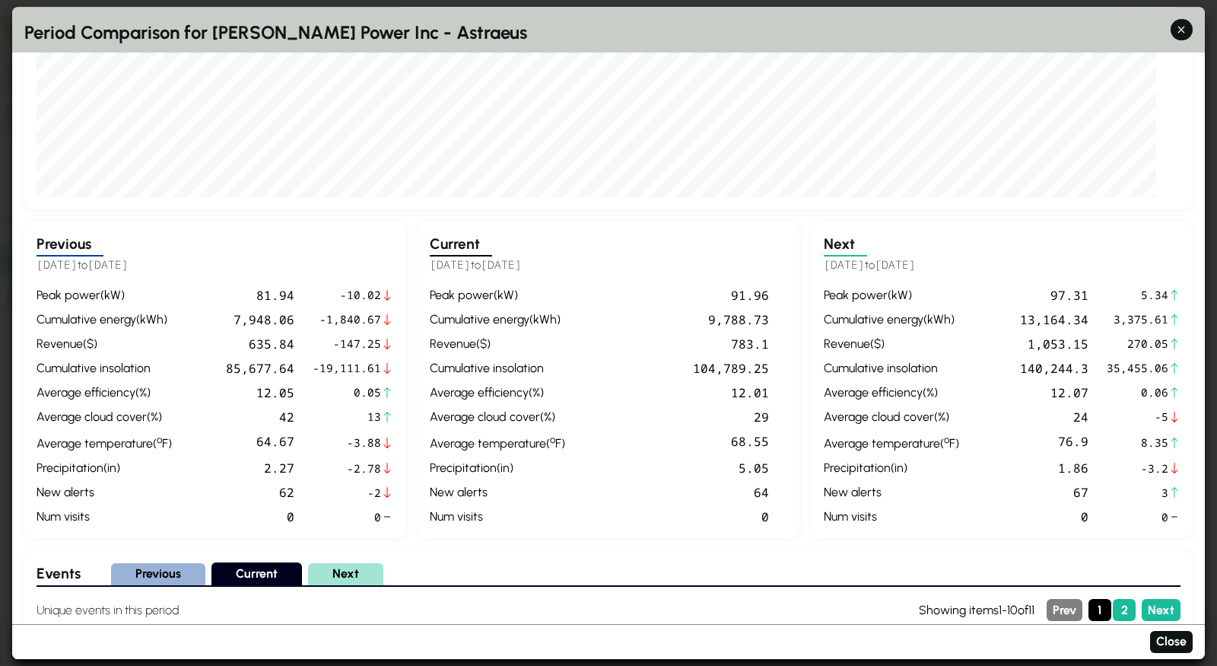
click at [265, 490] on div "62" at bounding box center [236, 493] width 116 height 18
drag, startPoint x: 267, startPoint y: 488, endPoint x: 392, endPoint y: 492, distance: 124.9
click at [392, 492] on div "peak power ( kW ) 81.94 -10.02 cumulative energy ( kWh ) 7,948.06 -1,840.67 rev…" at bounding box center [215, 406] width 357 height 240
click at [466, 494] on div "new alerts" at bounding box center [497, 493] width 135 height 18
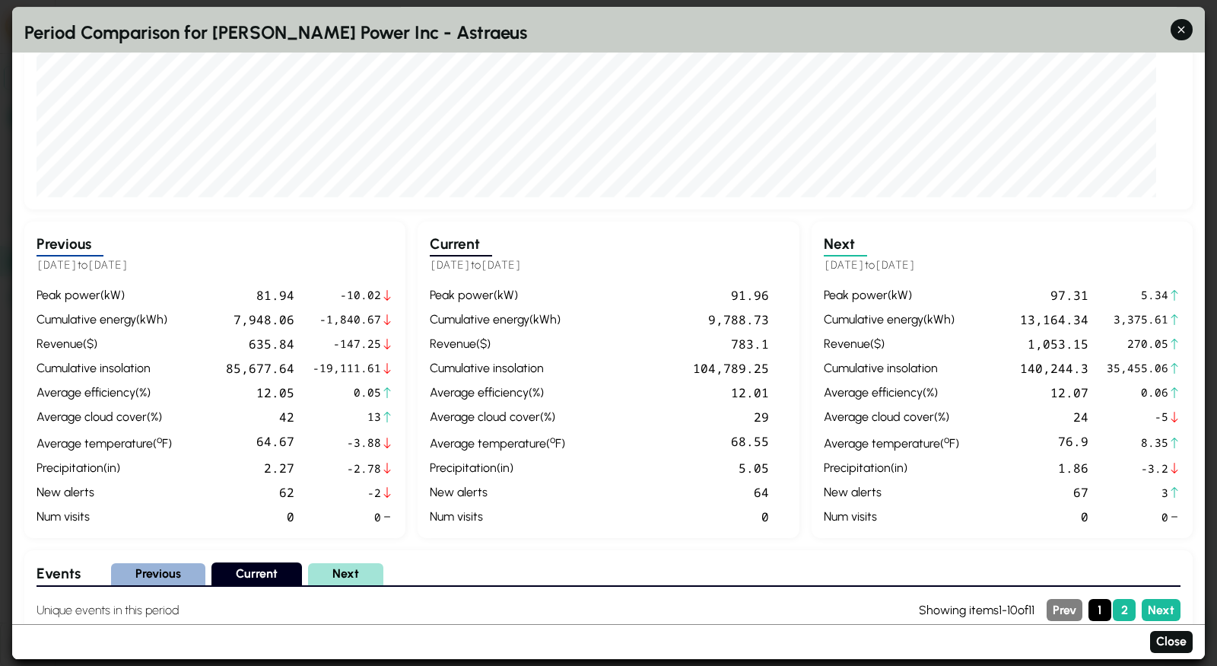
click at [317, 495] on span "-2" at bounding box center [347, 493] width 68 height 17
click at [463, 493] on div "new alerts" at bounding box center [497, 493] width 135 height 18
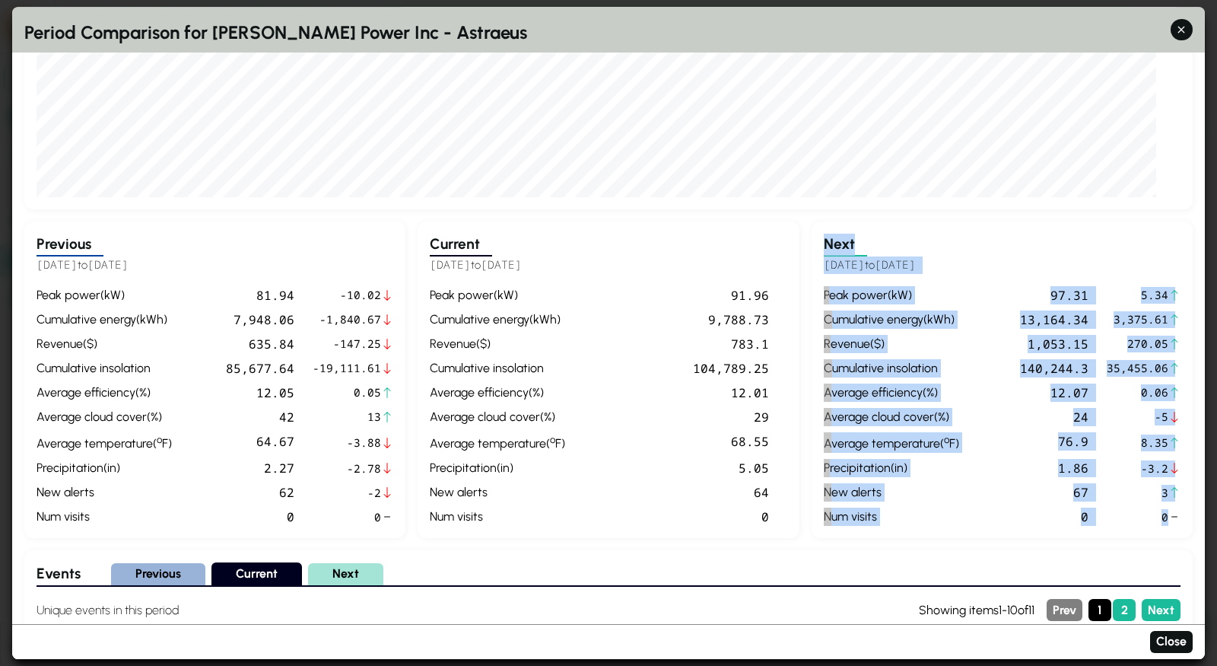
drag, startPoint x: 985, startPoint y: 517, endPoint x: 768, endPoint y: 509, distance: 217.0
click at [768, 509] on div "Previous [DATE] to [DATE] peak power ( kW ) 81.94 -10.02 cumulative energy ( kW…" at bounding box center [608, 379] width 1169 height 317
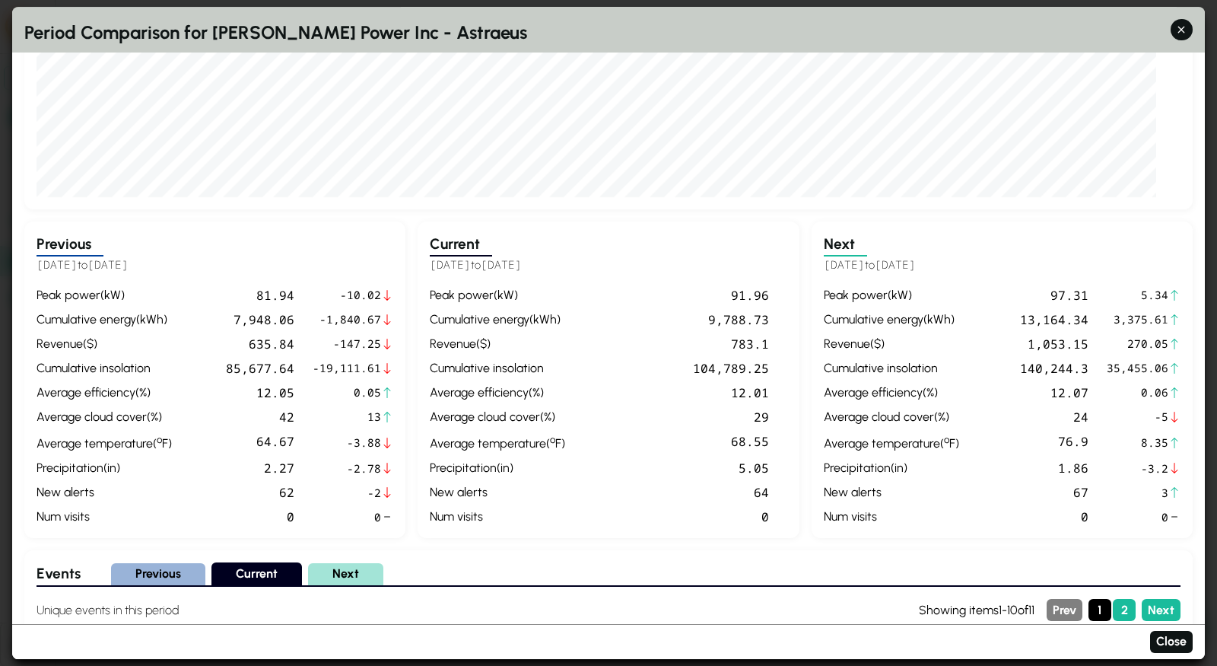
click at [701, 481] on div "peak power ( kW ) 91.96 cumulative energy ( kWh ) 9,788.73 revenue ( $ ) 783.1 …" at bounding box center [608, 406] width 357 height 240
click at [433, 516] on div "Current [DATE] to [DATE] peak power ( kW ) 91.96 cumulative energy ( kWh ) 9,78…" at bounding box center [608, 379] width 381 height 317
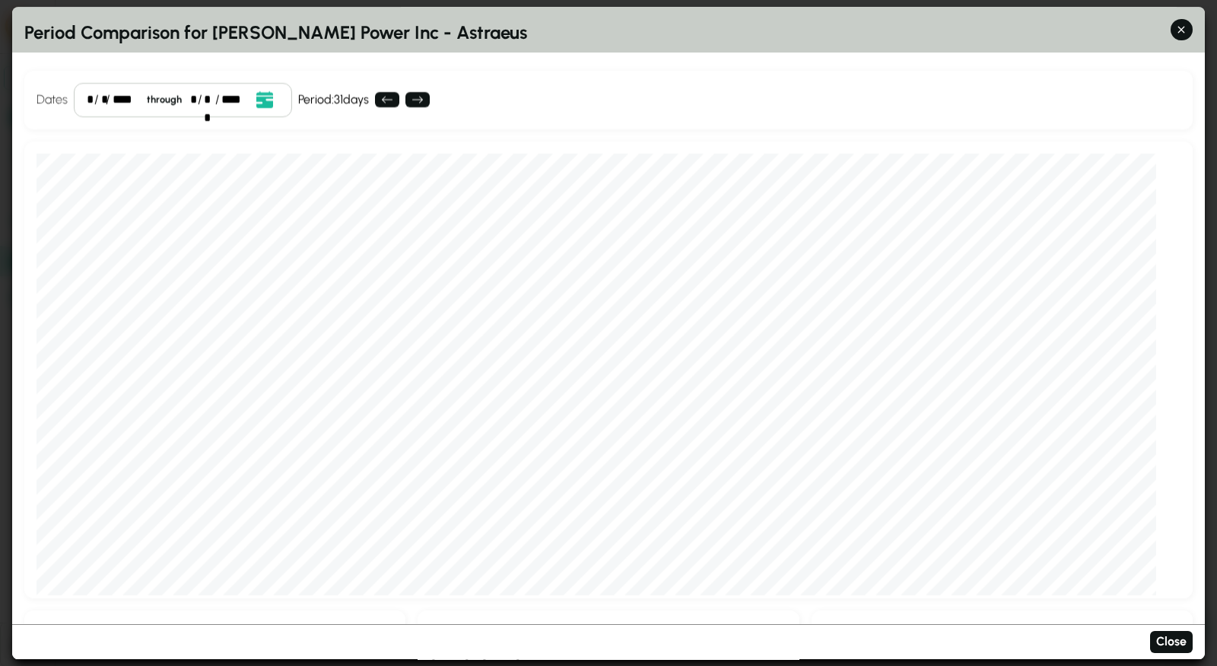
scroll to position [9, 0]
click at [1185, 24] on icon "button" at bounding box center [1182, 30] width 16 height 16
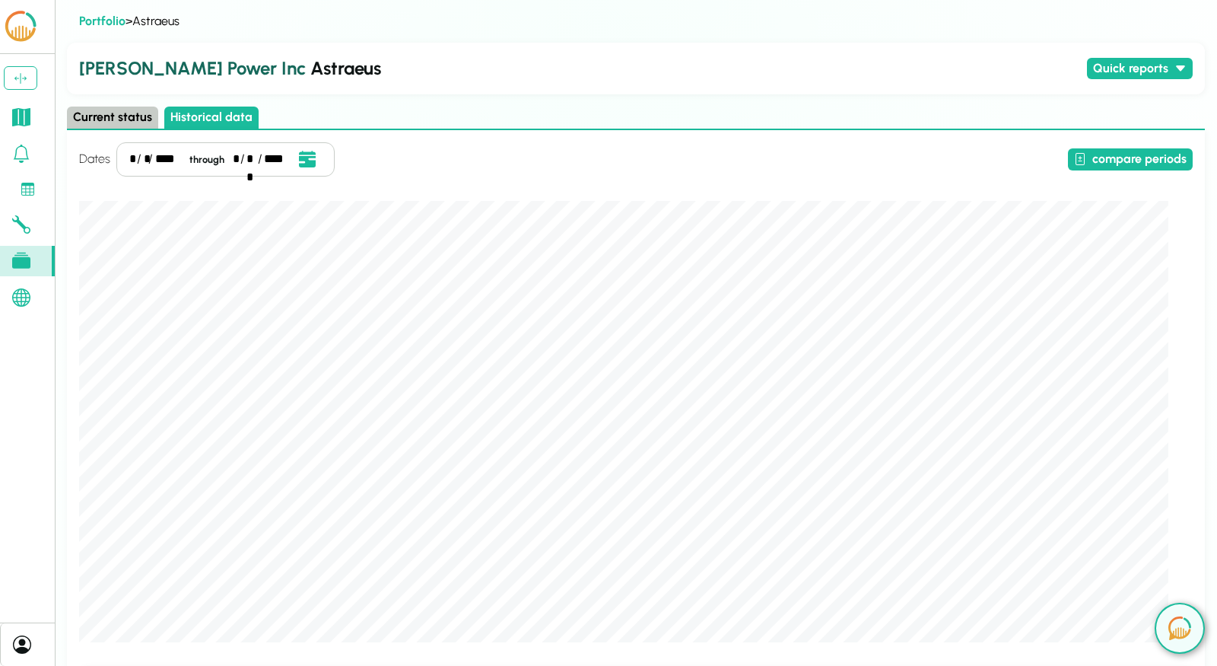
click at [23, 255] on icon at bounding box center [21, 261] width 18 height 18
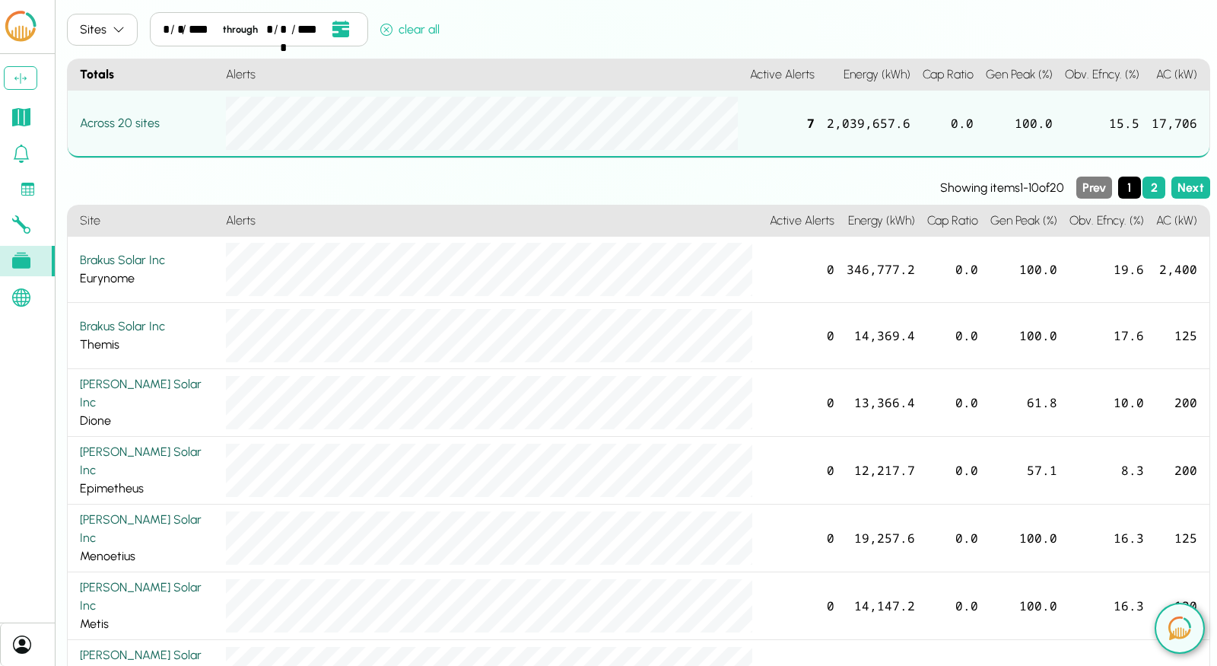
click at [22, 113] on icon at bounding box center [21, 117] width 18 height 18
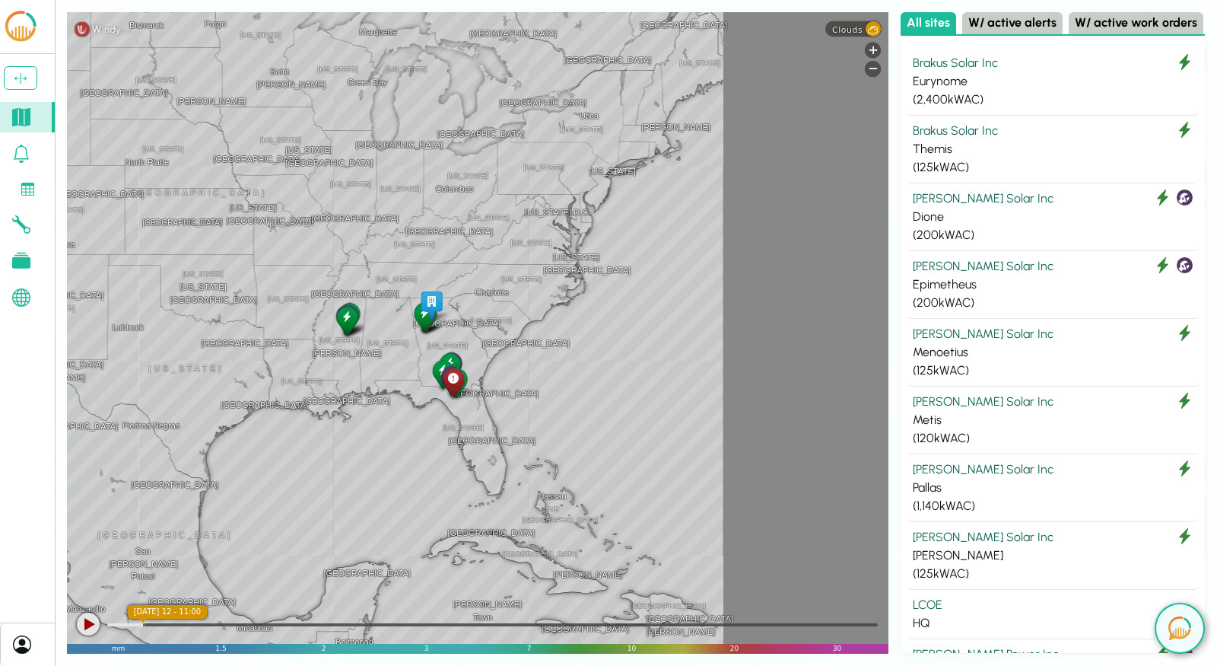
drag, startPoint x: 521, startPoint y: 263, endPoint x: 180, endPoint y: 263, distance: 341.6
click at [180, 263] on div "[GEOGRAPHIC_DATA] [GEOGRAPHIC_DATA] [GEOGRAPHIC_DATA] [US_STATE] [US_STATE] [GE…" at bounding box center [478, 332] width 822 height 641
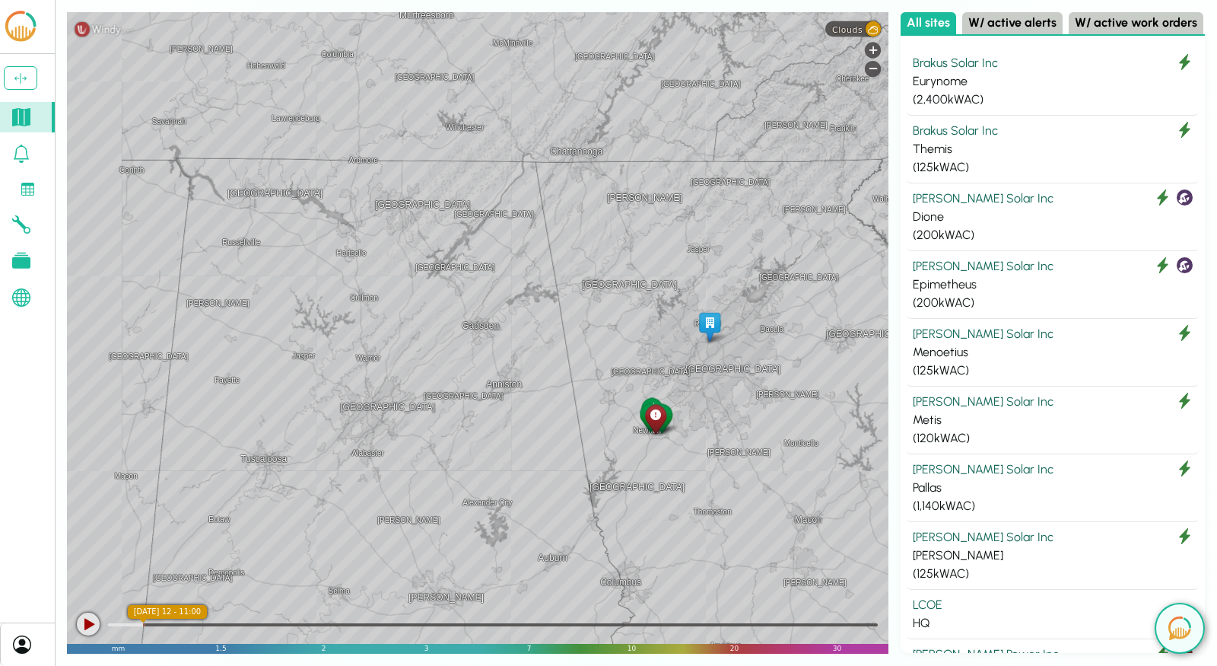
drag, startPoint x: 454, startPoint y: 360, endPoint x: 514, endPoint y: 181, distance: 188.6
click at [514, 181] on div "[GEOGRAPHIC_DATA][PERSON_NAME][GEOGRAPHIC_DATA] [GEOGRAPHIC_DATA] [GEOGRAPHIC_D…" at bounding box center [478, 332] width 822 height 641
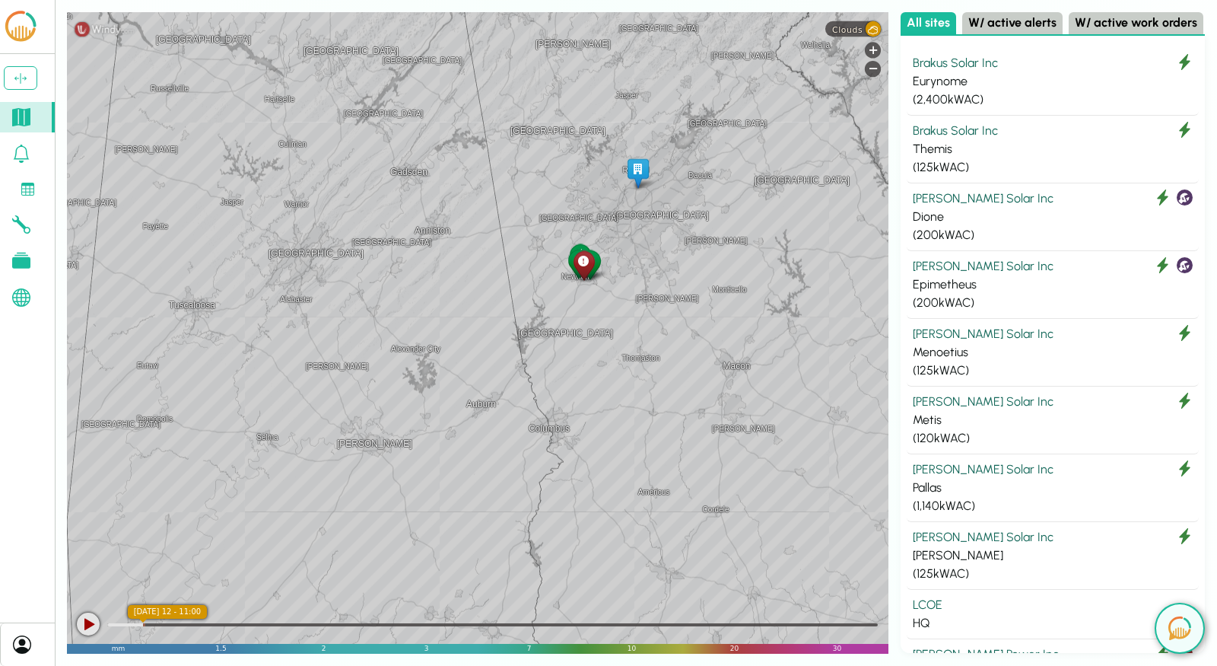
drag, startPoint x: 546, startPoint y: 260, endPoint x: 387, endPoint y: 112, distance: 217.5
click at [387, 112] on div "[GEOGRAPHIC_DATA] [GEOGRAPHIC_DATA] [GEOGRAPHIC_DATA] [GEOGRAPHIC_DATA] [GEOGRA…" at bounding box center [478, 332] width 822 height 641
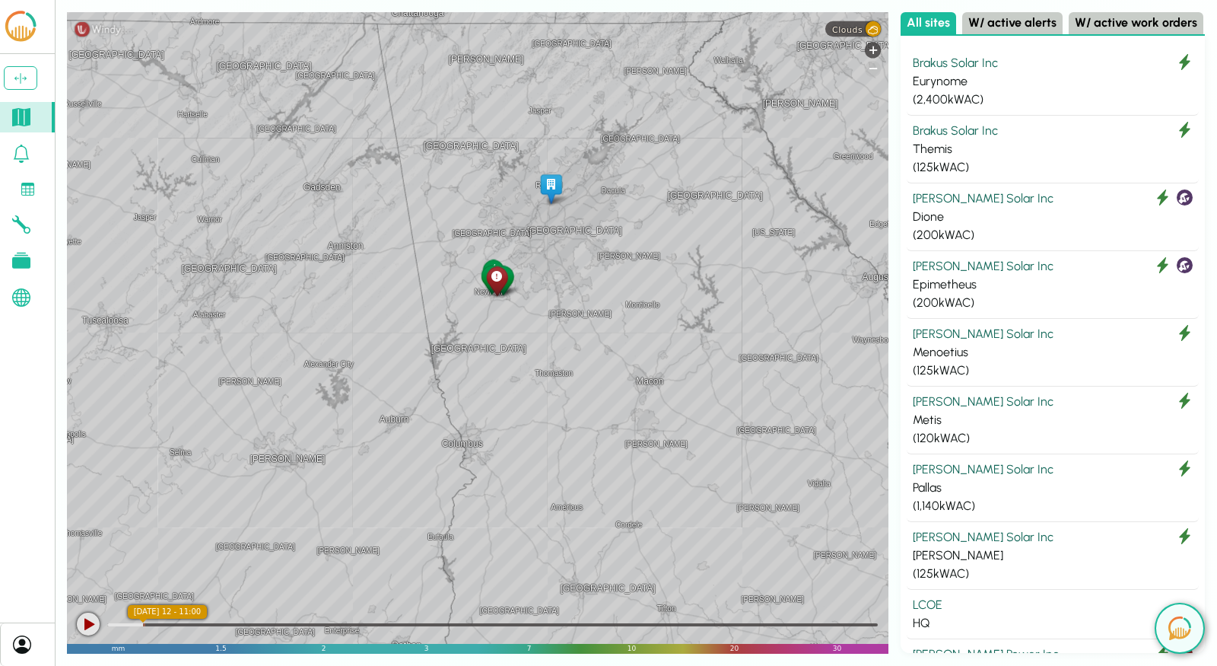
click at [873, 72] on div "-" at bounding box center [873, 69] width 16 height 16
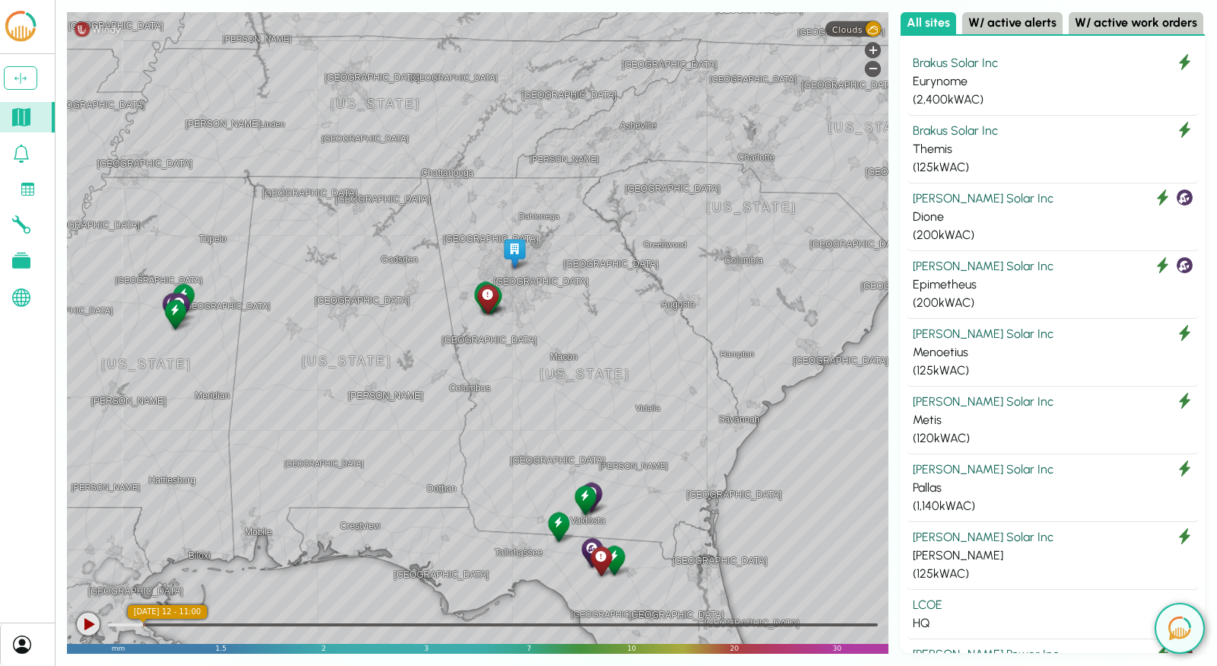
click at [28, 186] on icon at bounding box center [28, 190] width 14 height 14
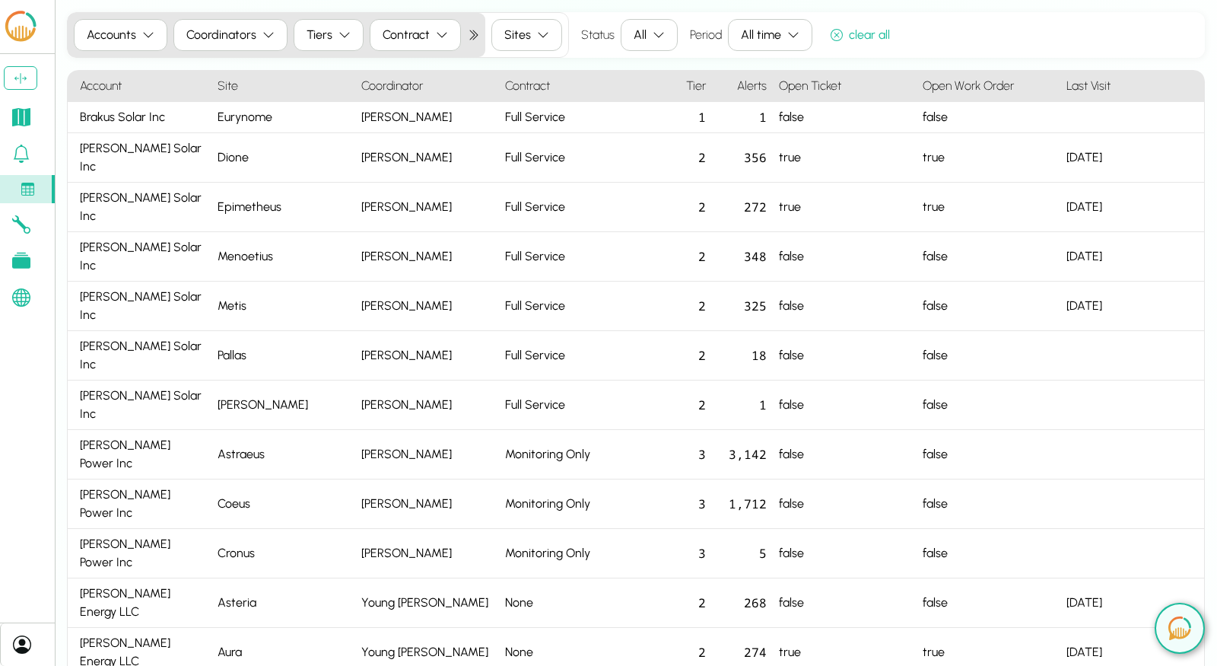
click at [138, 36] on button "Accounts" at bounding box center [121, 35] width 94 height 32
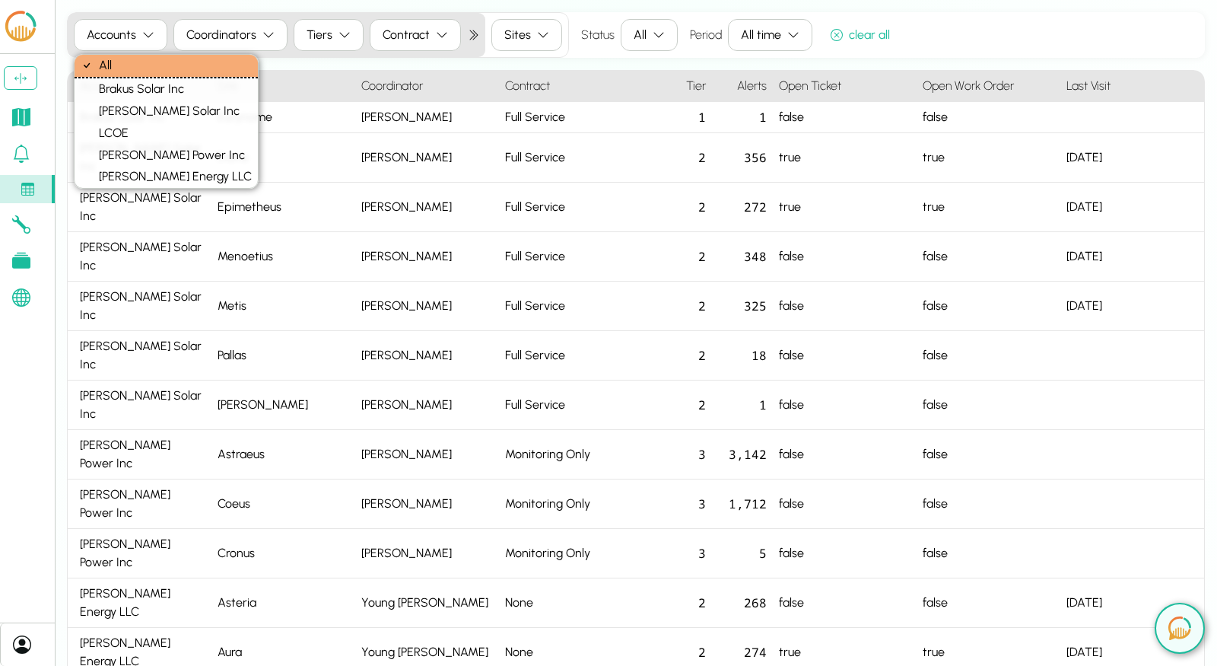
click at [247, 40] on div "Coordinators" at bounding box center [221, 35] width 70 height 18
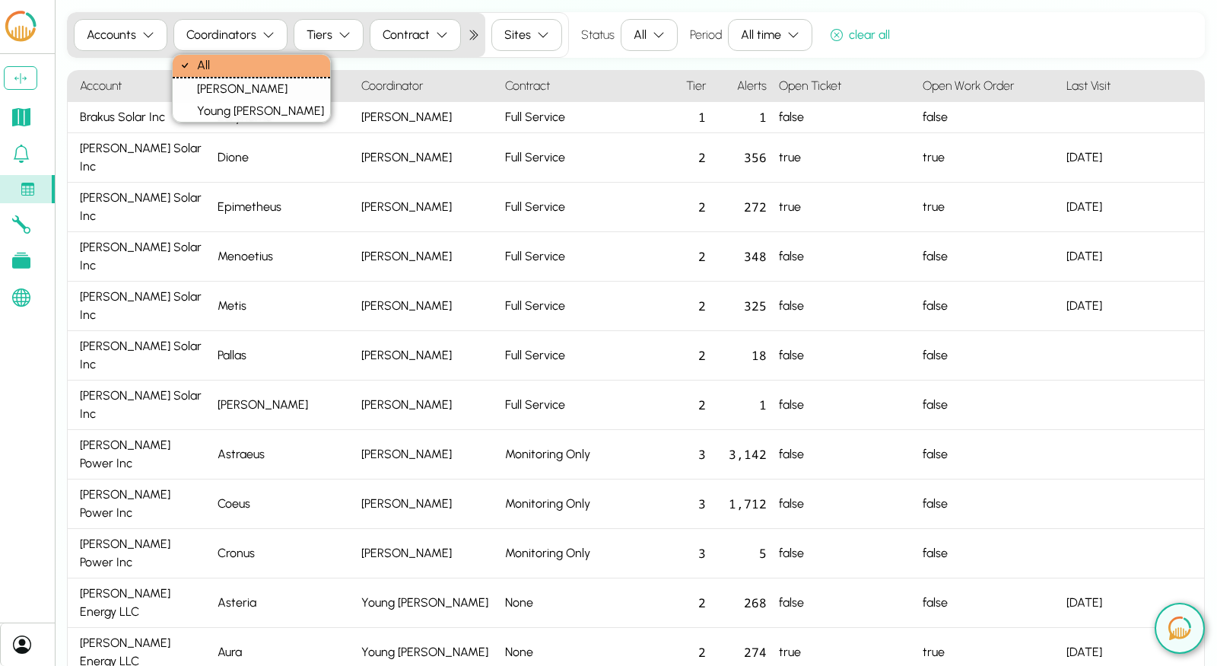
click at [332, 40] on button "Tiers" at bounding box center [329, 35] width 70 height 32
click at [444, 40] on button "Contract" at bounding box center [415, 35] width 91 height 32
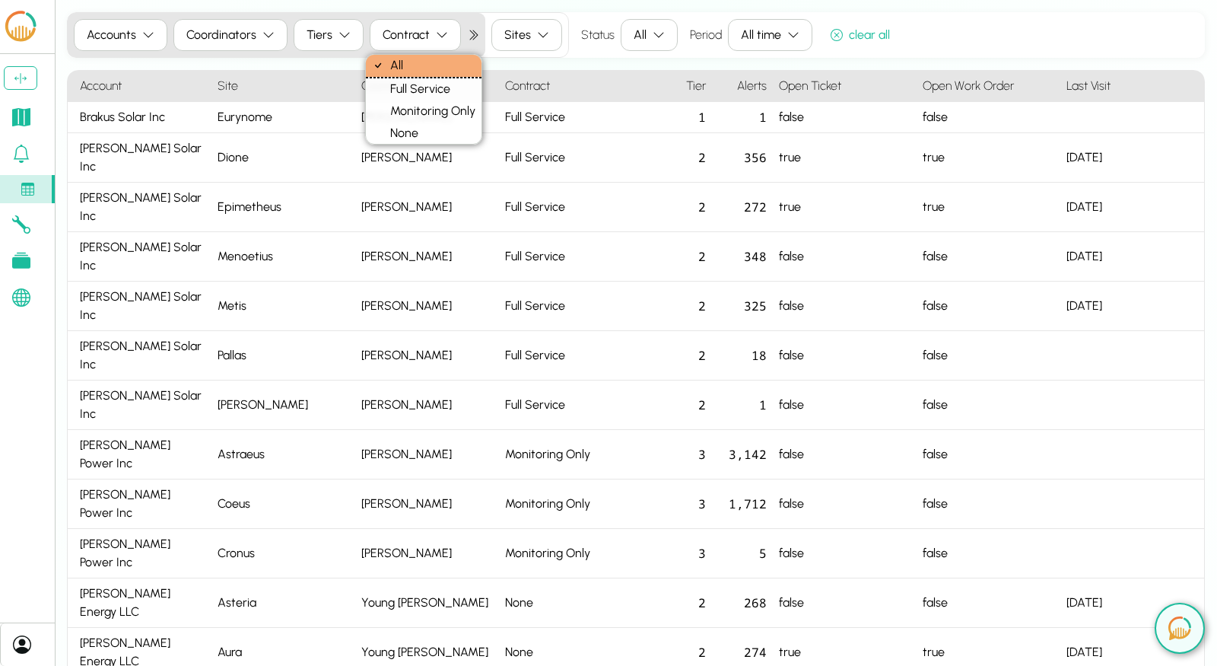
click at [22, 120] on icon at bounding box center [21, 117] width 18 height 18
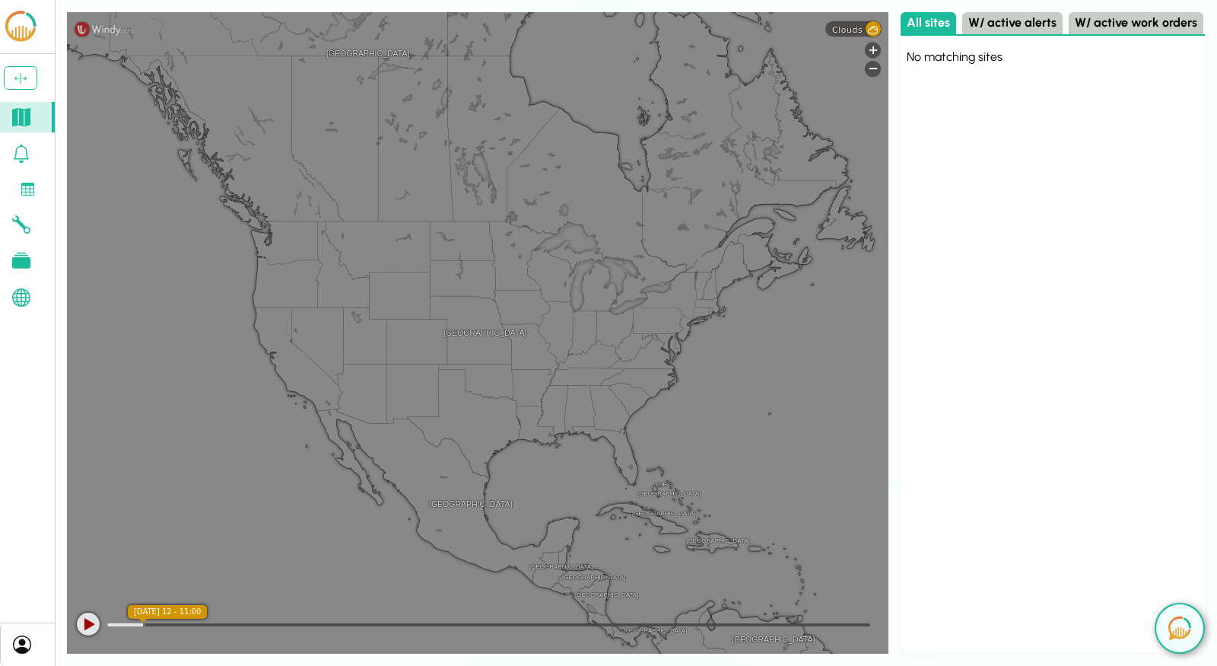
click at [22, 153] on icon at bounding box center [21, 154] width 18 height 18
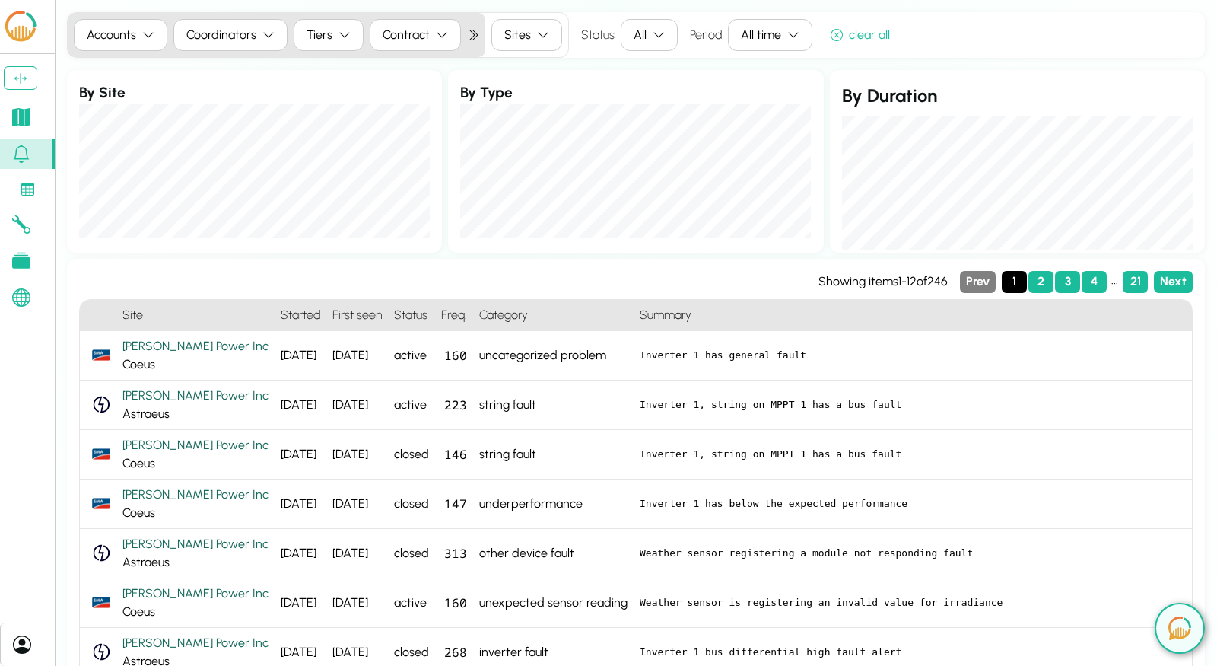
click at [132, 37] on div "Accounts" at bounding box center [111, 35] width 49 height 18
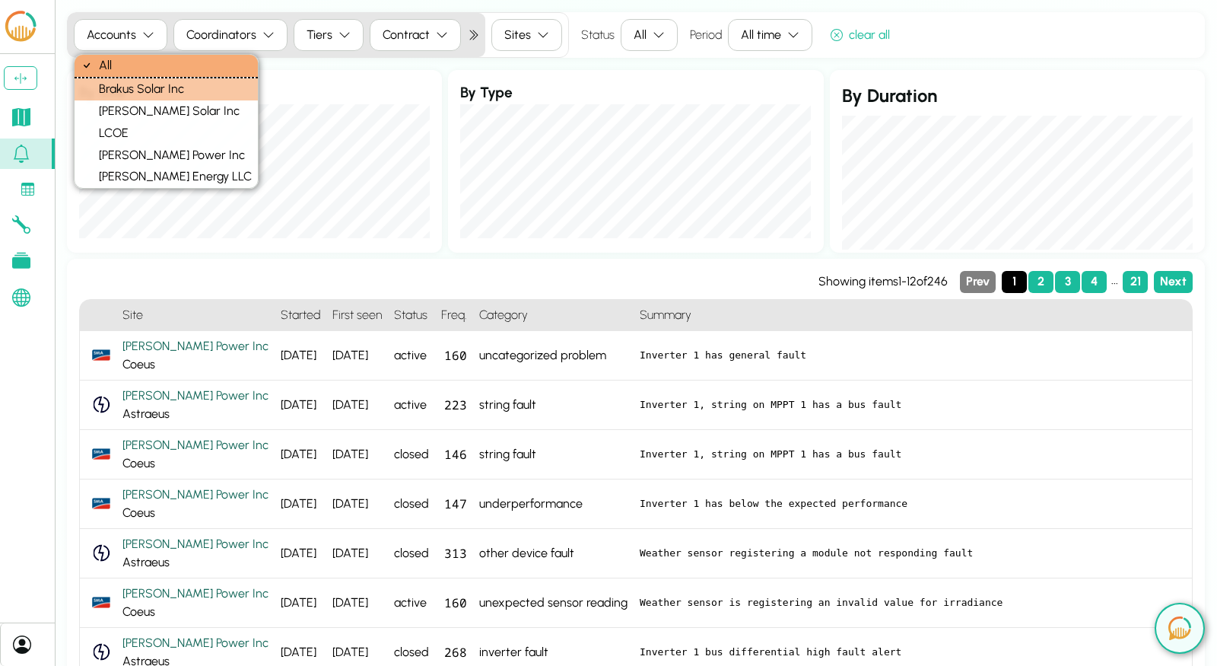
click at [125, 86] on div "Brakus Solar Inc" at bounding box center [166, 89] width 183 height 22
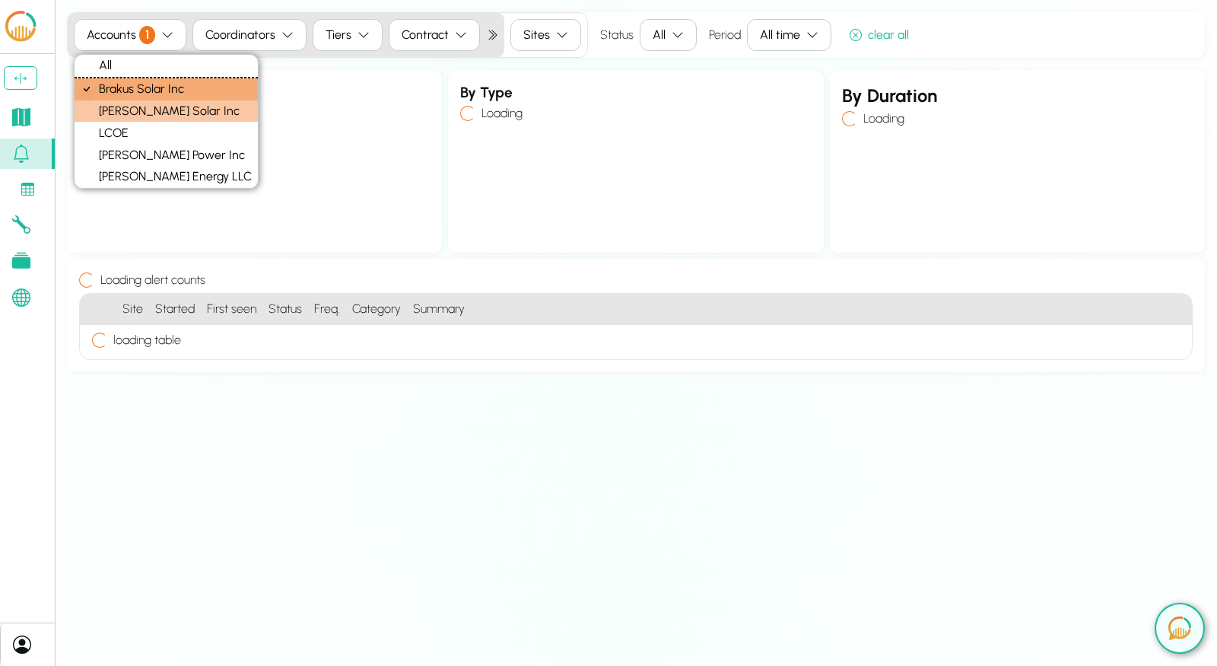
click at [115, 103] on div "[PERSON_NAME] Solar Inc" at bounding box center [166, 111] width 183 height 22
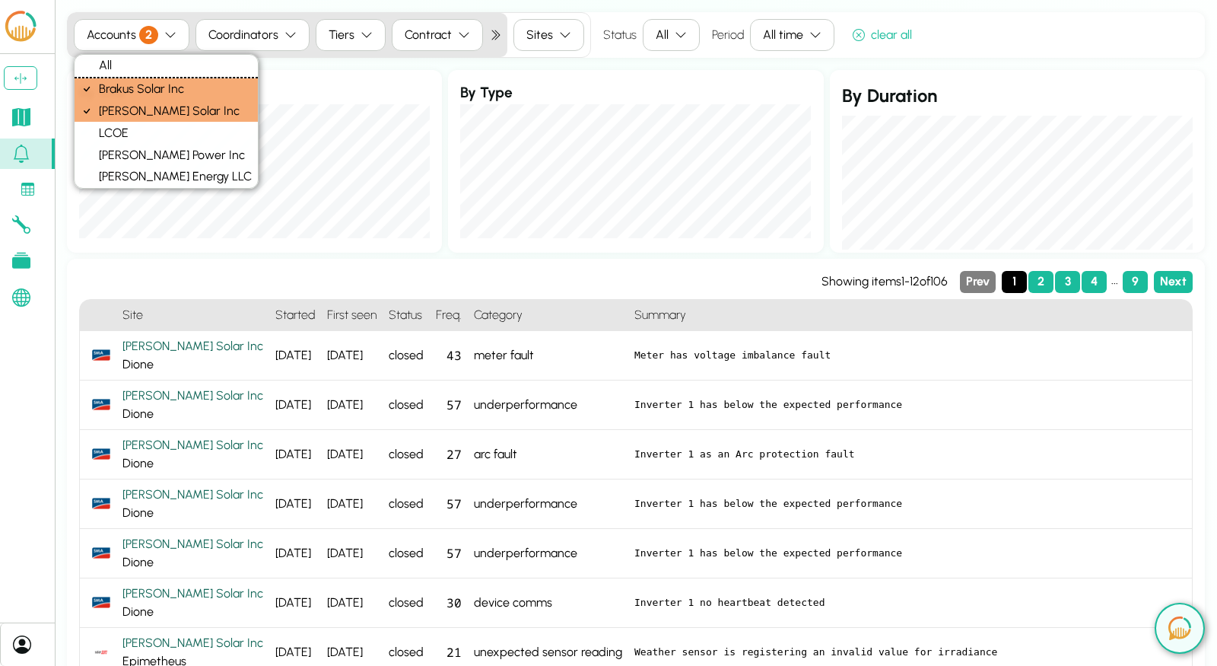
click at [259, 40] on button "Coordinators" at bounding box center [253, 35] width 114 height 32
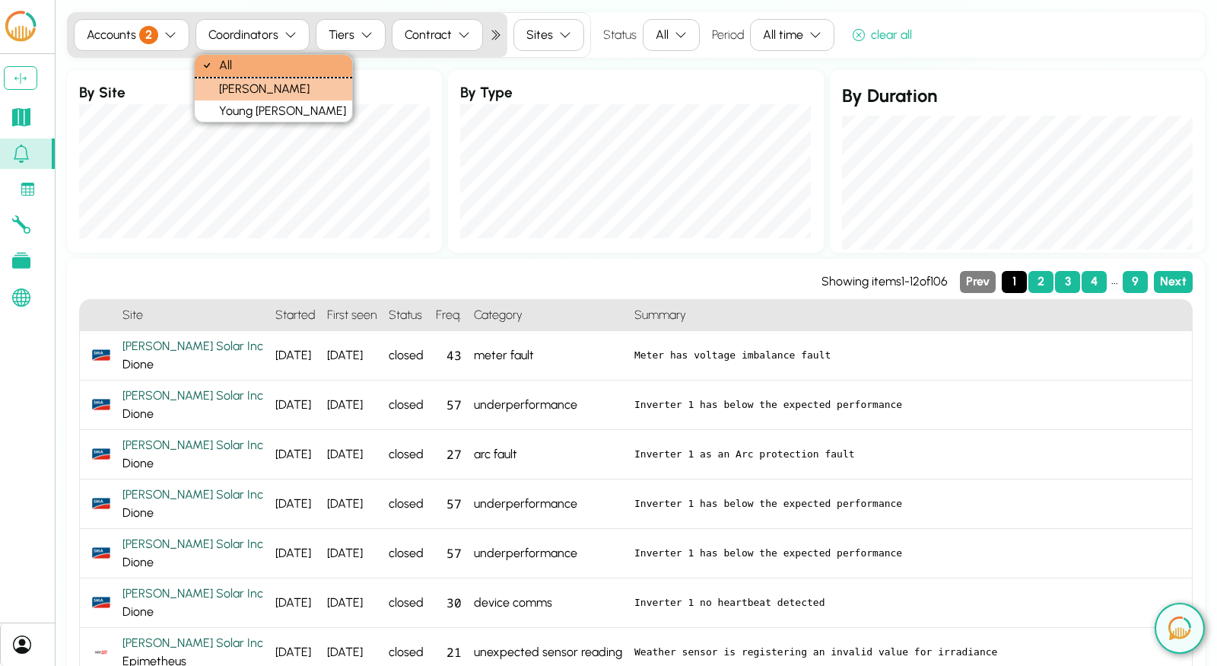
click at [242, 92] on div "[PERSON_NAME]" at bounding box center [273, 89] width 157 height 22
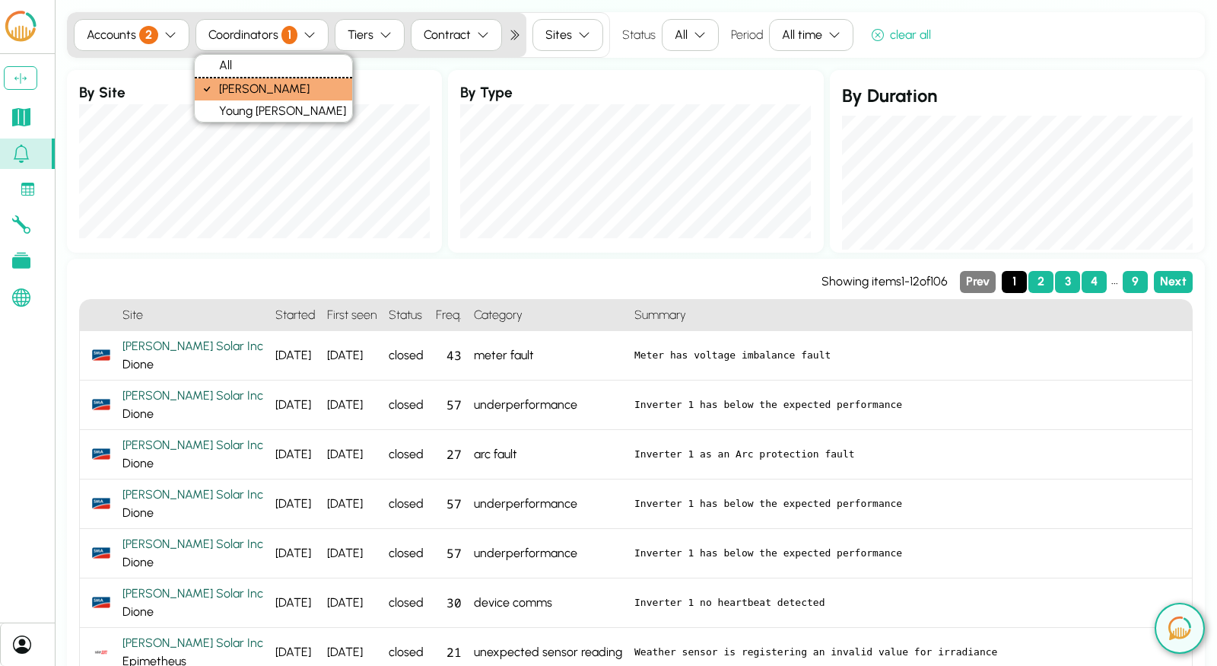
click at [392, 33] on button "Tiers" at bounding box center [370, 35] width 70 height 32
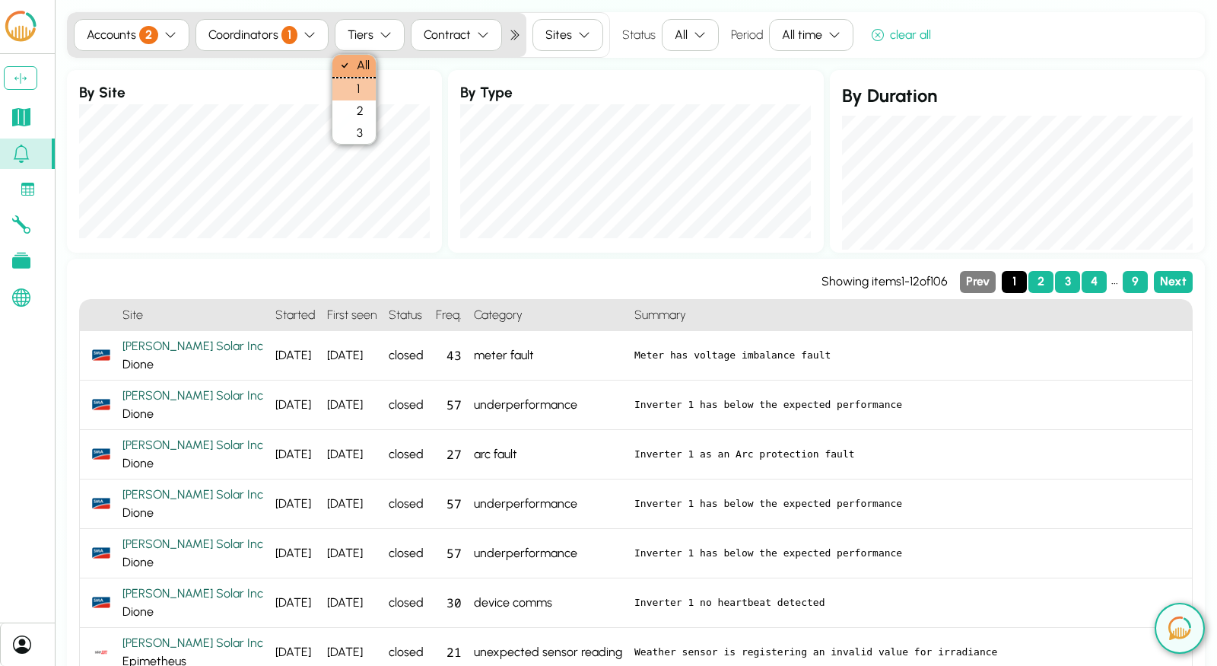
click at [351, 80] on div "1" at bounding box center [353, 89] width 43 height 22
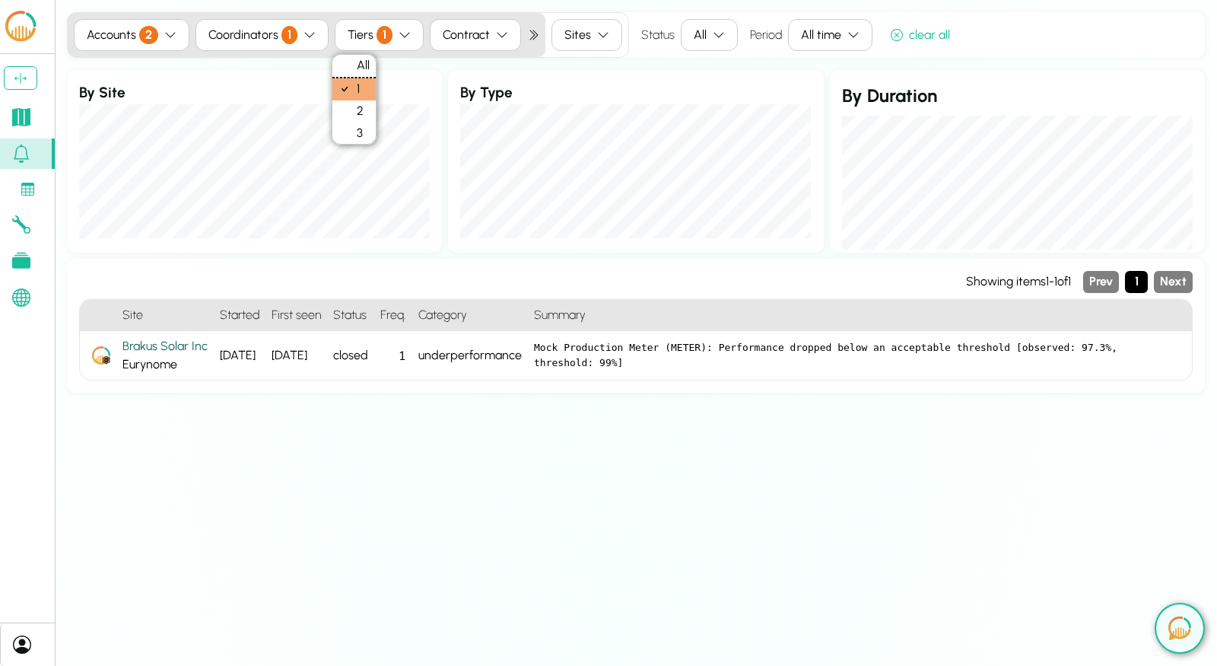
click at [504, 27] on button "Contract" at bounding box center [475, 35] width 91 height 32
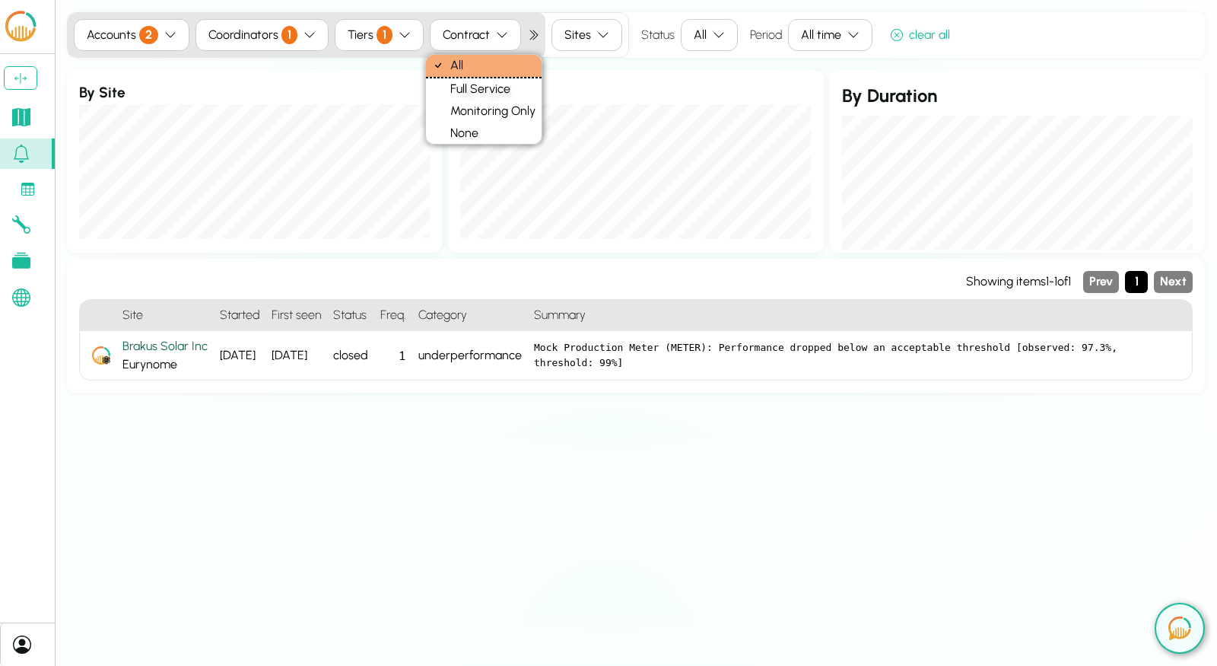
click at [635, 16] on div "Accounts 2 Coordinators 1 Tiers 1 Contract Sites Status All Period All time cle…" at bounding box center [636, 35] width 1138 height 46
click at [27, 104] on link at bounding box center [27, 117] width 55 height 30
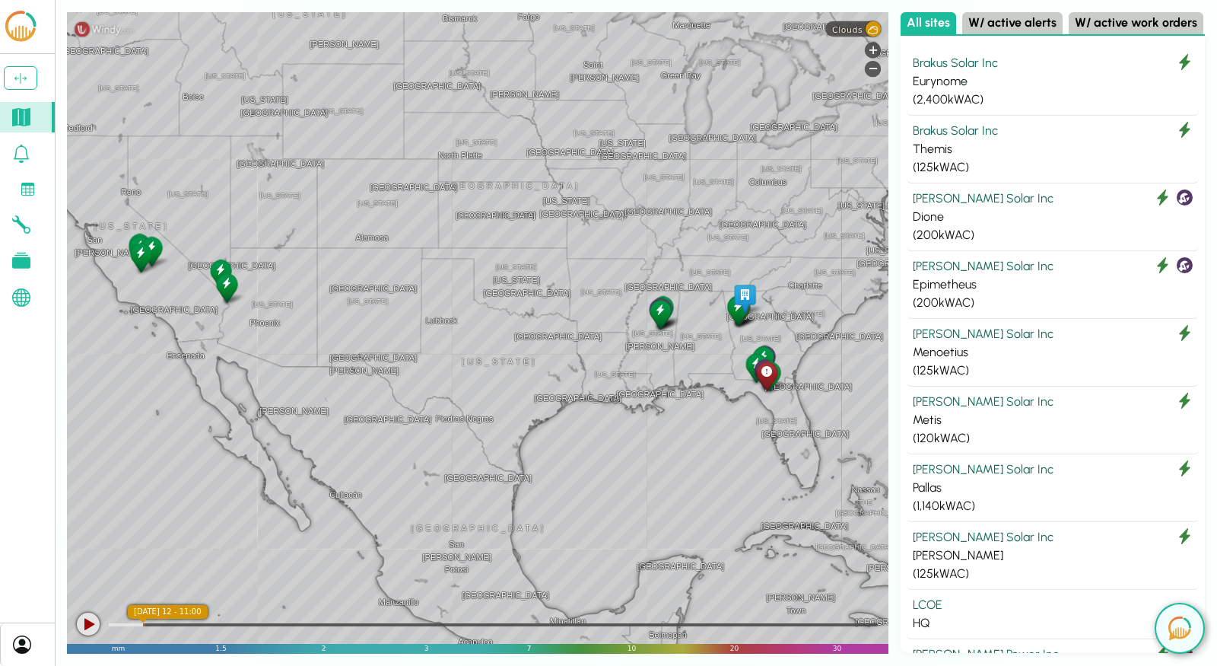
drag, startPoint x: 702, startPoint y: 282, endPoint x: 618, endPoint y: 266, distance: 86.0
click at [618, 266] on div "[GEOGRAPHIC_DATA] [GEOGRAPHIC_DATA] [GEOGRAPHIC_DATA] [US_STATE] [US_STATE] [GE…" at bounding box center [478, 332] width 822 height 641
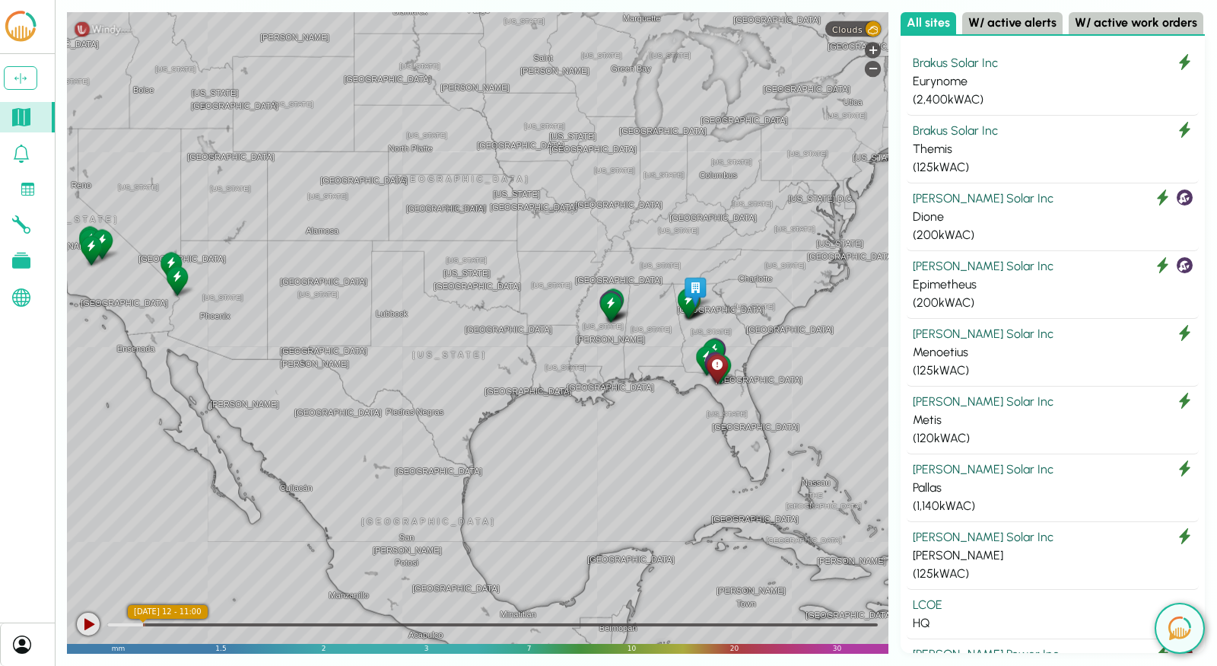
click at [22, 301] on icon at bounding box center [21, 297] width 18 height 18
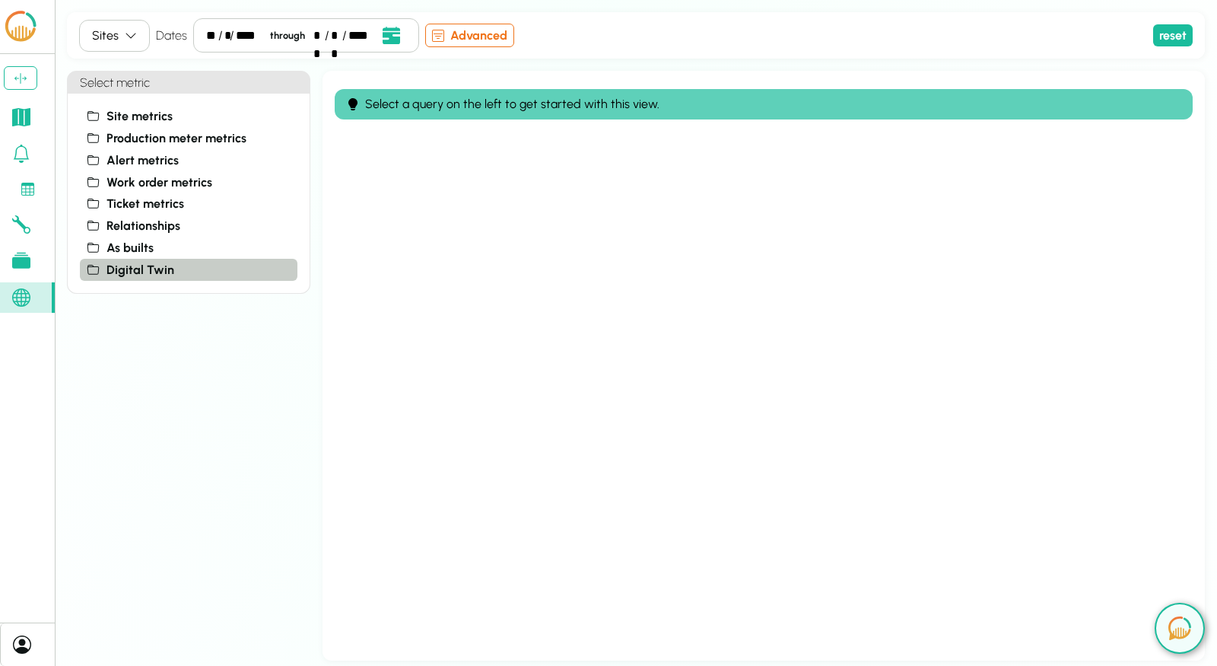
click at [162, 269] on span "Digital Twin" at bounding box center [141, 270] width 68 height 18
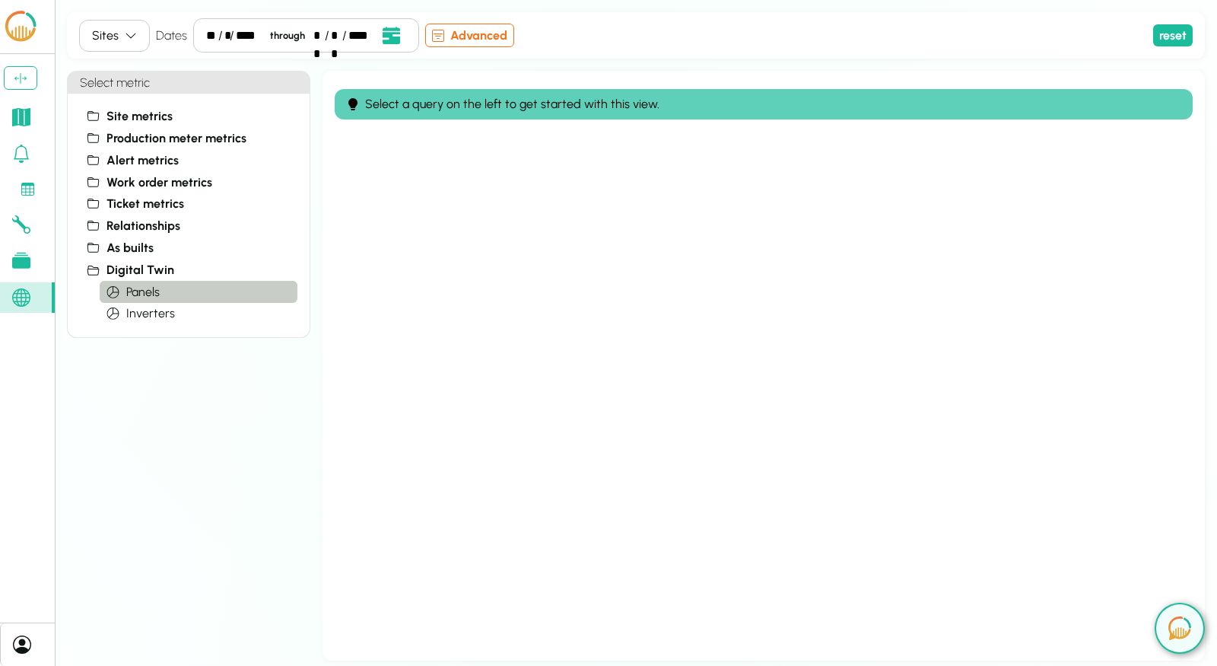
click at [146, 288] on span "Panels" at bounding box center [142, 292] width 33 height 18
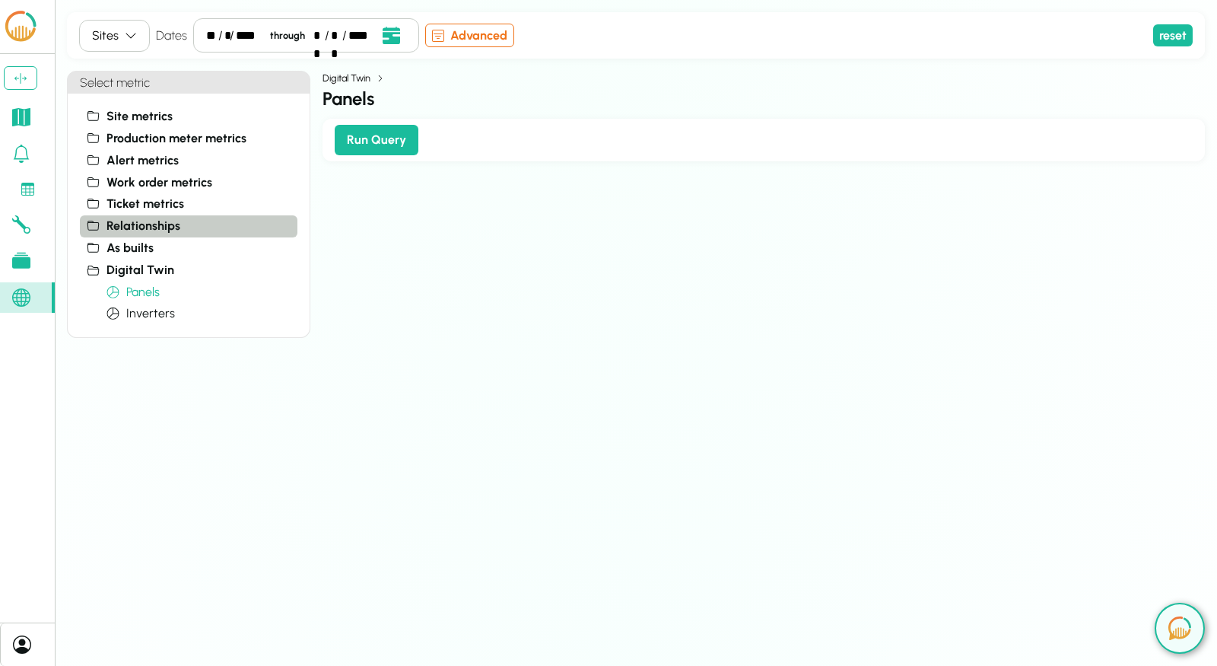
click at [188, 231] on button "Relationships" at bounding box center [189, 226] width 218 height 22
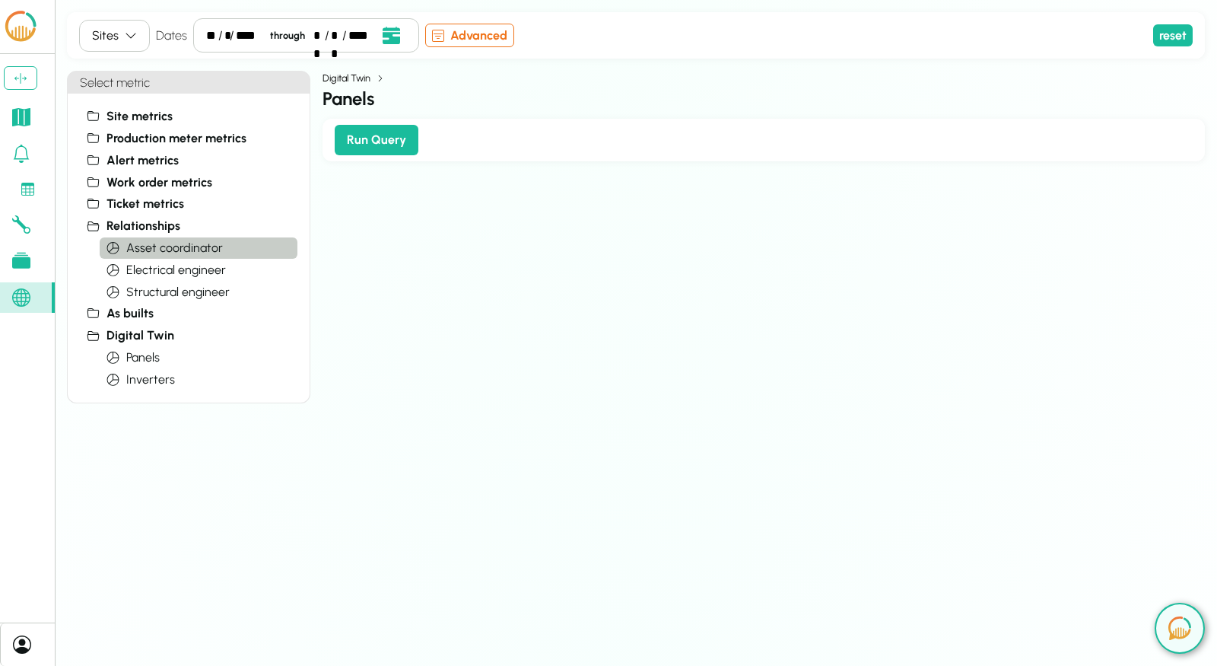
click at [164, 256] on span "asset coordinator" at bounding box center [174, 248] width 97 height 18
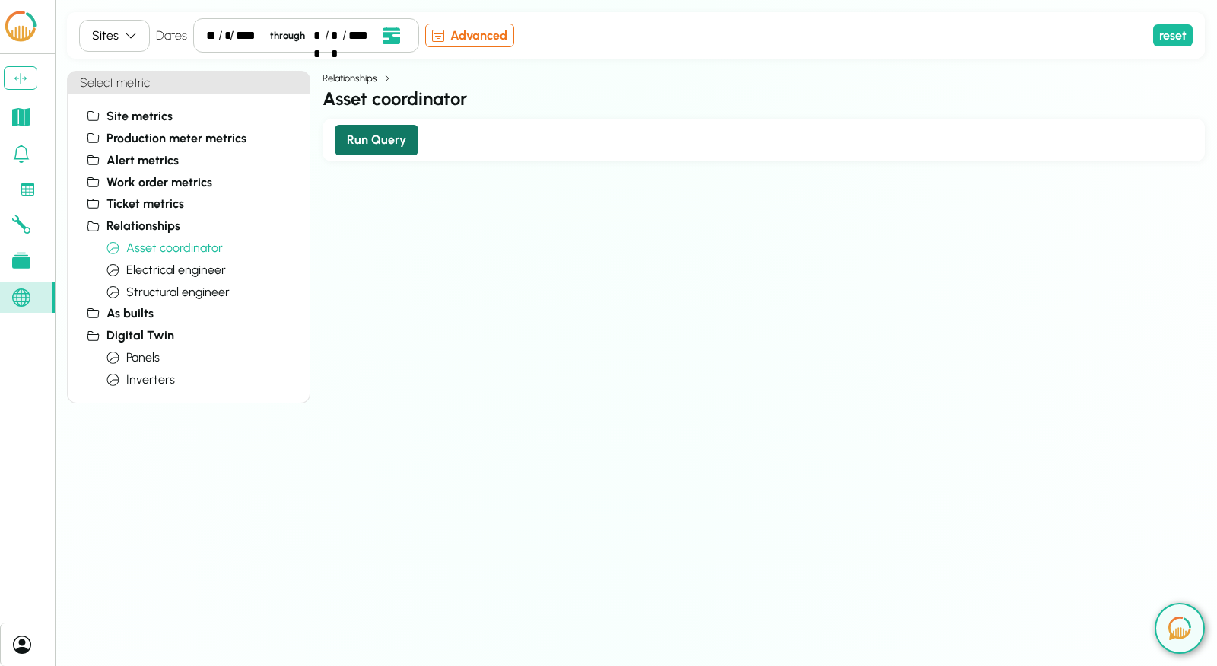
click at [377, 144] on button "Run Query" at bounding box center [377, 140] width 84 height 30
click at [170, 269] on span "electrical engineer" at bounding box center [176, 270] width 100 height 18
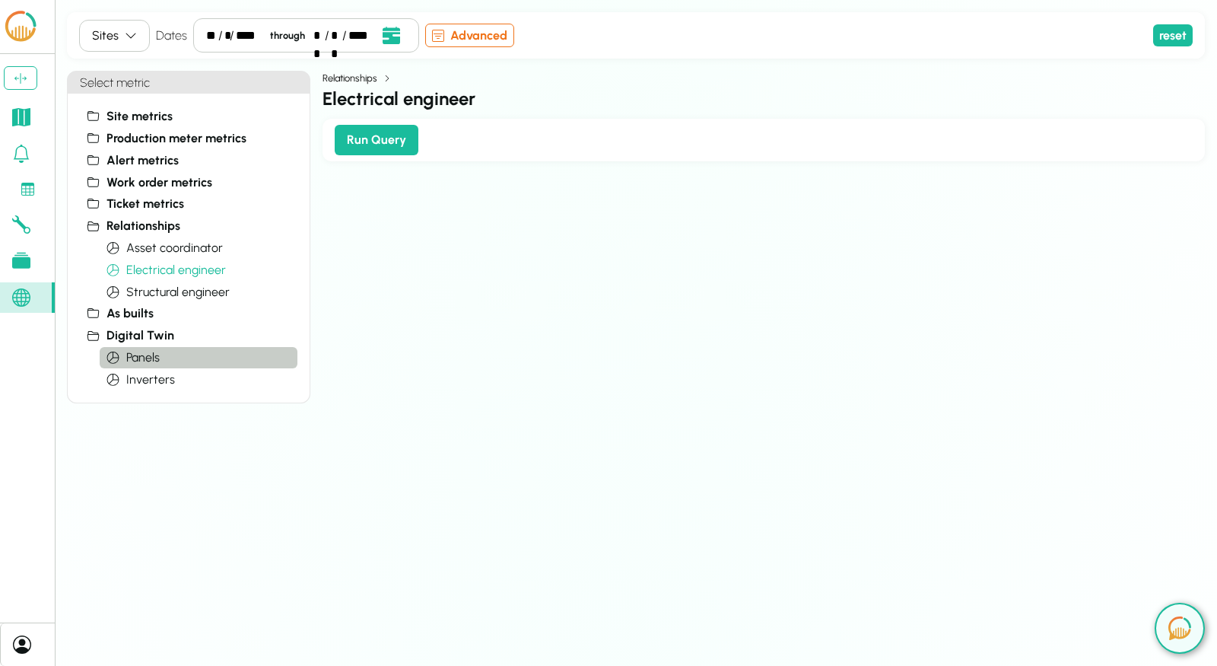
click at [182, 362] on button "Panels" at bounding box center [199, 358] width 198 height 22
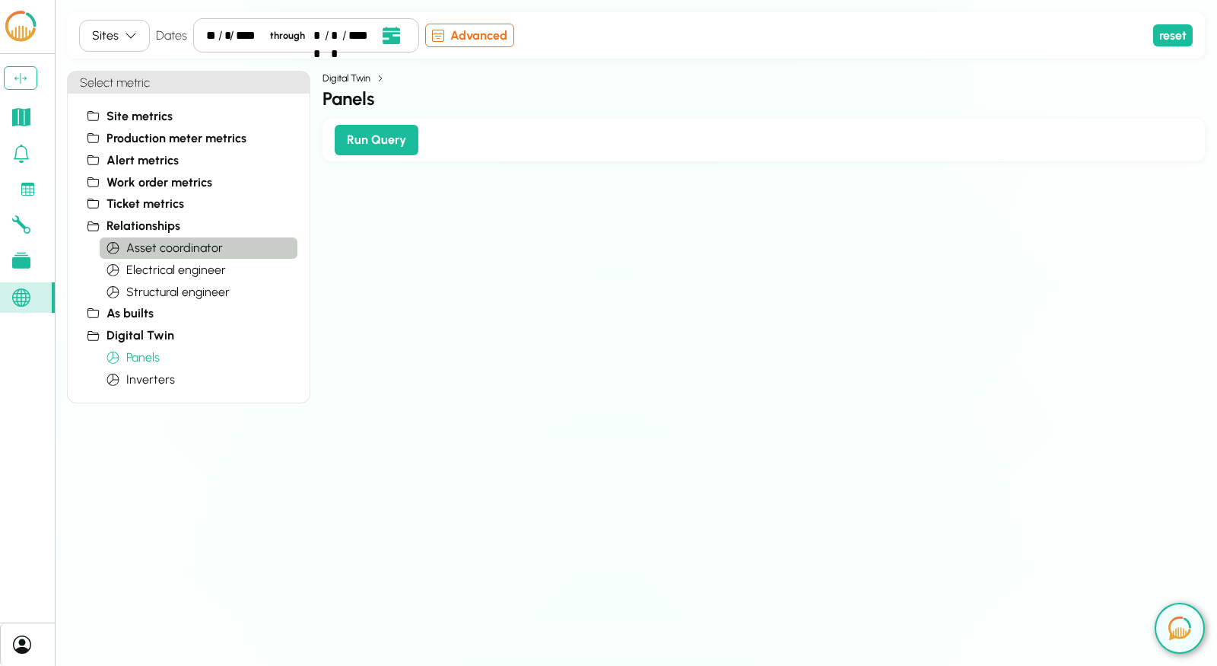
click at [192, 254] on span "asset coordinator" at bounding box center [174, 248] width 97 height 18
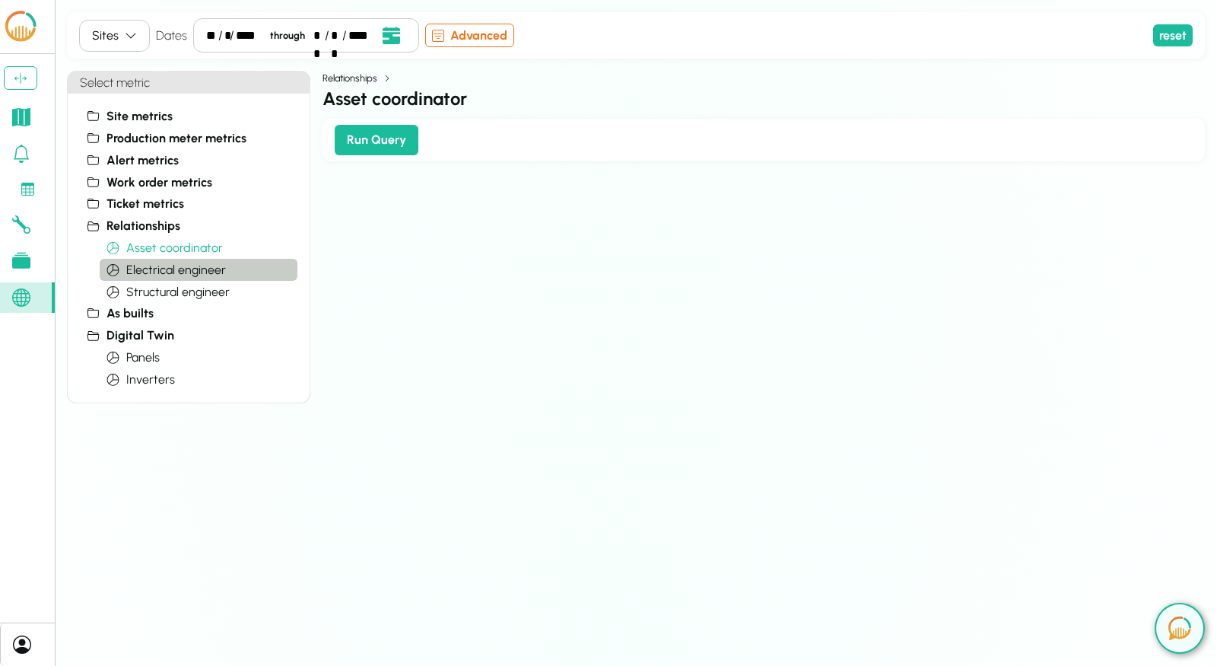
click at [190, 276] on span "electrical engineer" at bounding box center [176, 270] width 100 height 18
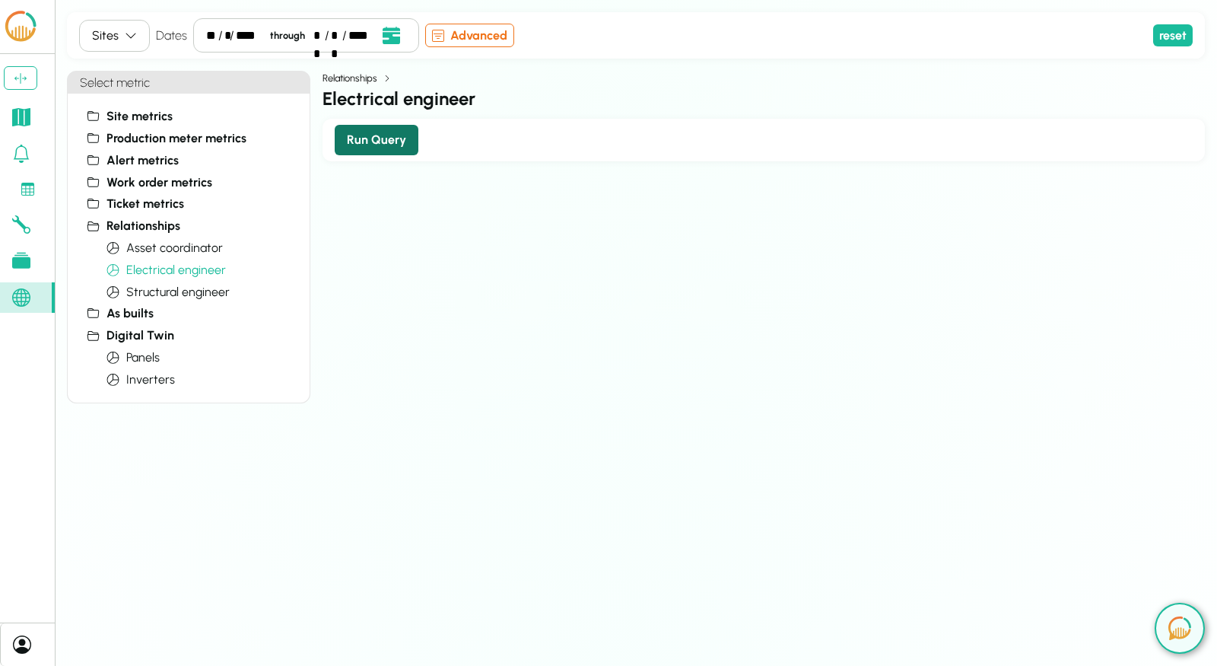
click at [385, 132] on button "Run Query" at bounding box center [377, 140] width 84 height 30
